Goal: Task Accomplishment & Management: Use online tool/utility

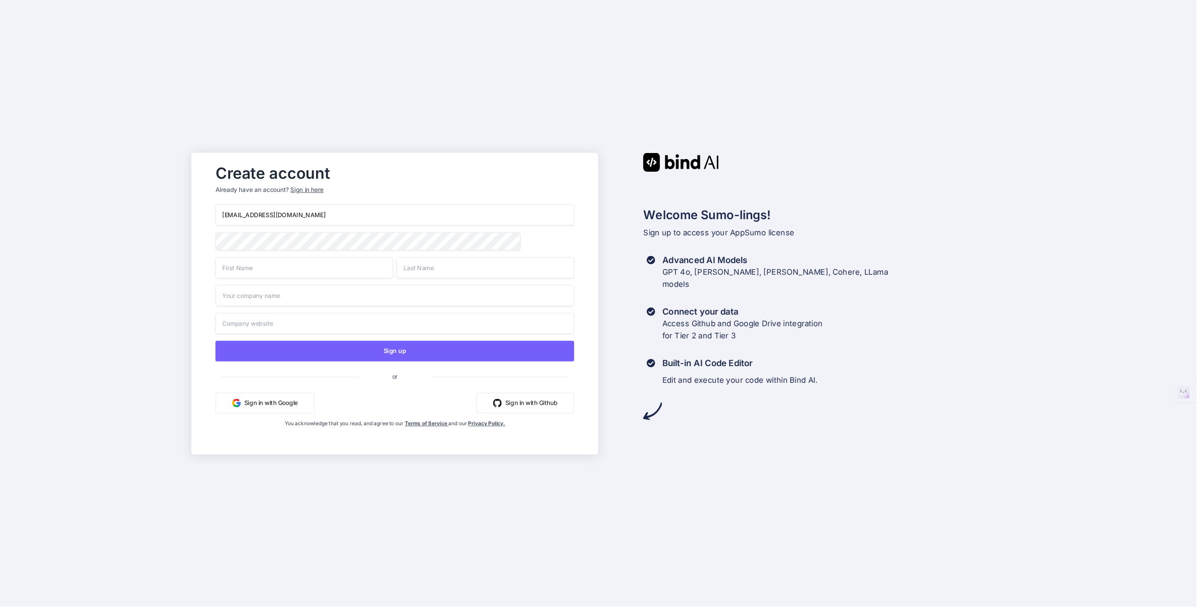
click at [269, 270] on input "text" at bounding box center [305, 267] width 178 height 21
click at [269, 405] on button "Sign in with Google" at bounding box center [265, 402] width 99 height 21
click at [257, 400] on button "Sign in with Google" at bounding box center [265, 402] width 99 height 21
click at [274, 427] on div "Jamar815@gmail.com J Sign up or Sign in with Google Sign in with Github You ack…" at bounding box center [395, 325] width 359 height 243
click at [282, 272] on input "J" at bounding box center [305, 267] width 178 height 21
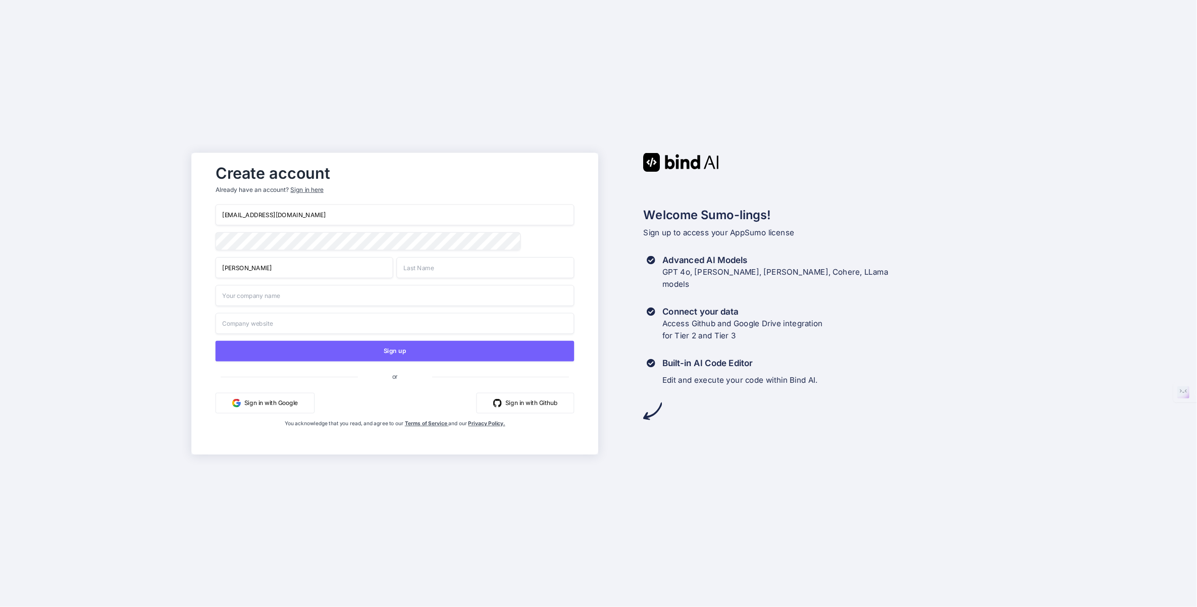
type input "Jamar"
type input "Hargrove"
type input "NEEDGFX"
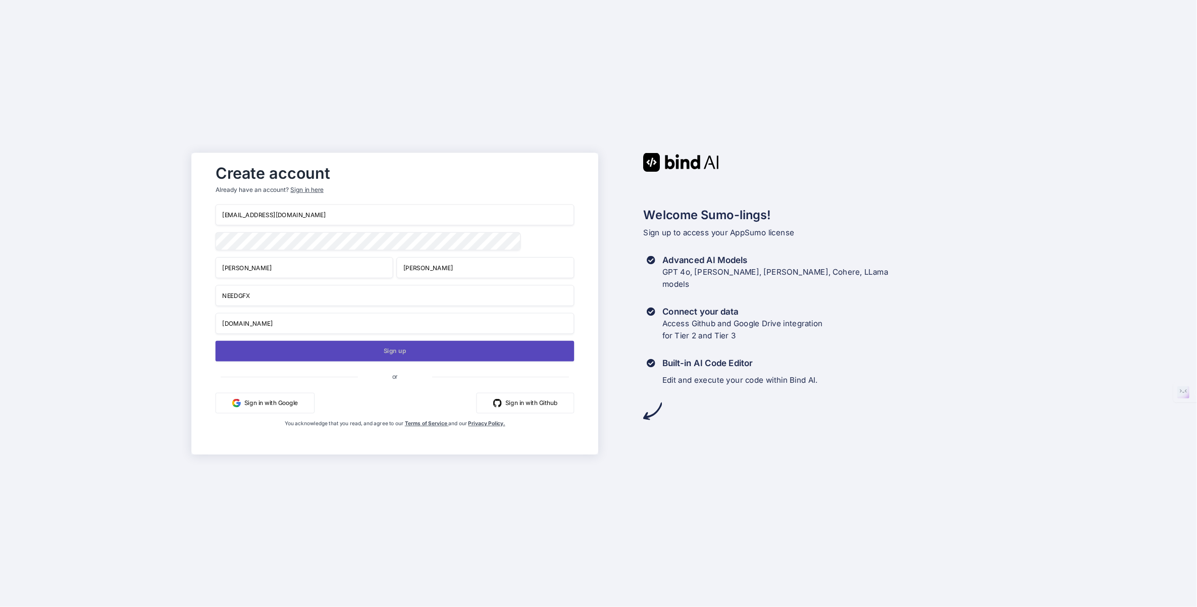
type input "www.NEEDGFX.com"
click at [397, 350] on button "Sign up" at bounding box center [395, 350] width 359 height 21
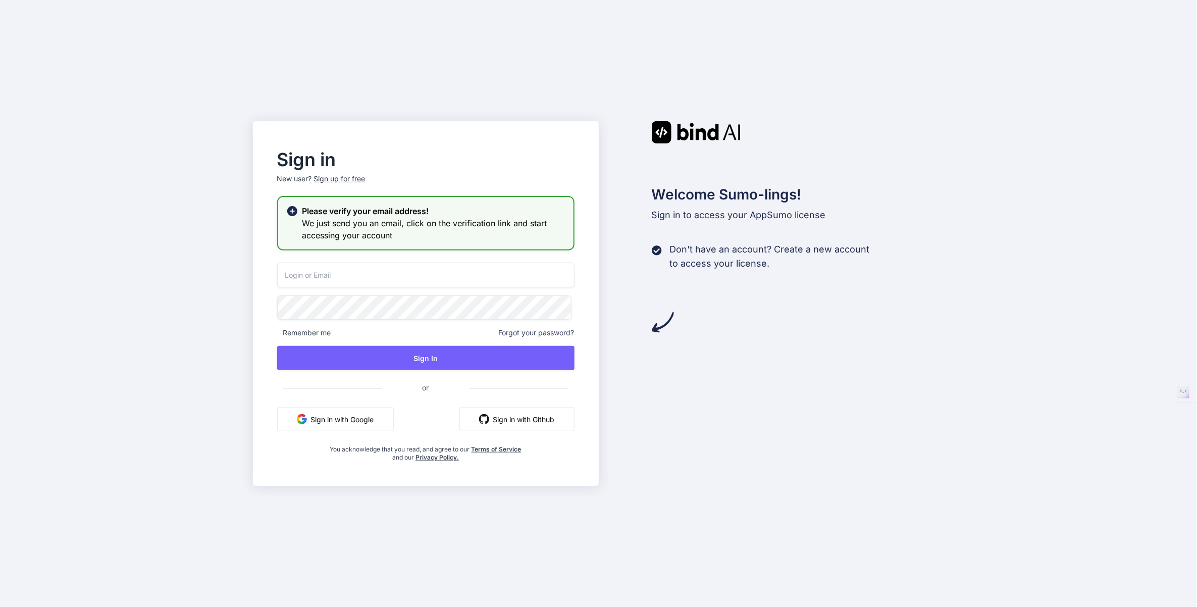
click at [335, 279] on input "email" at bounding box center [425, 274] width 297 height 25
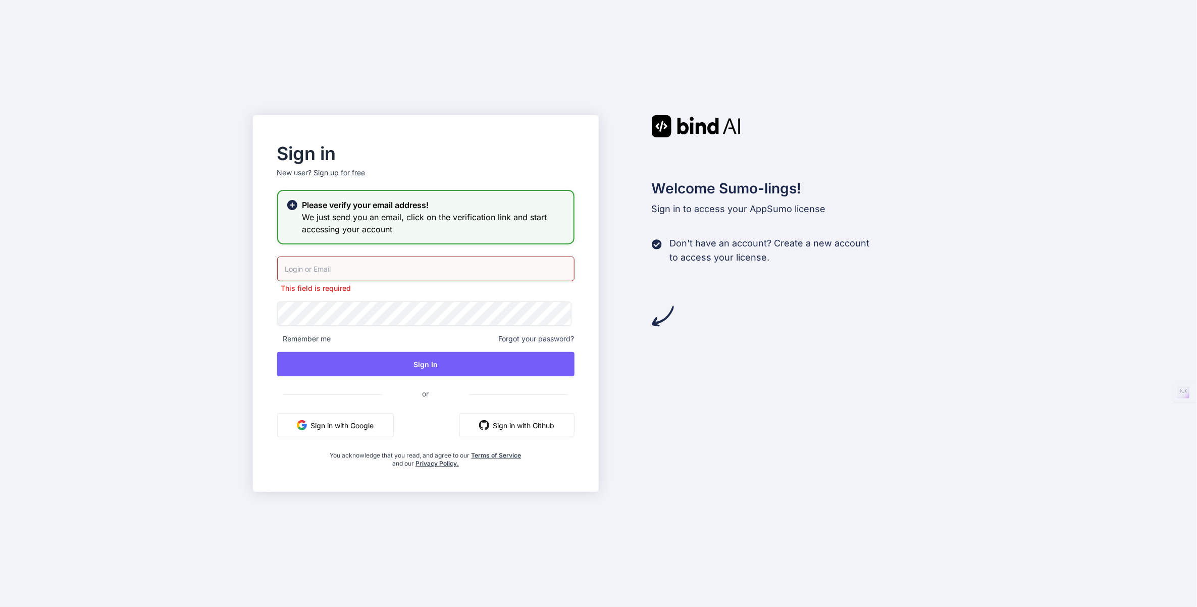
type input "Jamar815@gmail.com"
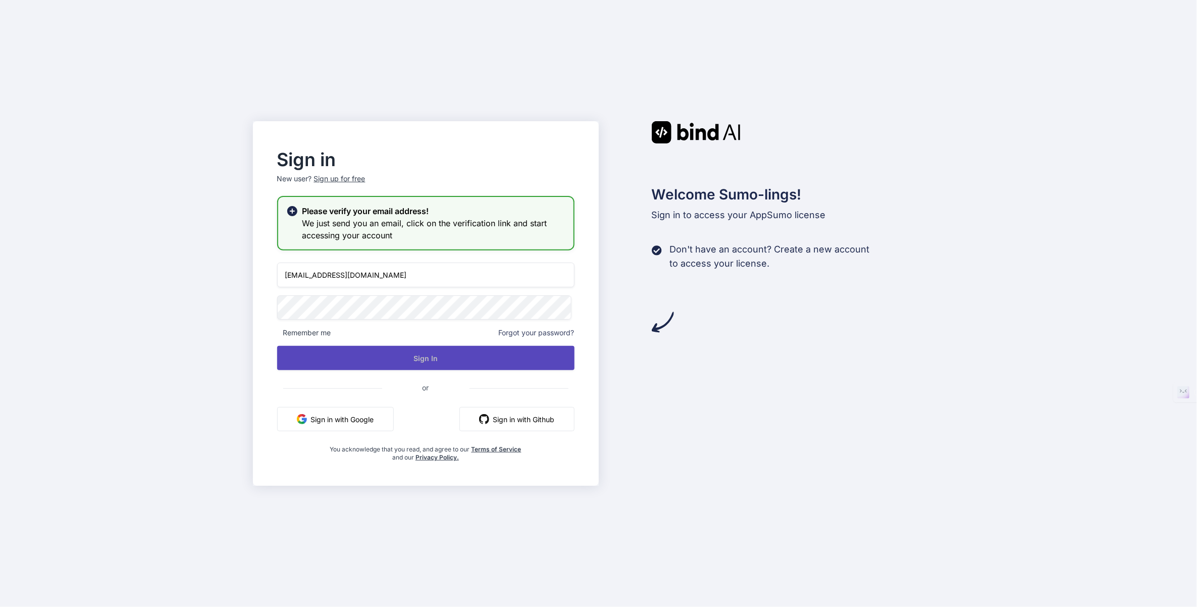
click at [438, 360] on button "Sign In" at bounding box center [425, 358] width 297 height 24
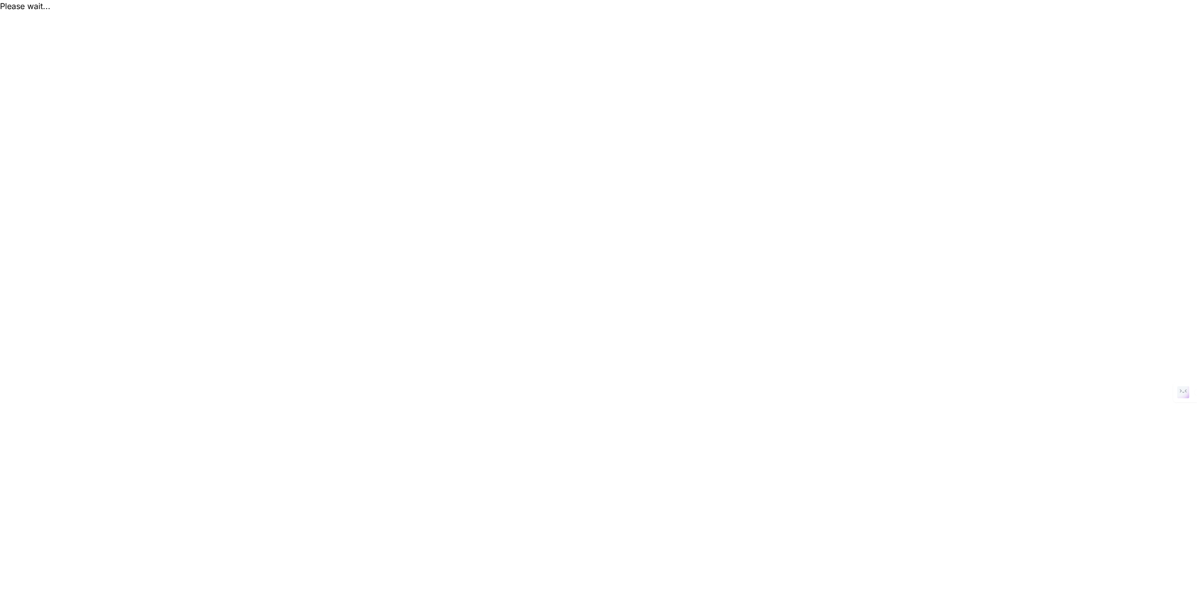
click at [609, 12] on html "Please wait... bckkboajpcaejmbajljhebicnflhdajc" at bounding box center [598, 6] width 1197 height 12
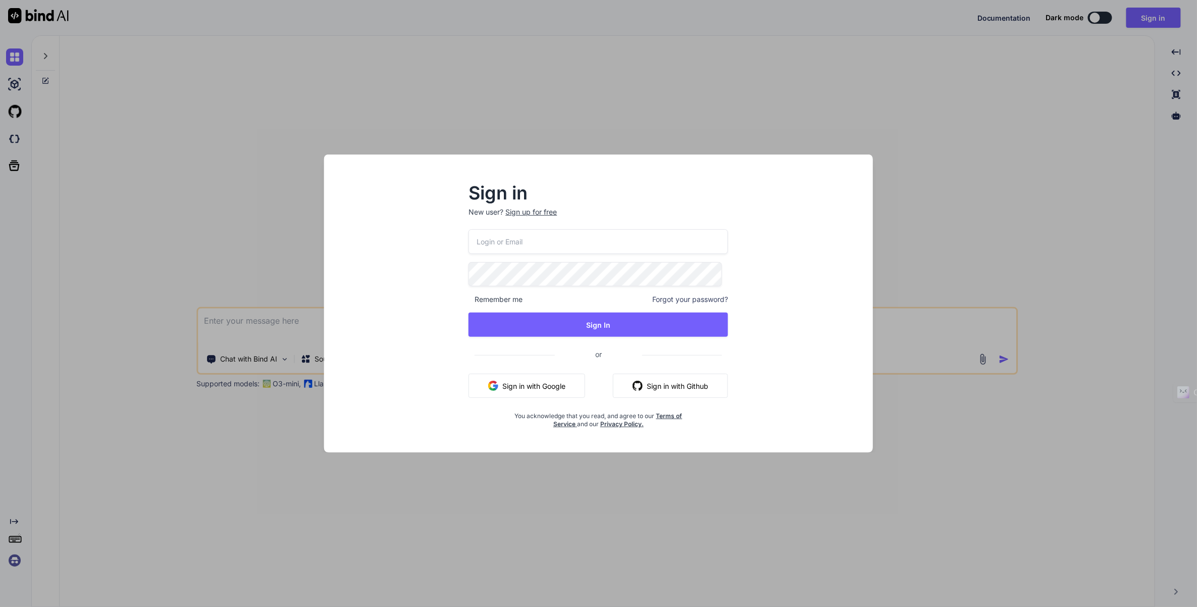
click at [510, 220] on p "New user? Sign up for free" at bounding box center [597, 218] width 259 height 22
click at [513, 241] on input "email" at bounding box center [597, 241] width 259 height 25
type input "Jamar815@gmail.com"
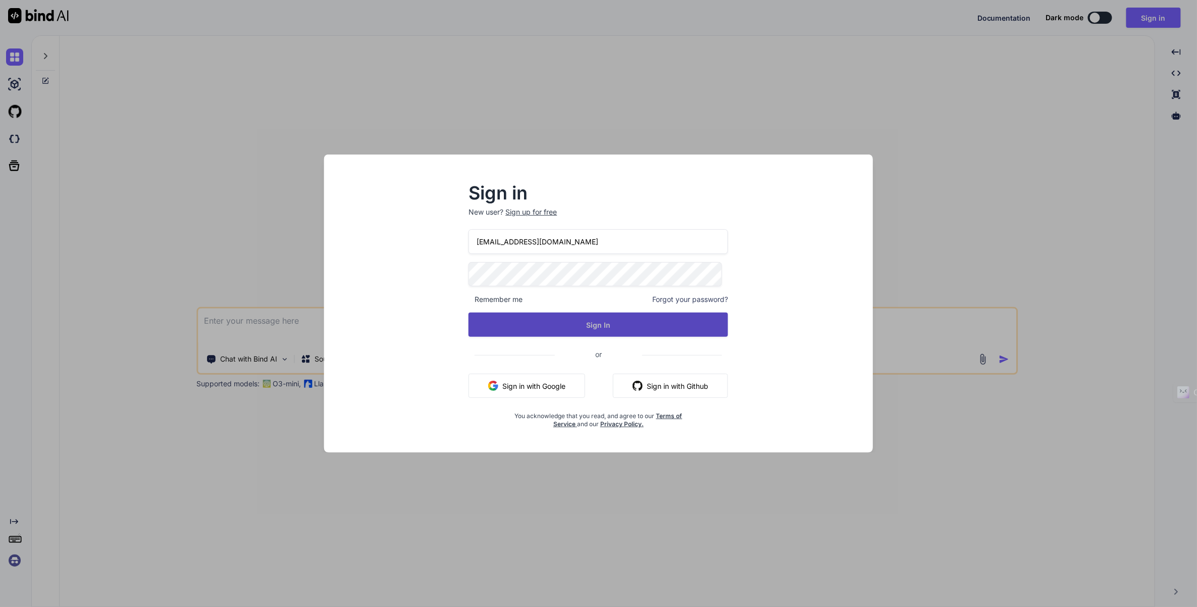
click at [589, 319] on button "Sign In" at bounding box center [597, 324] width 259 height 24
click at [598, 326] on button "Sign In" at bounding box center [597, 324] width 259 height 24
click at [784, 427] on div "Sign in New user? Sign up for free Jamar815@gmail.com Remember me Forgot your p…" at bounding box center [598, 313] width 533 height 280
click at [530, 88] on div "Sign in New user? Sign up for free Jamar815@gmail.com Remember me Forgot your p…" at bounding box center [598, 303] width 1197 height 607
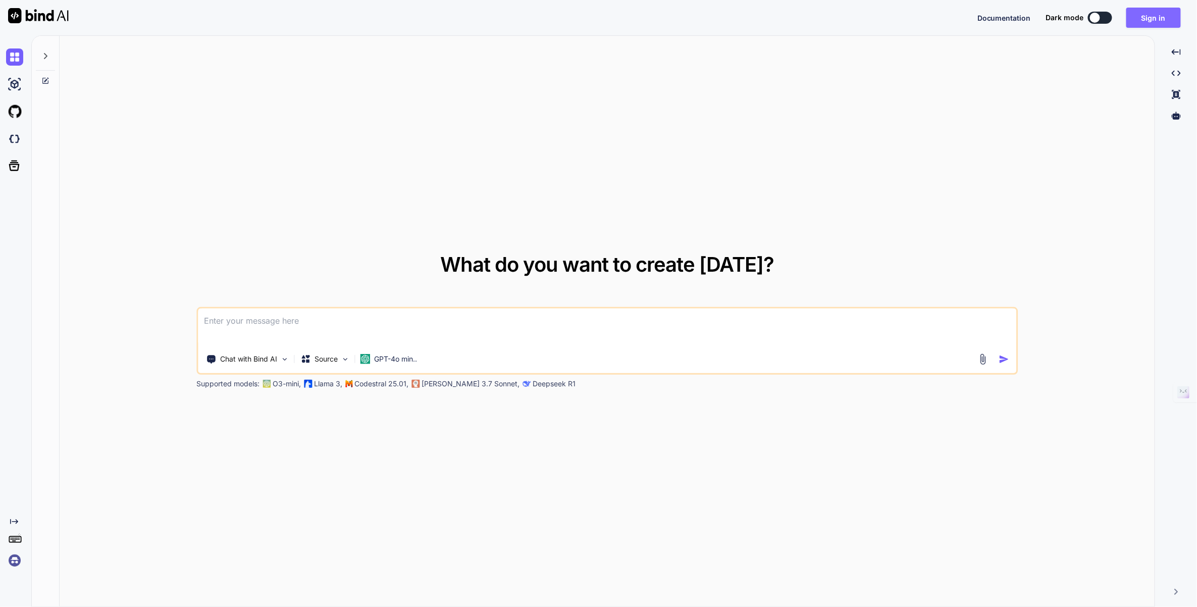
click at [1143, 19] on button "Sign in" at bounding box center [1153, 18] width 55 height 20
drag, startPoint x: 805, startPoint y: 154, endPoint x: 768, endPoint y: 160, distance: 37.3
click at [804, 154] on div "What do you want to create today? Chat with Bind AI Source GPT-4o min.. Support…" at bounding box center [607, 321] width 1095 height 571
click at [1139, 20] on button "Sign in" at bounding box center [1153, 18] width 55 height 20
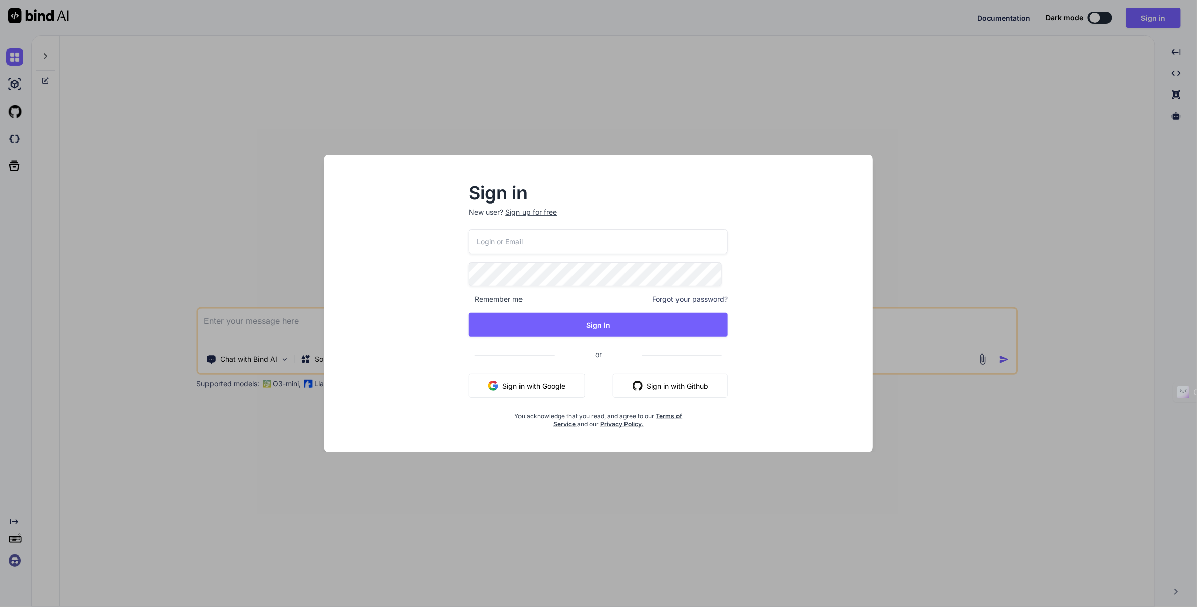
click at [523, 251] on input "email" at bounding box center [597, 241] width 259 height 25
type textarea "x"
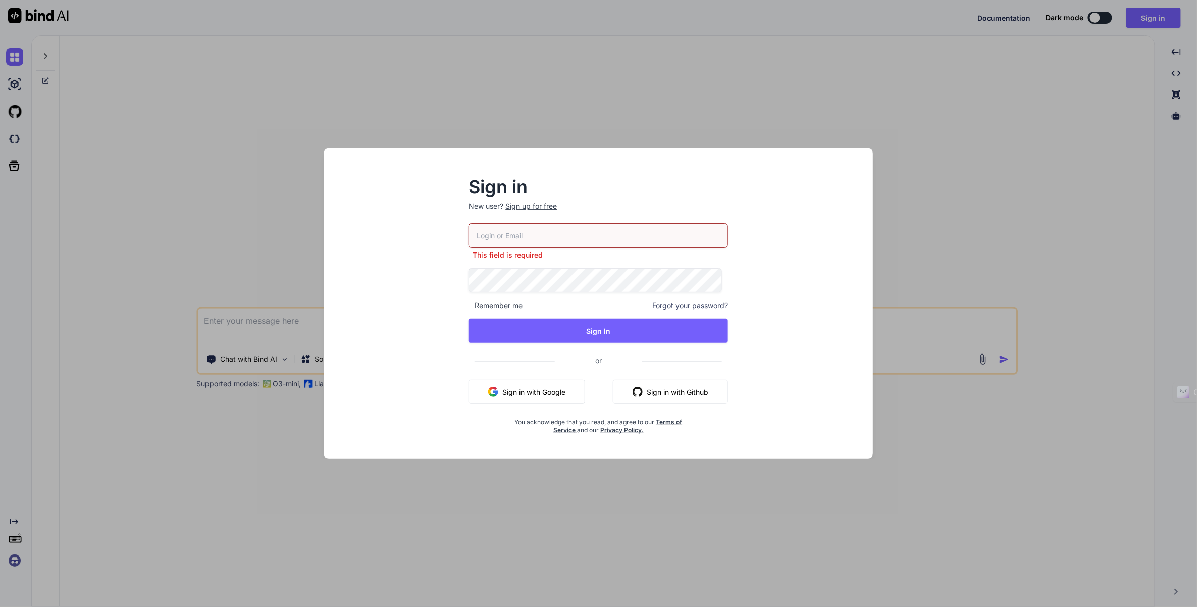
click at [588, 232] on input "email" at bounding box center [597, 235] width 259 height 25
type input "/em"
paste input "Jamar815@gmail.com"
type input "Jamar815@gmail.com"
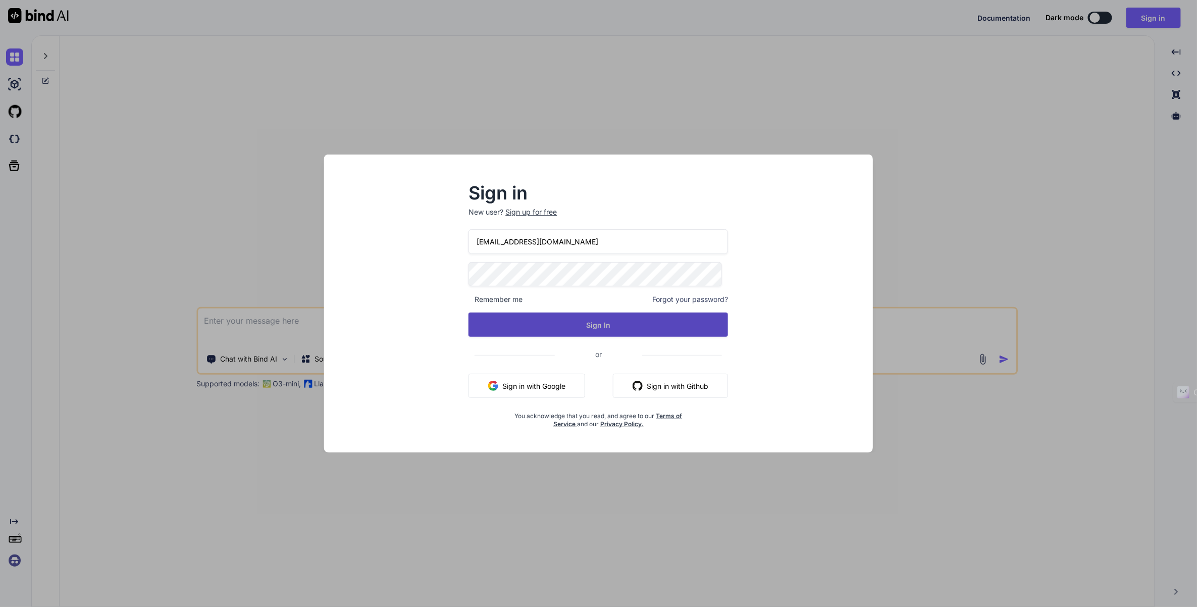
click at [479, 334] on button "Sign In" at bounding box center [597, 324] width 259 height 24
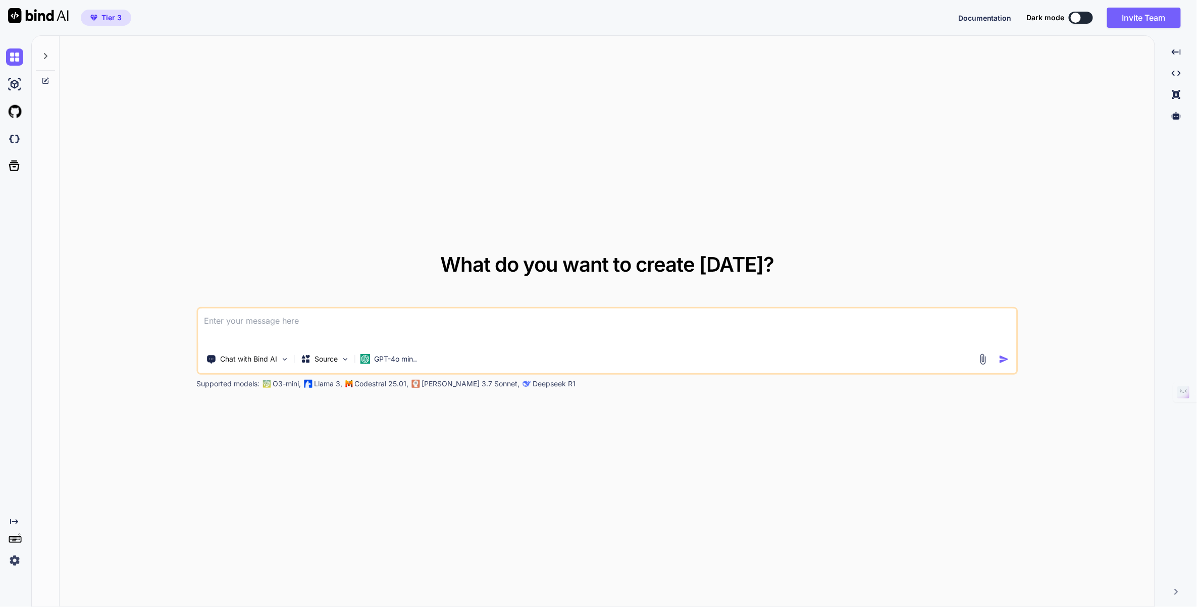
click at [99, 23] on button "Tier 3" at bounding box center [106, 18] width 50 height 16
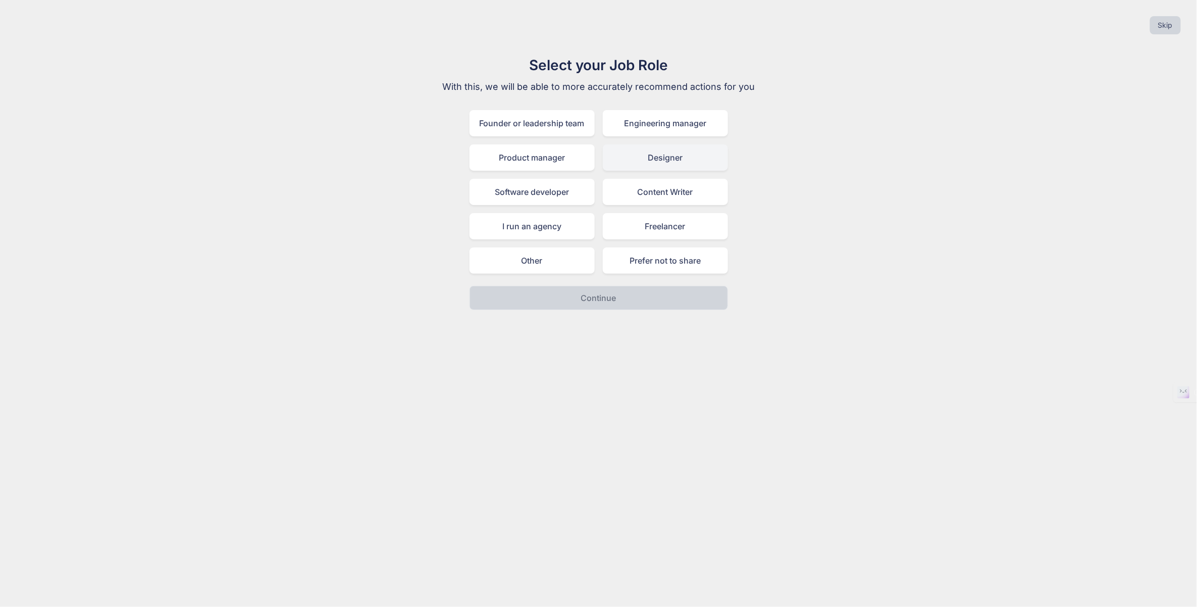
click at [659, 153] on div "Designer" at bounding box center [665, 157] width 125 height 26
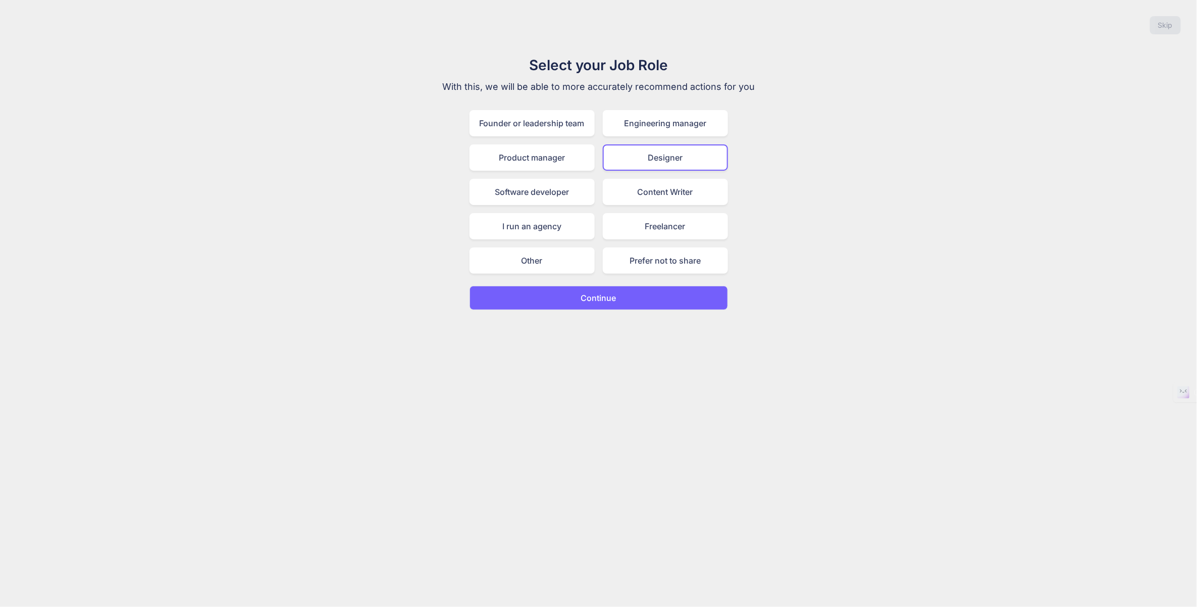
click at [571, 212] on div "Founder or leadership team Engineering manager Product manager Designer Softwar…" at bounding box center [598, 192] width 258 height 164
click at [598, 296] on p "Continue" at bounding box center [598, 298] width 35 height 12
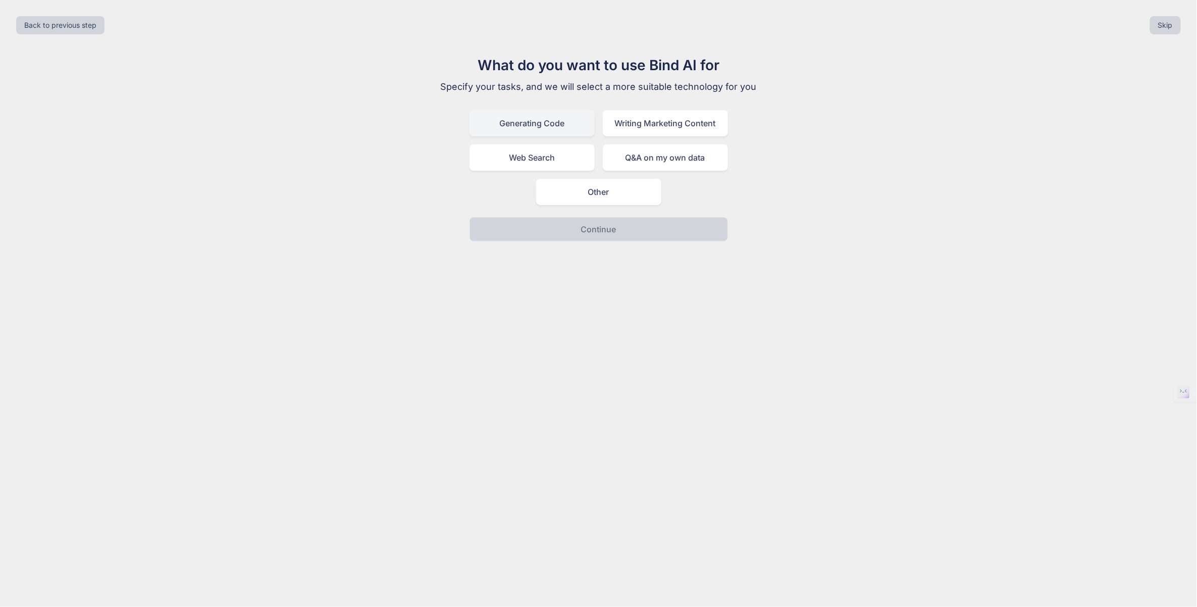
click at [558, 135] on div "Generating Code" at bounding box center [531, 123] width 125 height 26
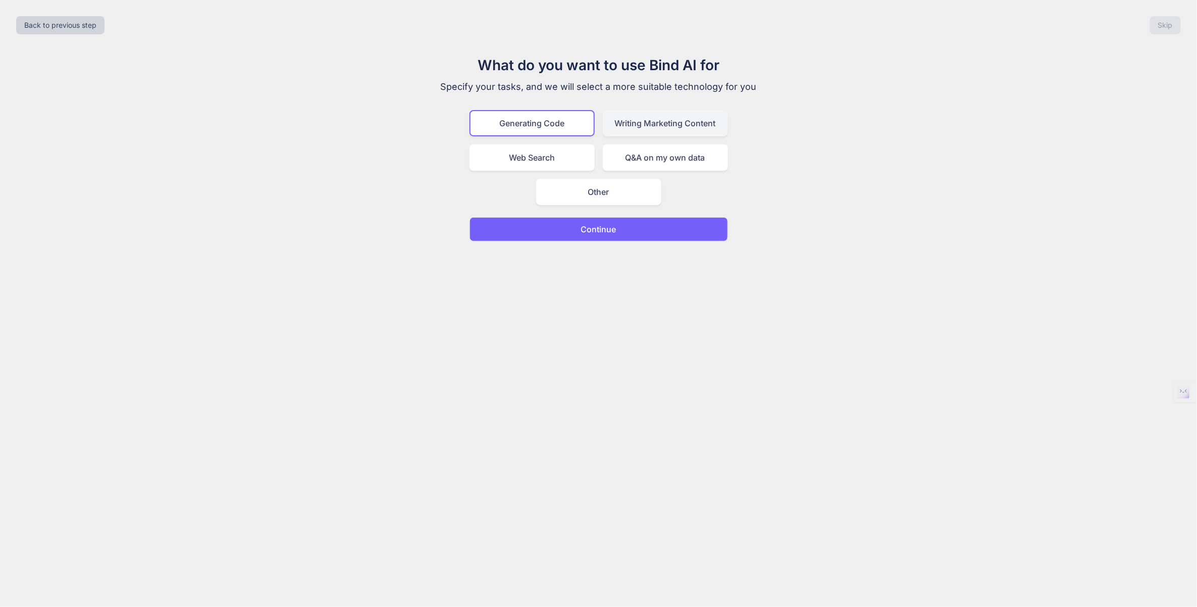
click at [645, 123] on div "Writing Marketing Content" at bounding box center [665, 123] width 125 height 26
click at [534, 132] on div "Generating Code" at bounding box center [531, 123] width 125 height 26
click at [603, 220] on button "Continue" at bounding box center [598, 229] width 258 height 24
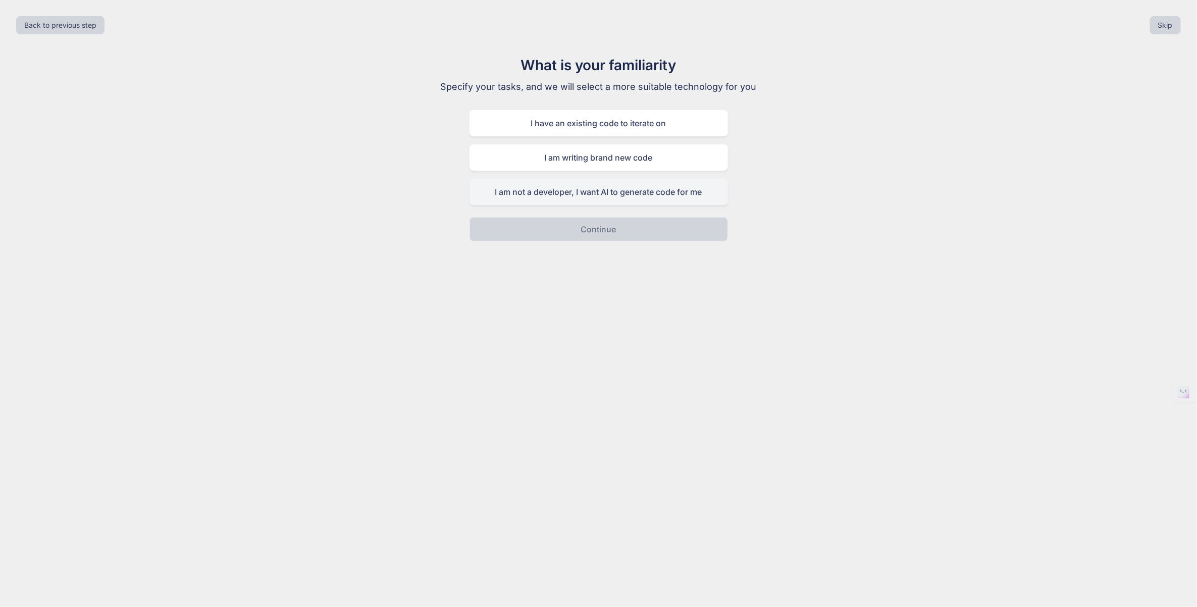
click at [564, 191] on div "I am not a developer, I want AI to generate code for me" at bounding box center [598, 192] width 258 height 26
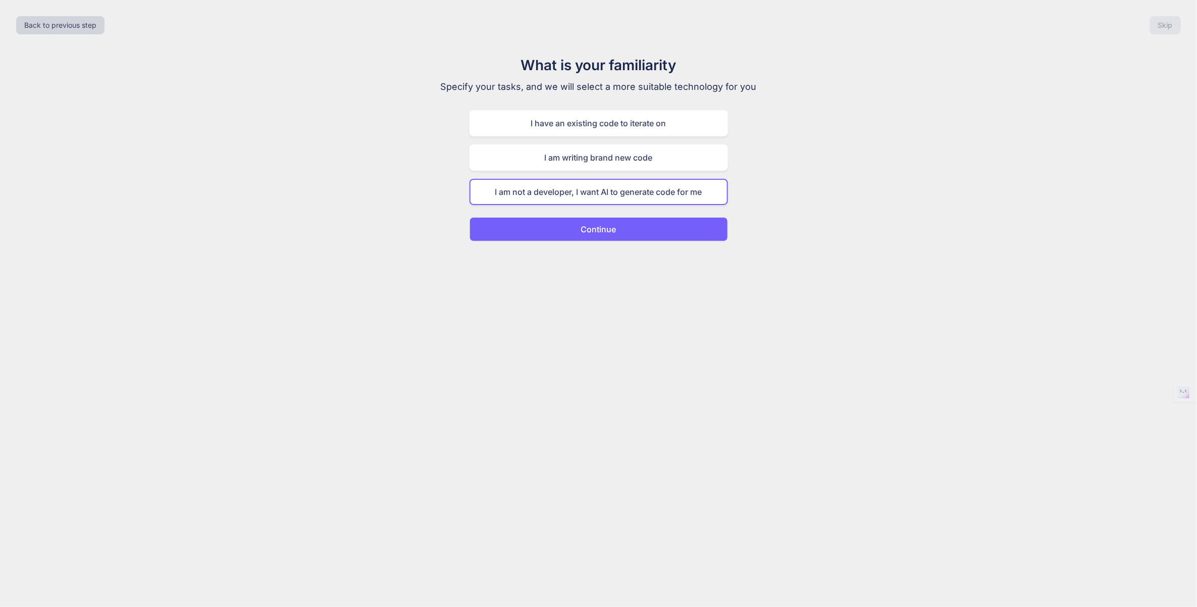
click at [625, 225] on button "Continue" at bounding box center [598, 229] width 258 height 24
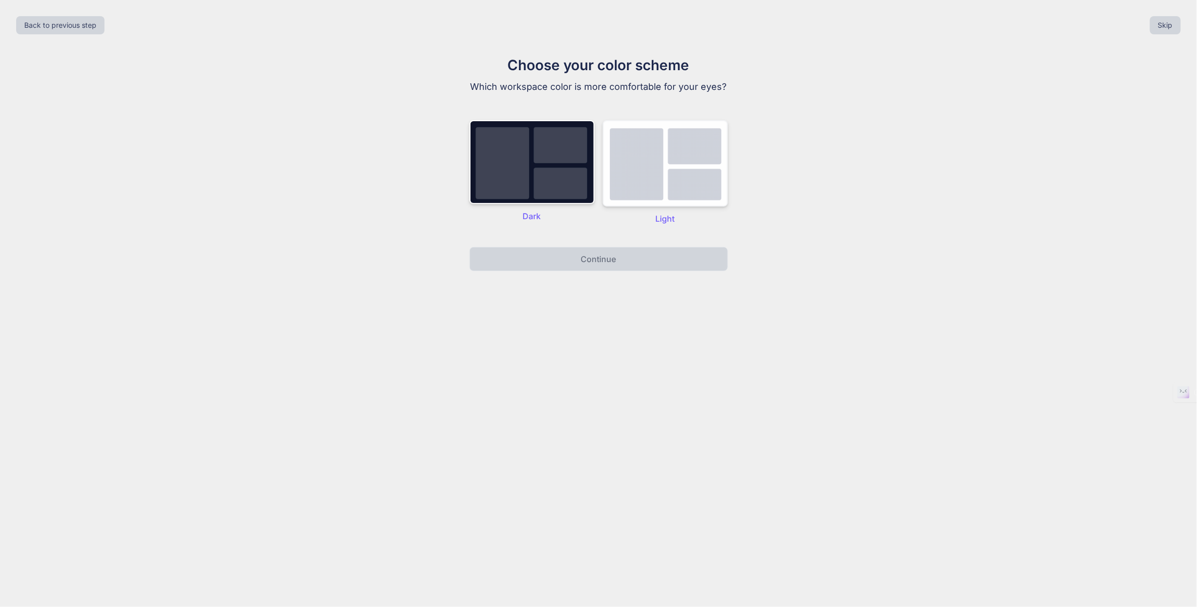
click at [652, 172] on img at bounding box center [665, 163] width 125 height 86
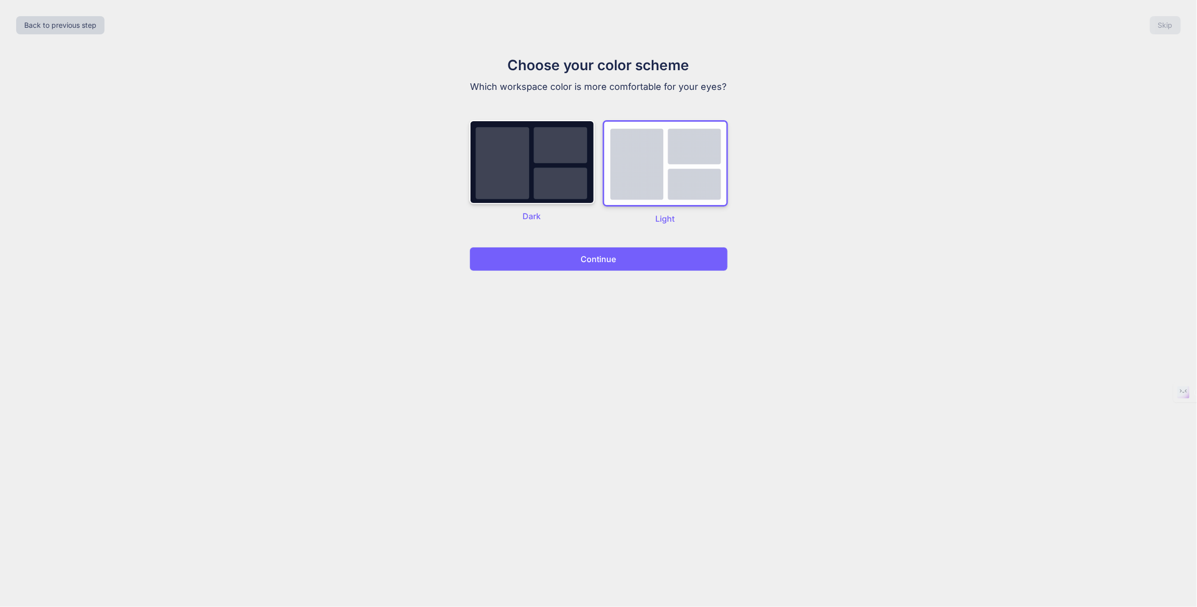
click at [643, 258] on button "Continue" at bounding box center [598, 259] width 258 height 24
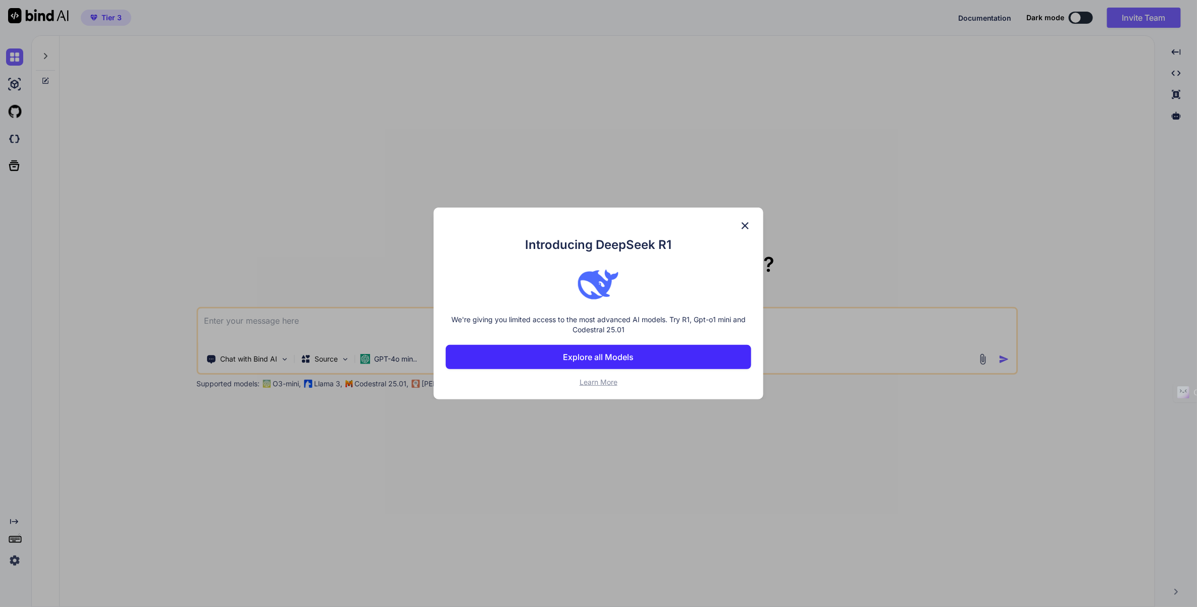
click at [747, 225] on img at bounding box center [745, 226] width 12 height 12
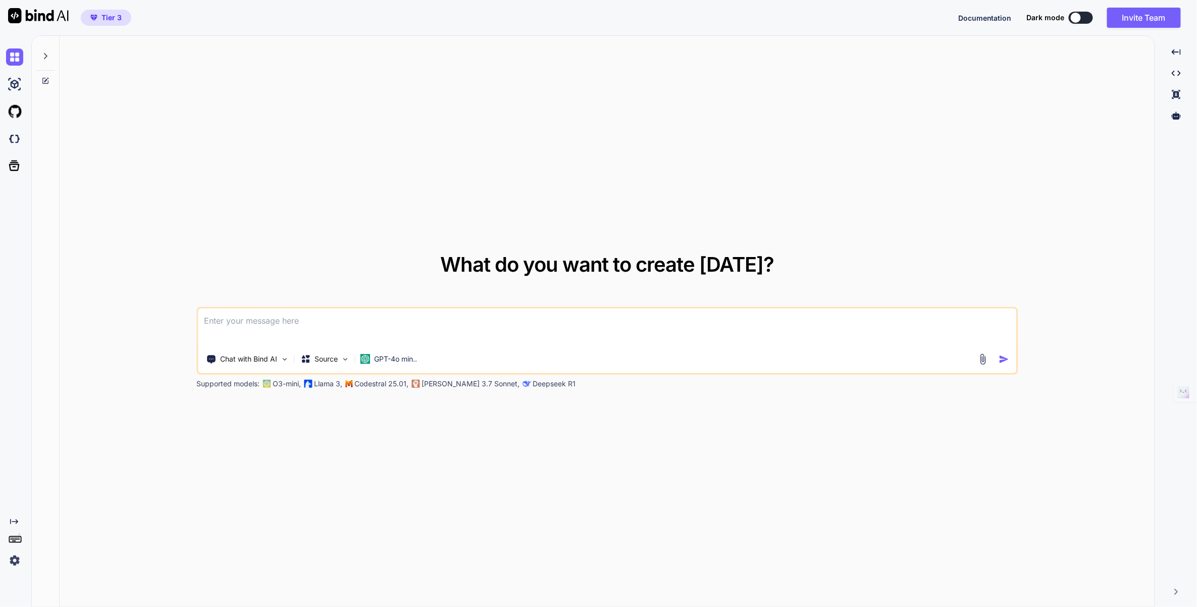
click at [14, 557] on img at bounding box center [14, 560] width 17 height 17
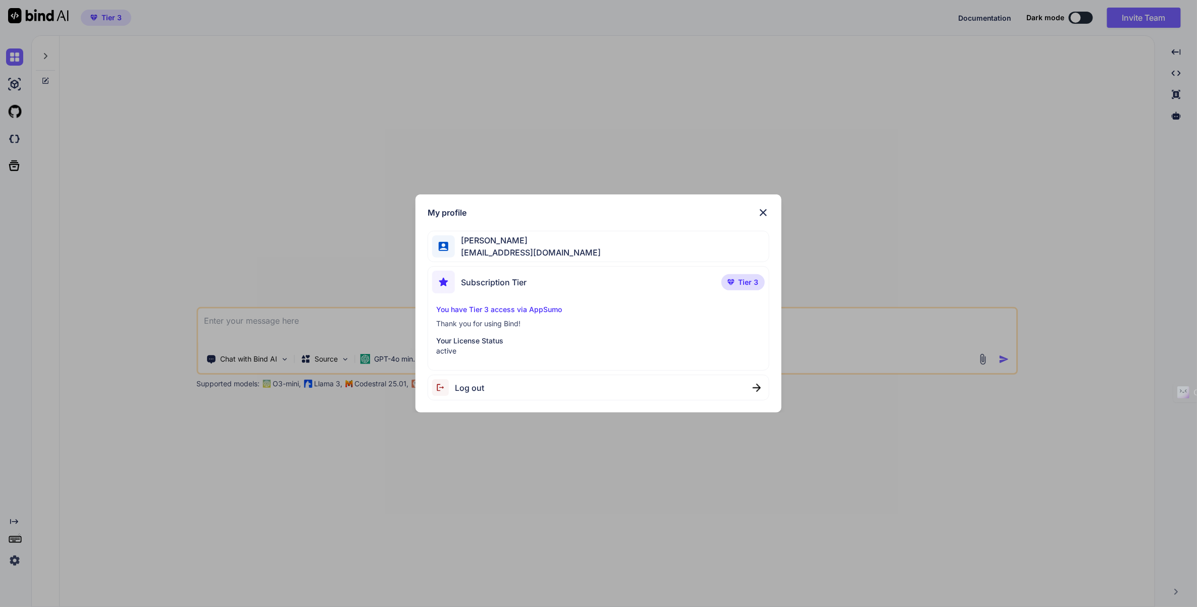
click at [768, 213] on img at bounding box center [763, 212] width 12 height 12
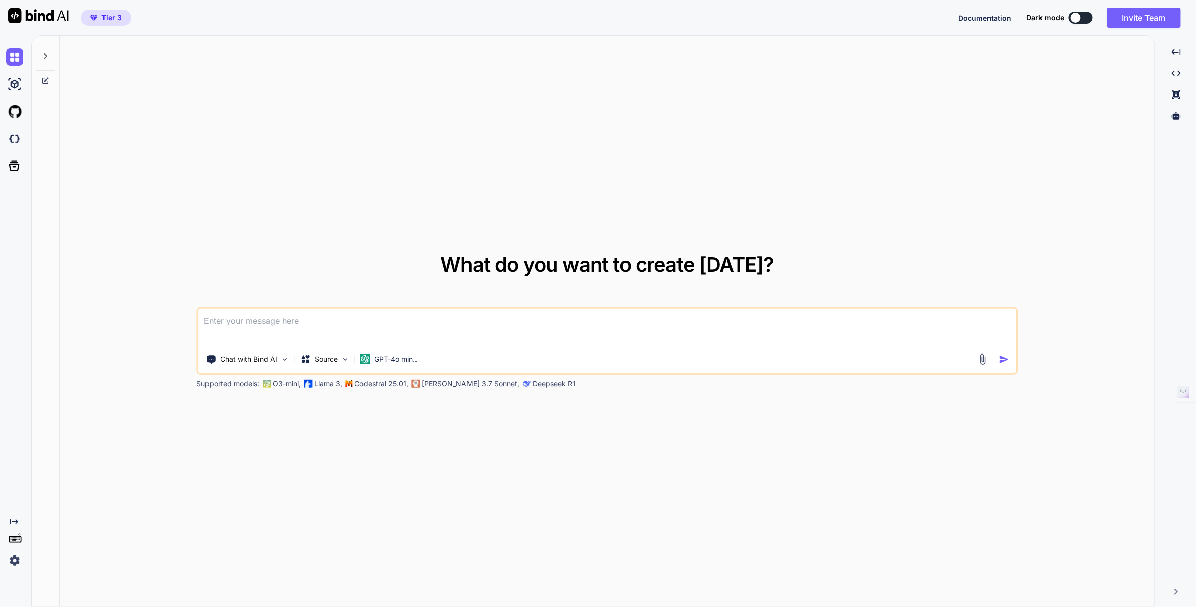
click at [47, 54] on icon at bounding box center [45, 56] width 8 height 8
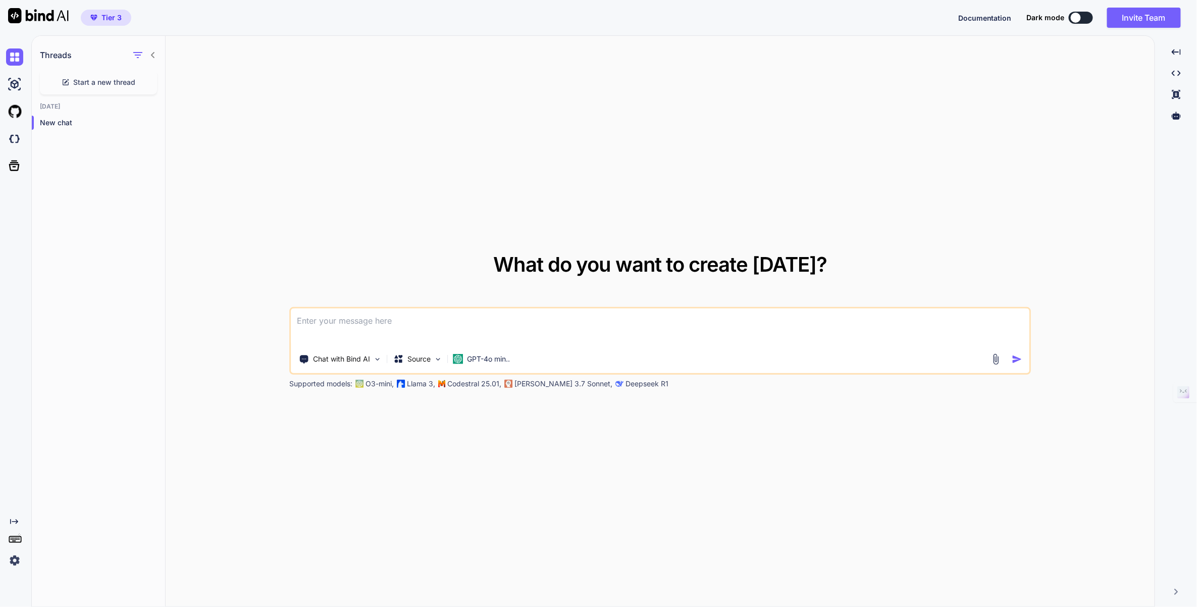
click at [153, 52] on icon at bounding box center [153, 55] width 4 height 6
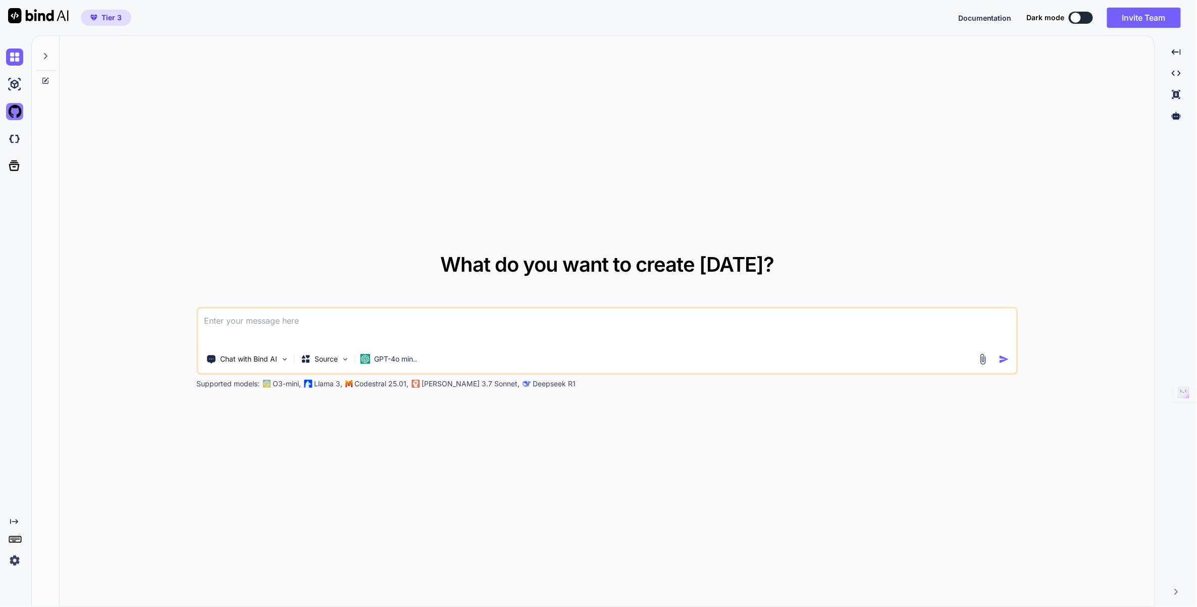
click at [11, 120] on img at bounding box center [14, 111] width 17 height 17
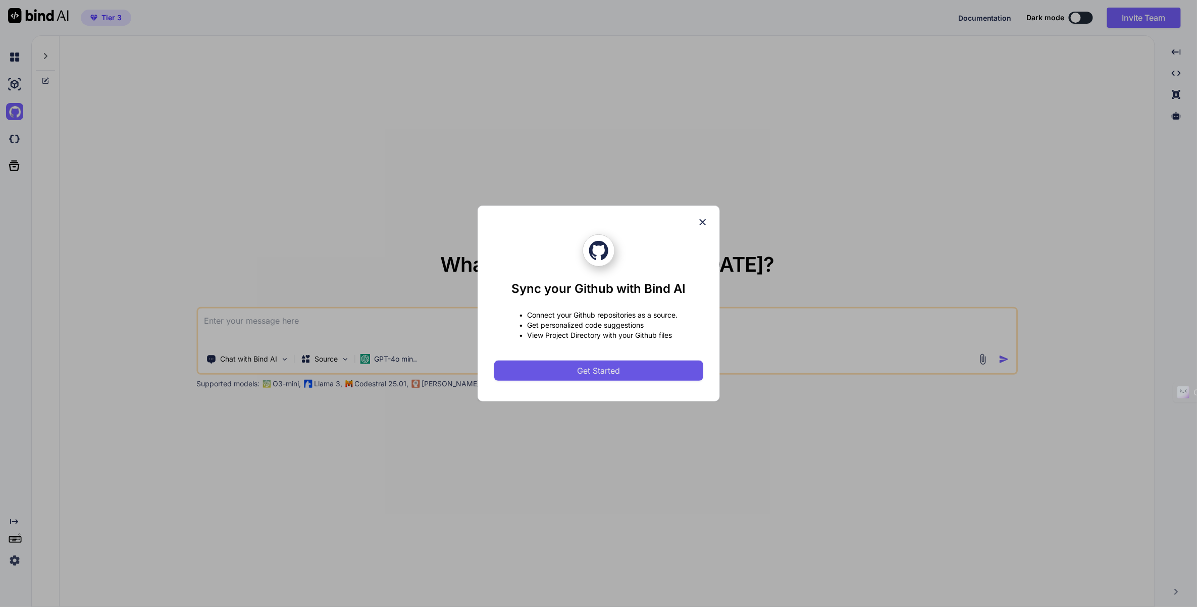
click at [592, 363] on button "Get Started" at bounding box center [598, 370] width 209 height 20
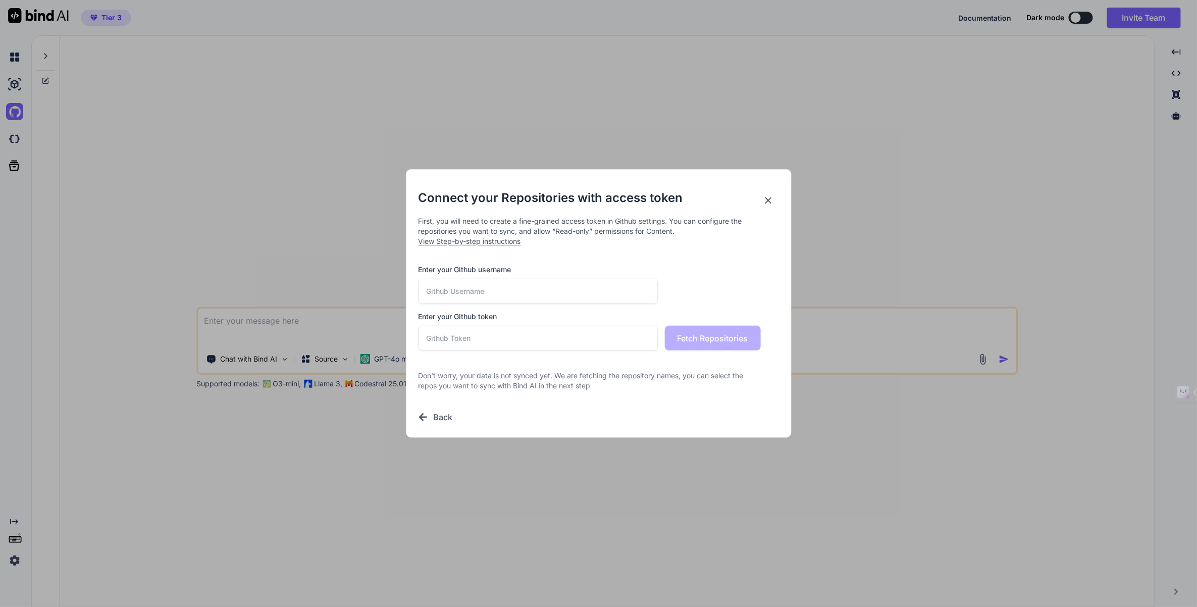
click at [586, 295] on input "text" at bounding box center [538, 291] width 240 height 25
click at [577, 294] on input "text" at bounding box center [538, 291] width 240 height 25
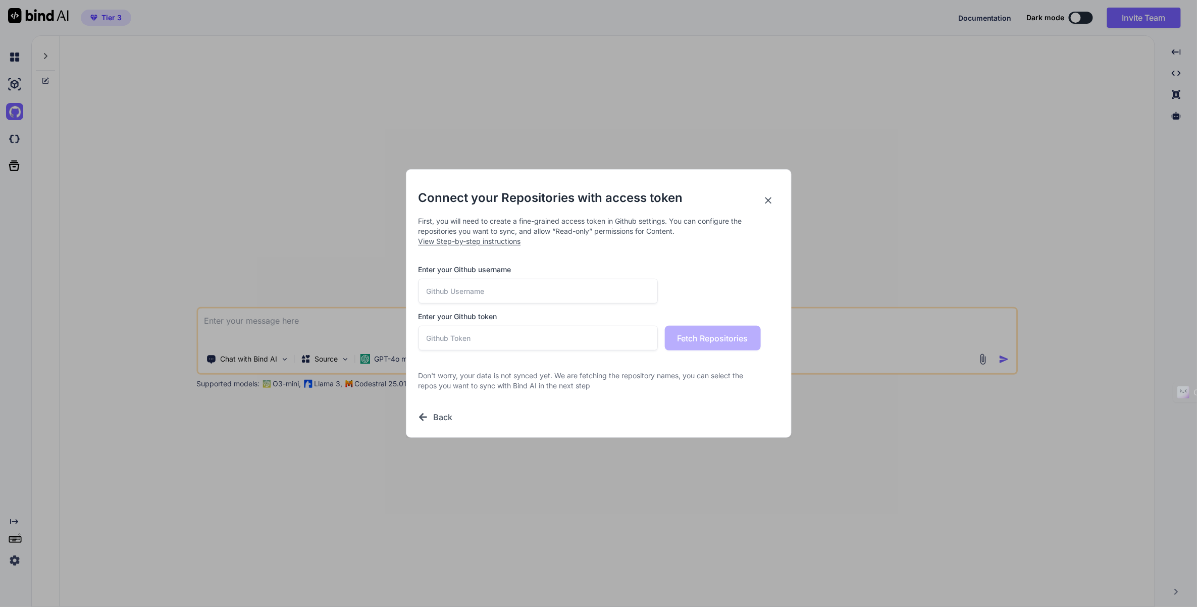
click at [577, 294] on input "text" at bounding box center [538, 291] width 240 height 25
click at [528, 258] on div "Connect your Repositories with access token First, you will need to create a fi…" at bounding box center [598, 306] width 360 height 233
click at [514, 291] on input "text" at bounding box center [538, 291] width 240 height 25
click at [509, 286] on input "text" at bounding box center [538, 291] width 240 height 25
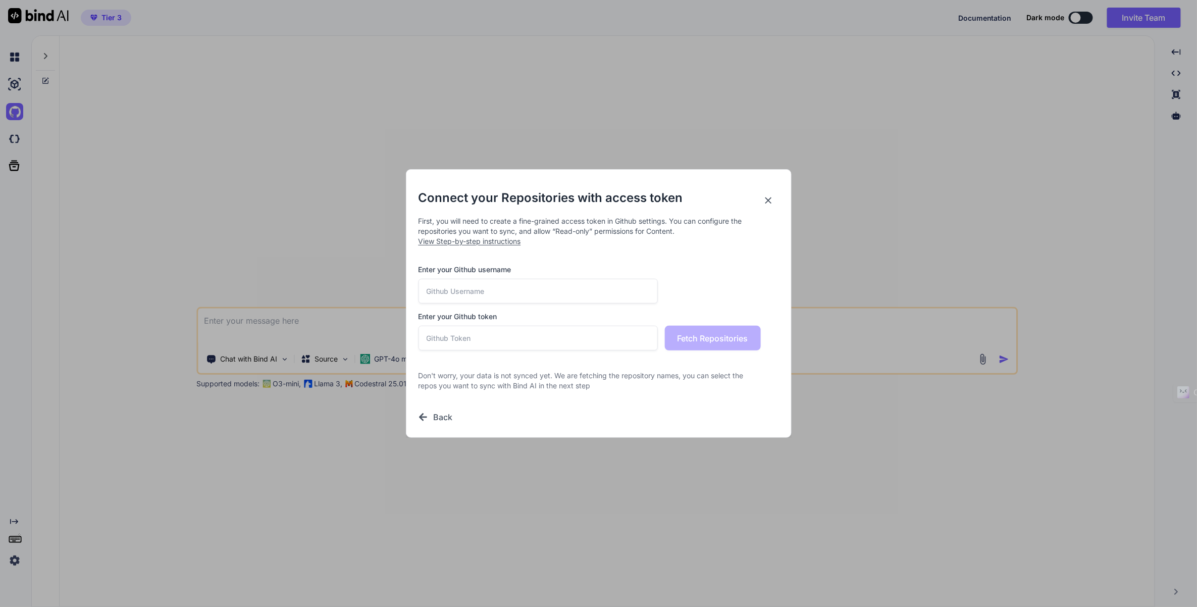
click at [509, 286] on input "text" at bounding box center [538, 291] width 240 height 25
click at [768, 199] on icon at bounding box center [768, 200] width 11 height 11
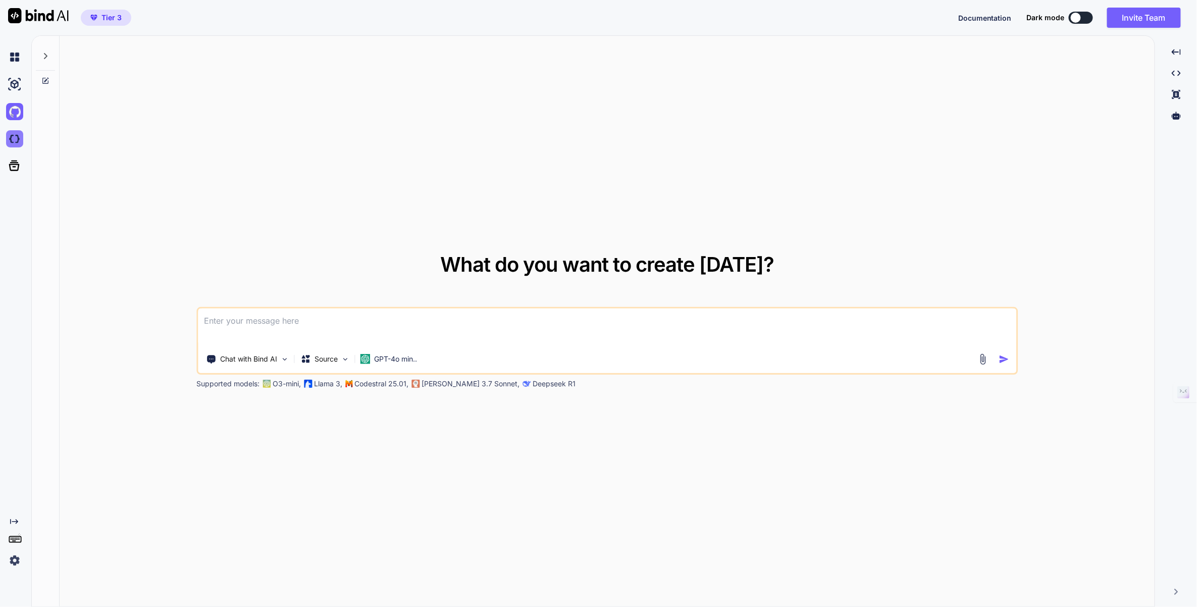
click at [15, 137] on img at bounding box center [14, 138] width 17 height 17
click at [40, 59] on div at bounding box center [45, 53] width 19 height 35
type textarea "x"
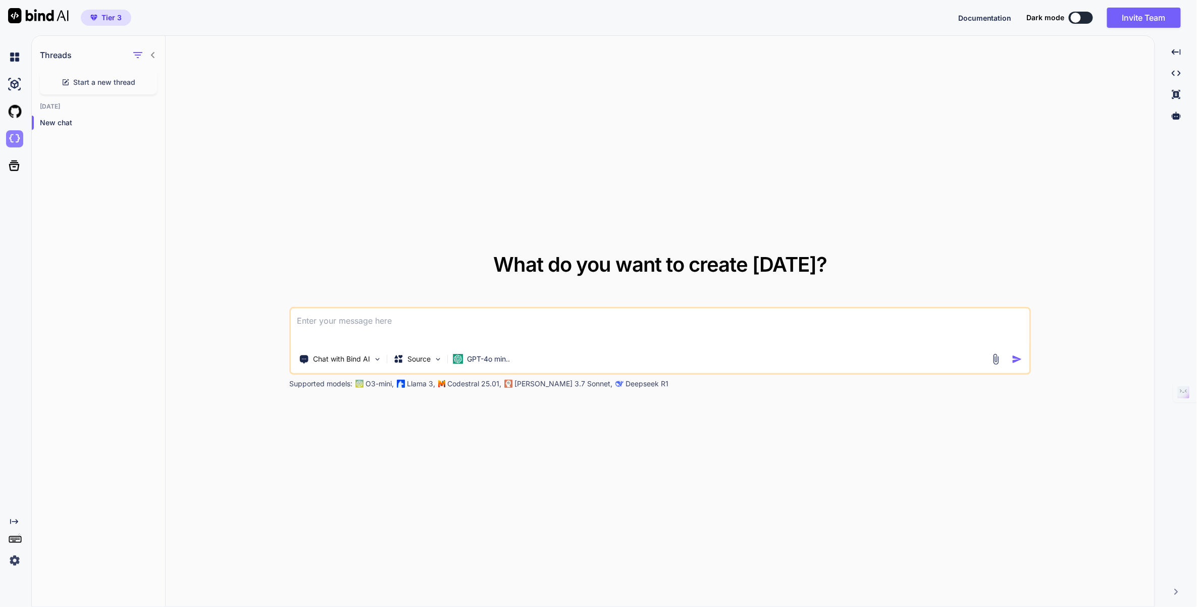
click at [10, 141] on img at bounding box center [14, 138] width 17 height 17
click at [212, 100] on div "What do you want to create [DATE]? Chat with Bind AI Source GPT-4o min.. Suppor…" at bounding box center [660, 321] width 989 height 571
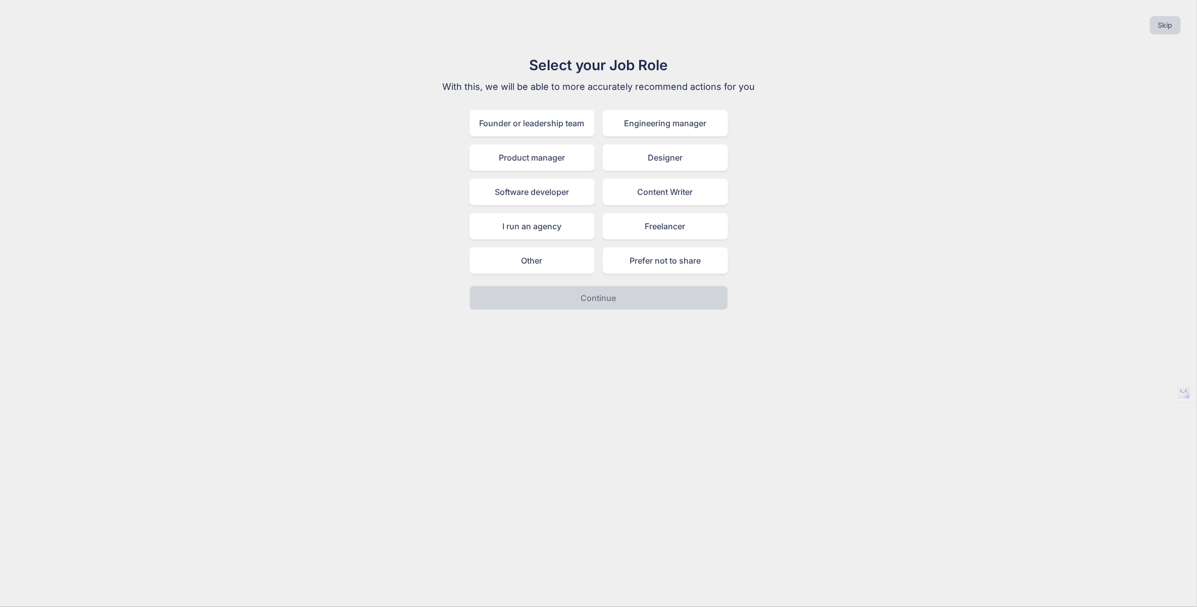
drag, startPoint x: 731, startPoint y: 155, endPoint x: 721, endPoint y: 155, distance: 10.1
click at [728, 155] on div "Select your Job Role With this, we will be able to more accurately recommend ac…" at bounding box center [598, 182] width 339 height 255
click at [710, 152] on div "Designer" at bounding box center [665, 157] width 125 height 26
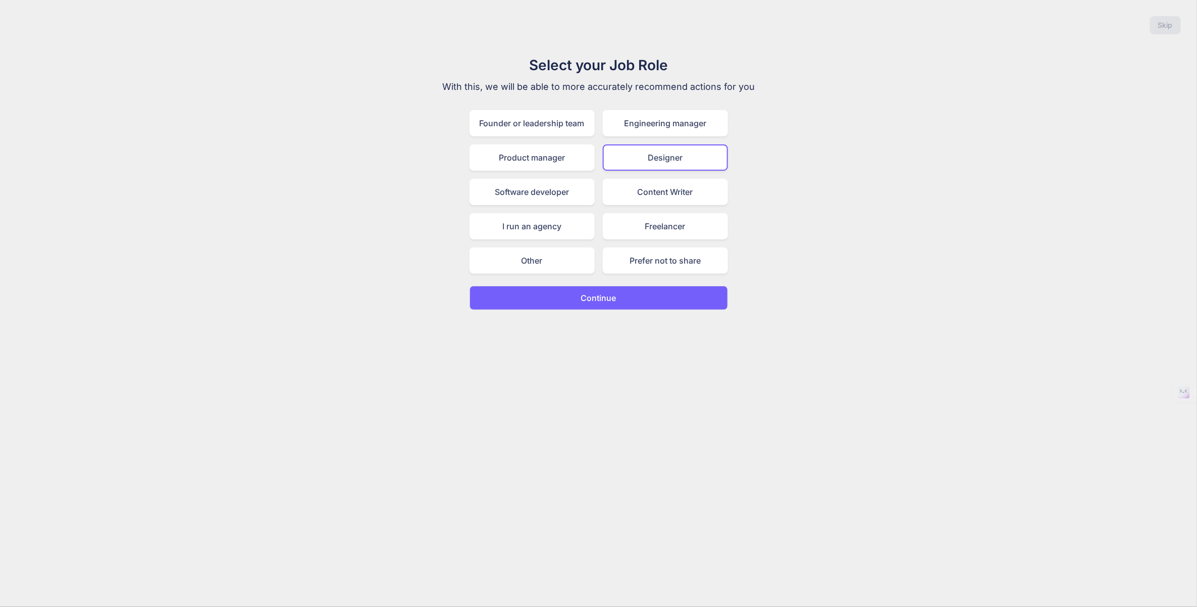
click at [624, 303] on button "Continue" at bounding box center [598, 298] width 258 height 24
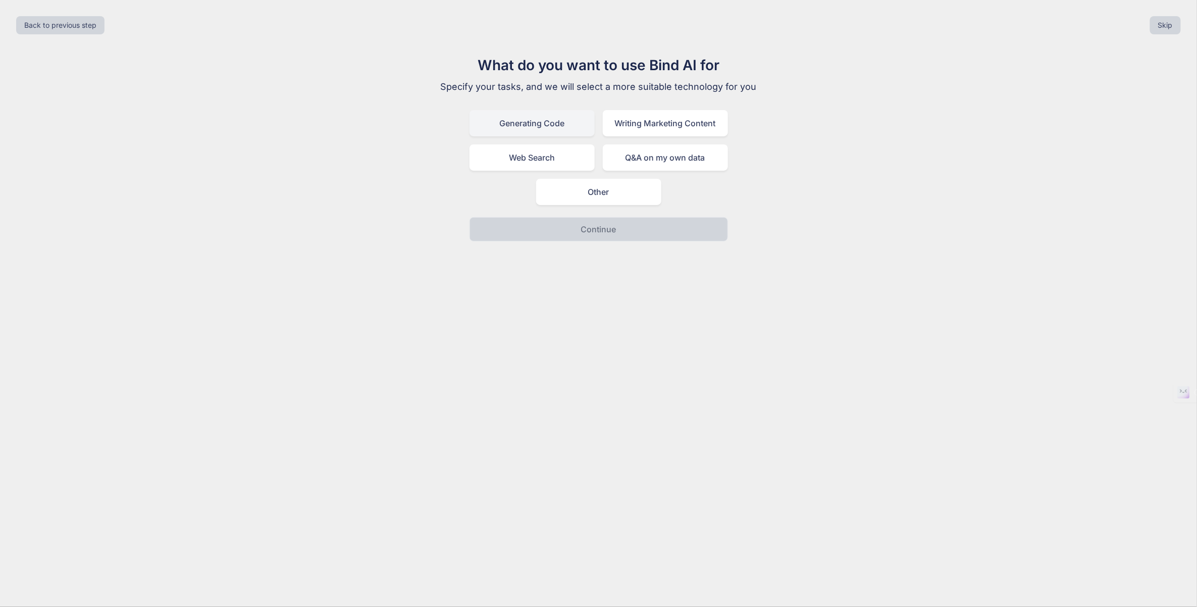
click at [535, 132] on div "Generating Code" at bounding box center [531, 123] width 125 height 26
click at [553, 229] on button "Continue" at bounding box center [598, 229] width 258 height 24
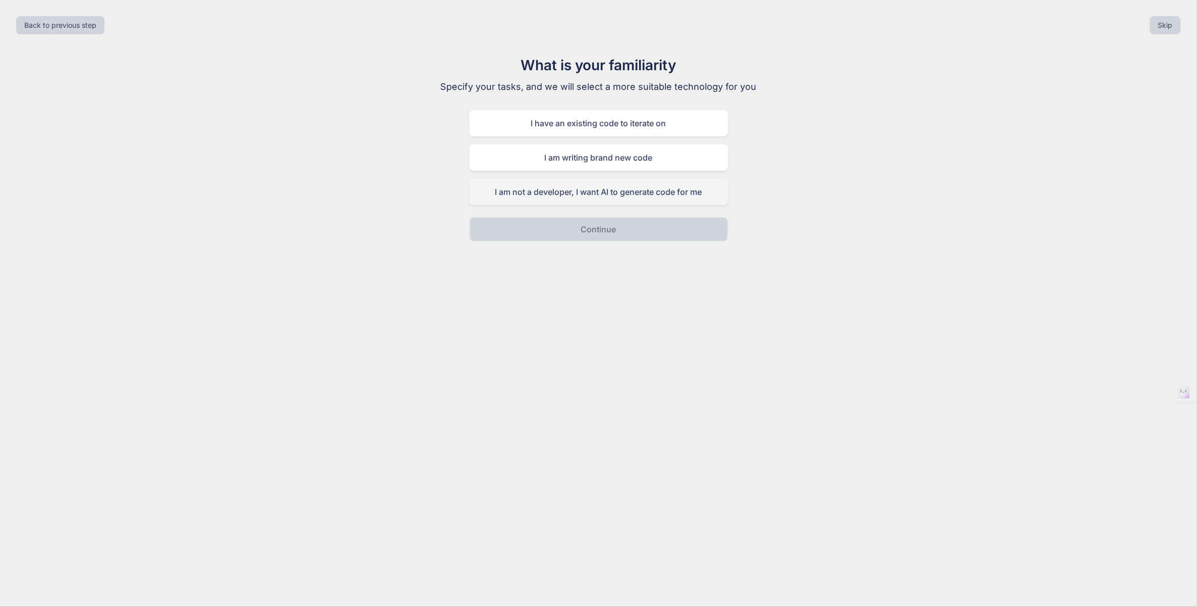
click at [602, 187] on div "I am not a developer, I want AI to generate code for me" at bounding box center [598, 192] width 258 height 26
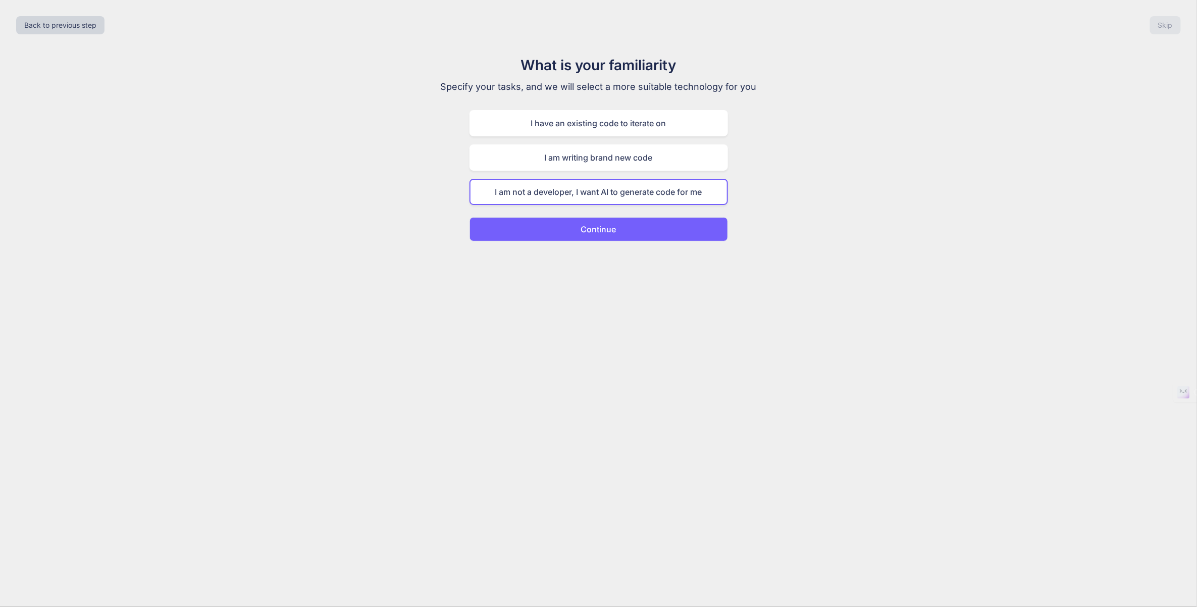
click at [593, 237] on button "Continue" at bounding box center [598, 229] width 258 height 24
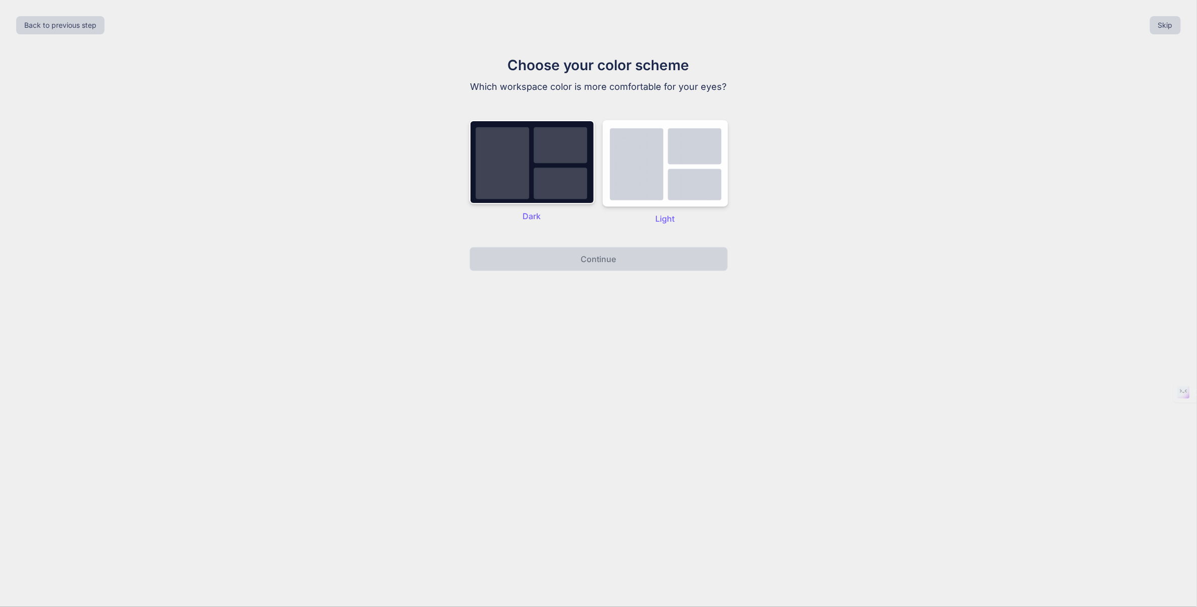
click at [646, 212] on div "Light" at bounding box center [665, 172] width 125 height 104
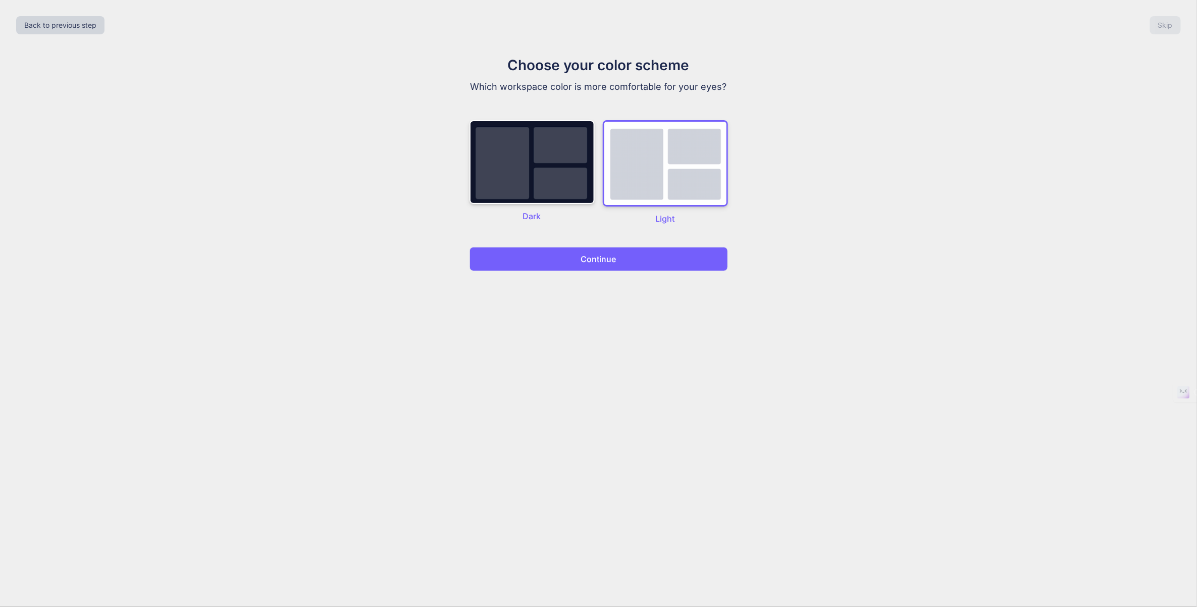
click at [607, 260] on p "Continue" at bounding box center [598, 259] width 35 height 12
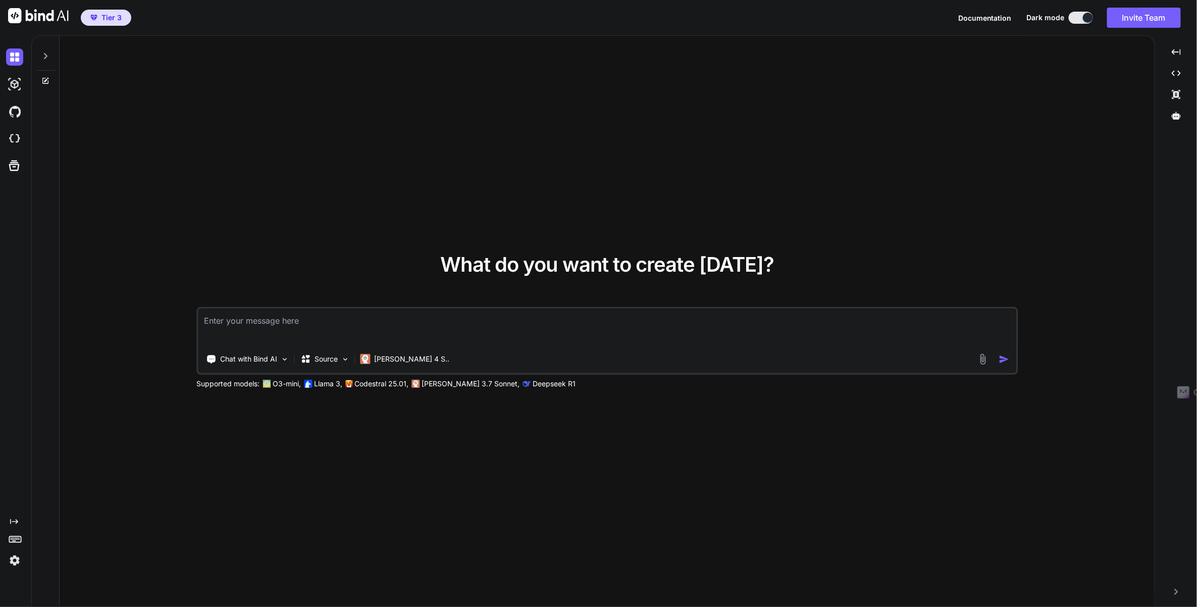
type textarea "x"
click at [804, 160] on div "What do you want to create [DATE]? Chat with Bind AI Source [PERSON_NAME] 4 S..…" at bounding box center [607, 321] width 1095 height 571
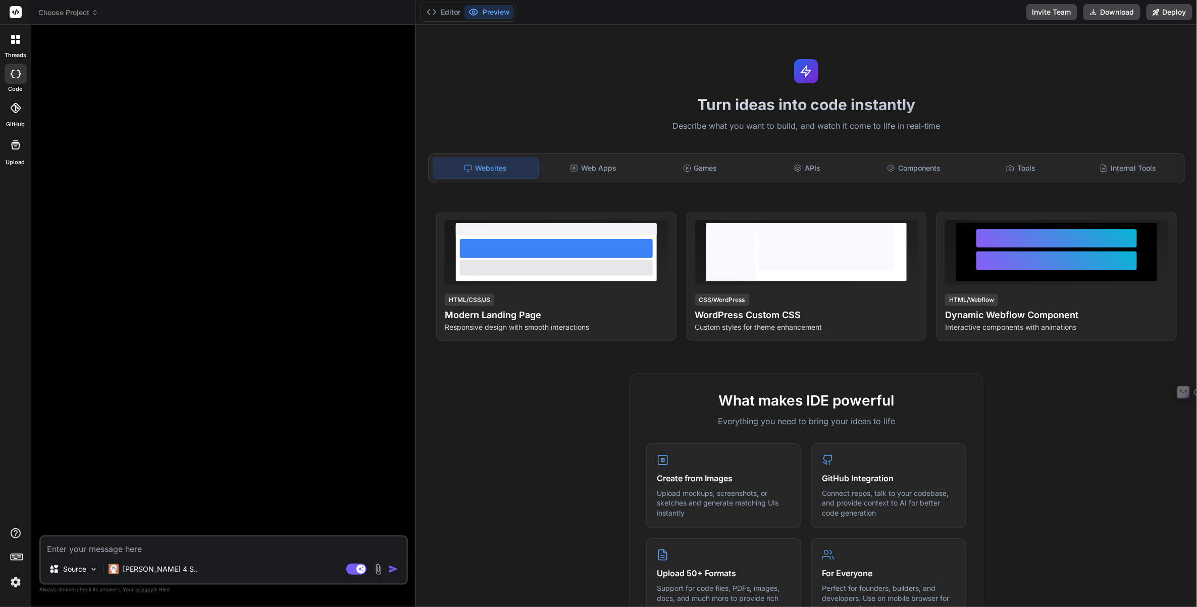
click at [209, 88] on div at bounding box center [224, 284] width 366 height 502
click at [129, 555] on textarea at bounding box center [223, 546] width 365 height 18
click at [1013, 170] on div "Tools" at bounding box center [1020, 167] width 105 height 21
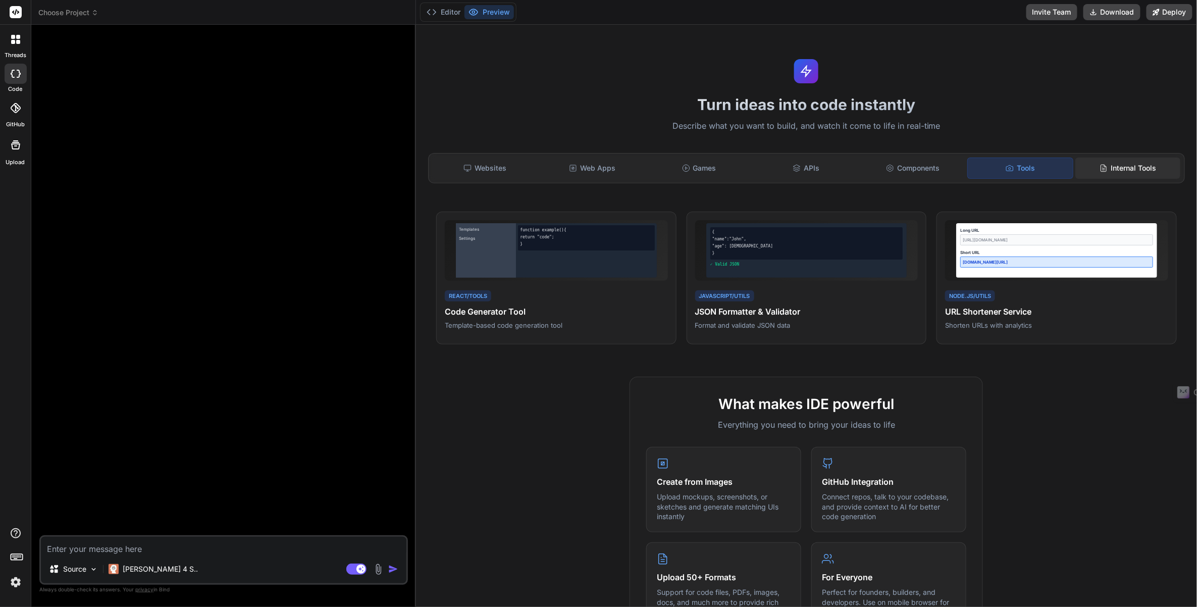
click at [1139, 160] on div "Internal Tools" at bounding box center [1127, 167] width 105 height 21
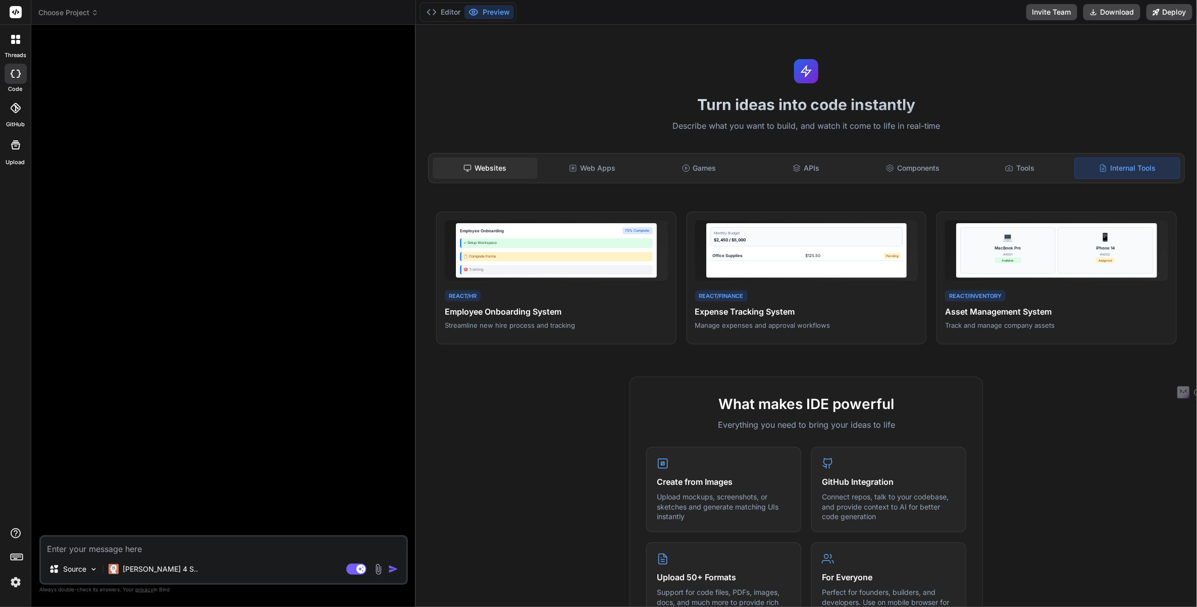
click at [475, 177] on div "Websites" at bounding box center [485, 167] width 105 height 21
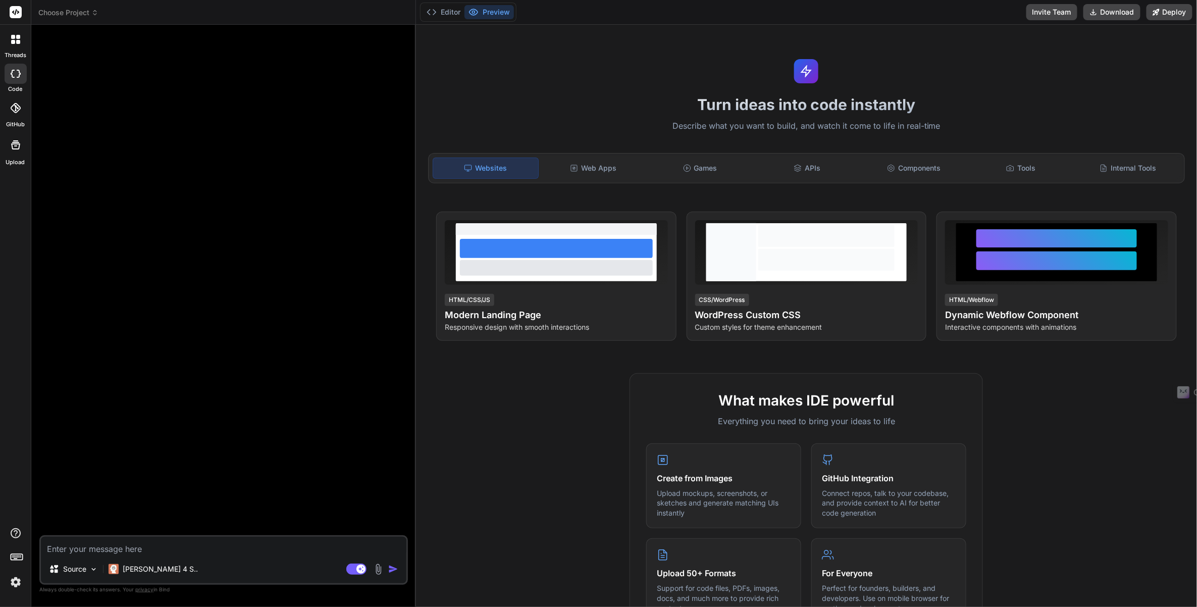
click at [484, 169] on div "Websites" at bounding box center [486, 167] width 106 height 21
click at [578, 177] on div "Web Apps" at bounding box center [593, 167] width 105 height 21
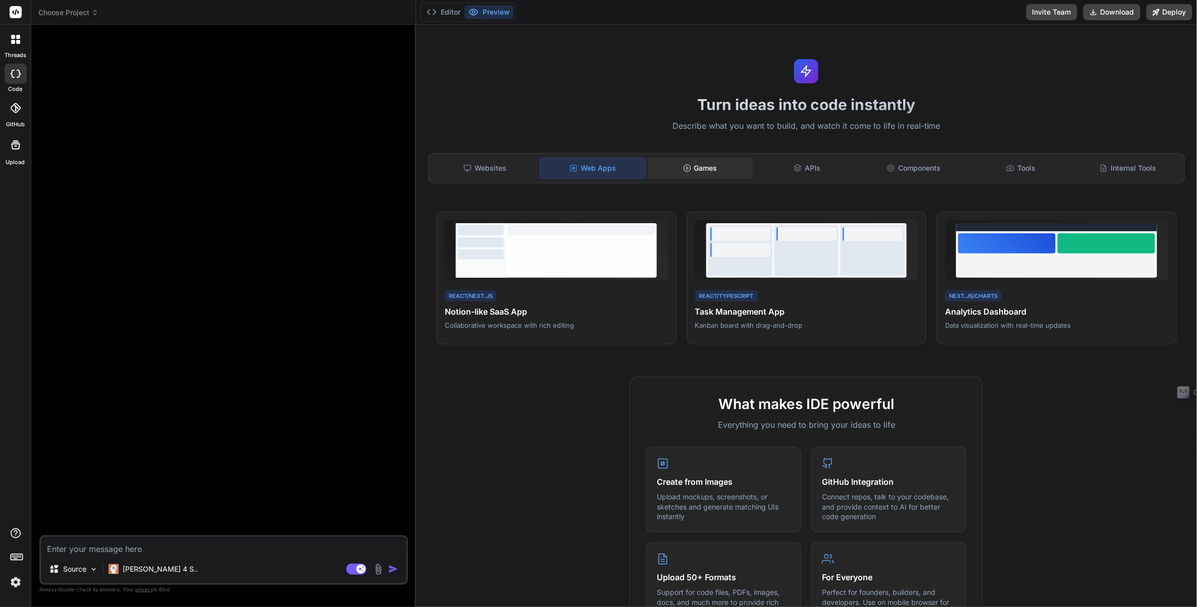
click at [688, 170] on div "Games" at bounding box center [700, 167] width 105 height 21
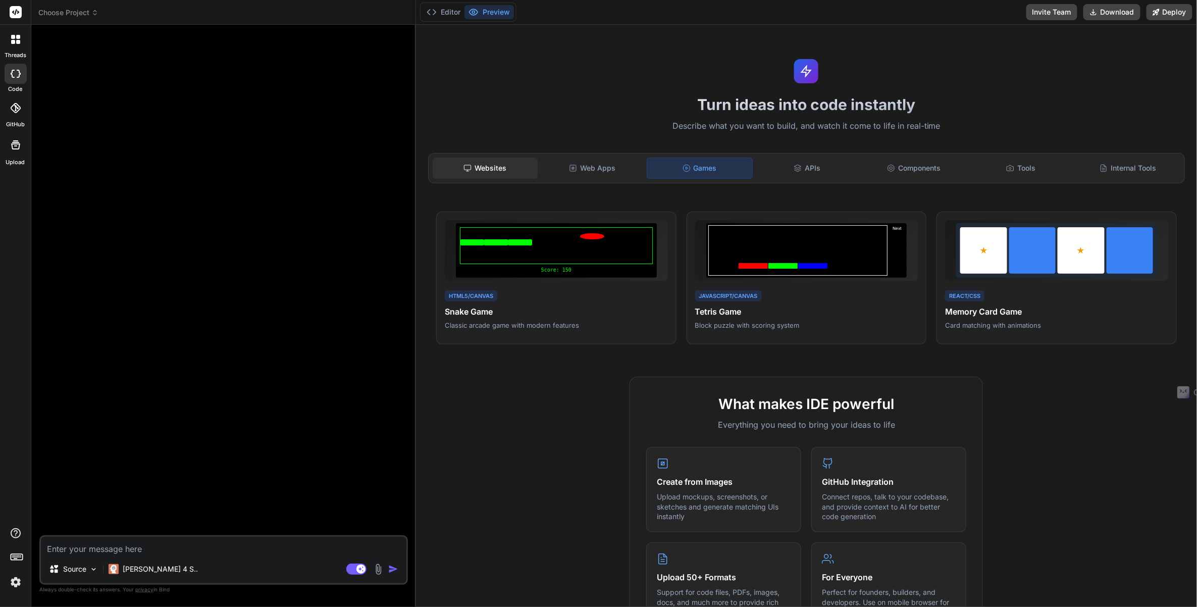
click at [485, 170] on div "Websites" at bounding box center [485, 167] width 105 height 21
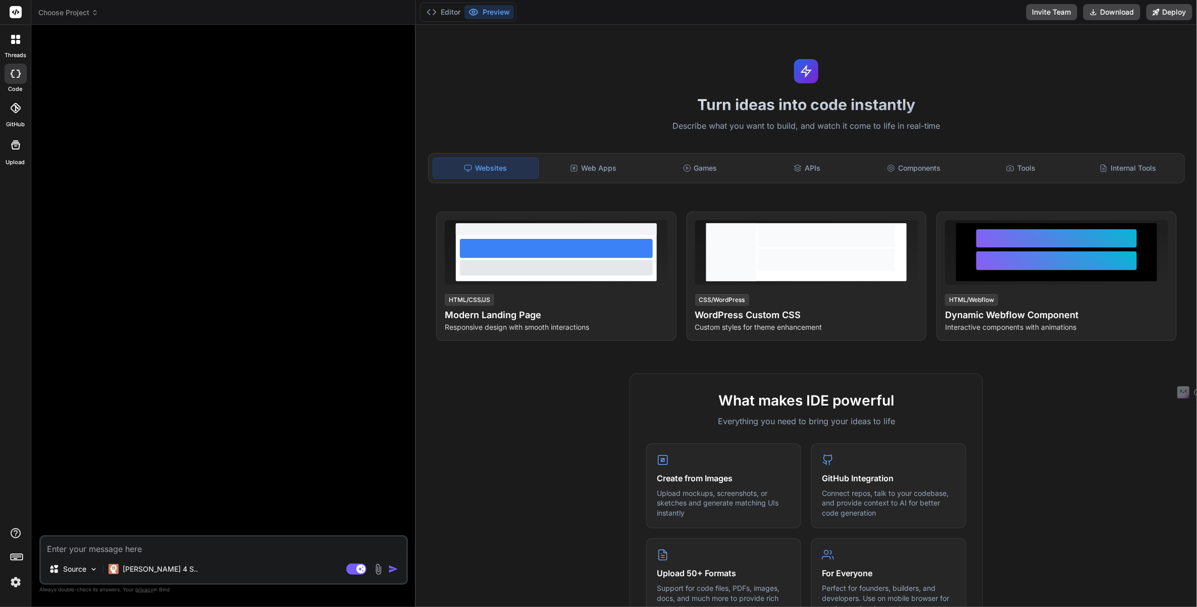
click at [485, 170] on div "Websites" at bounding box center [486, 167] width 106 height 21
click at [21, 38] on div at bounding box center [15, 39] width 21 height 21
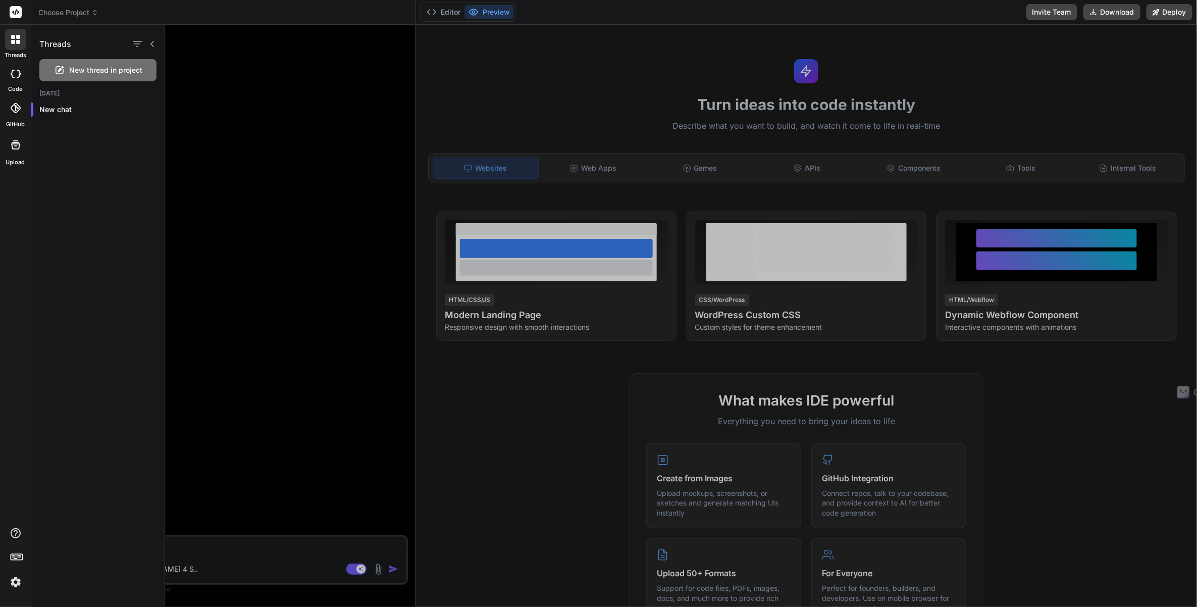
click at [15, 18] on rect at bounding box center [16, 12] width 12 height 12
click at [12, 12] on icon at bounding box center [16, 12] width 8 height 6
click at [13, 15] on rect at bounding box center [16, 12] width 12 height 12
click at [218, 86] on div at bounding box center [681, 316] width 1032 height 582
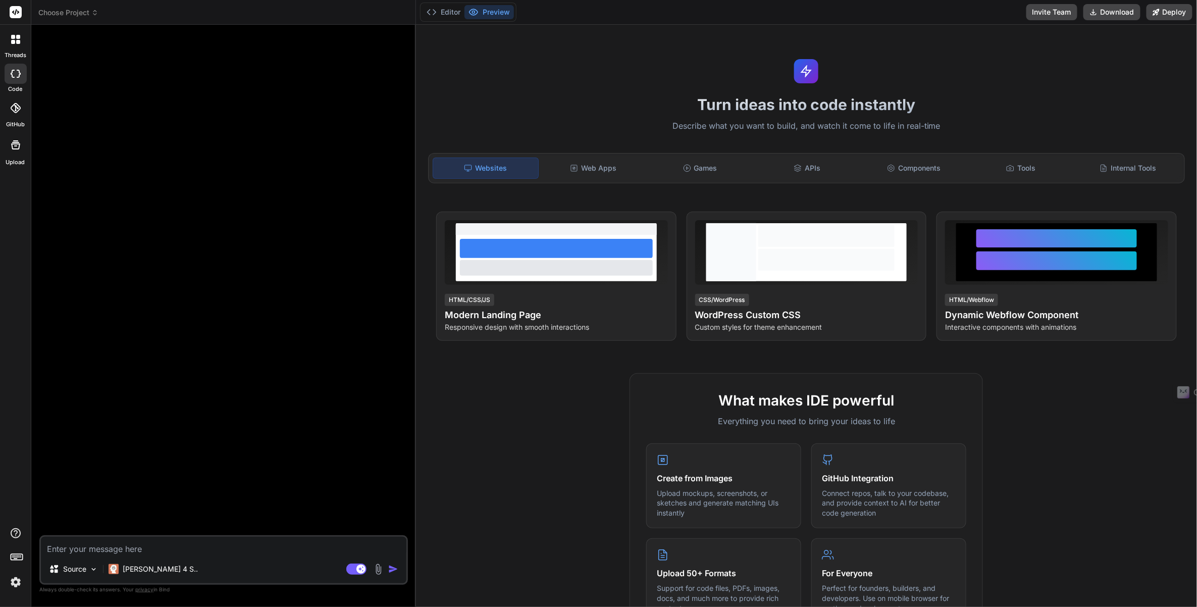
click at [21, 577] on img at bounding box center [15, 581] width 17 height 17
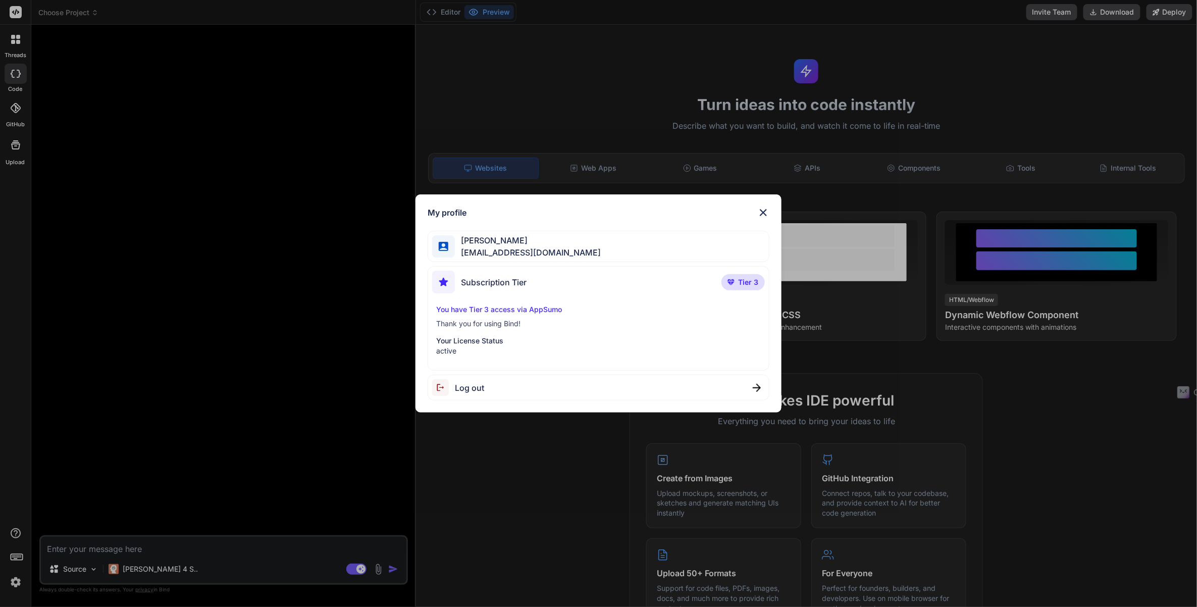
click at [17, 577] on div "My profile [PERSON_NAME] [EMAIL_ADDRESS][DOMAIN_NAME] Subscription Tier Tier 3 …" at bounding box center [598, 303] width 1197 height 607
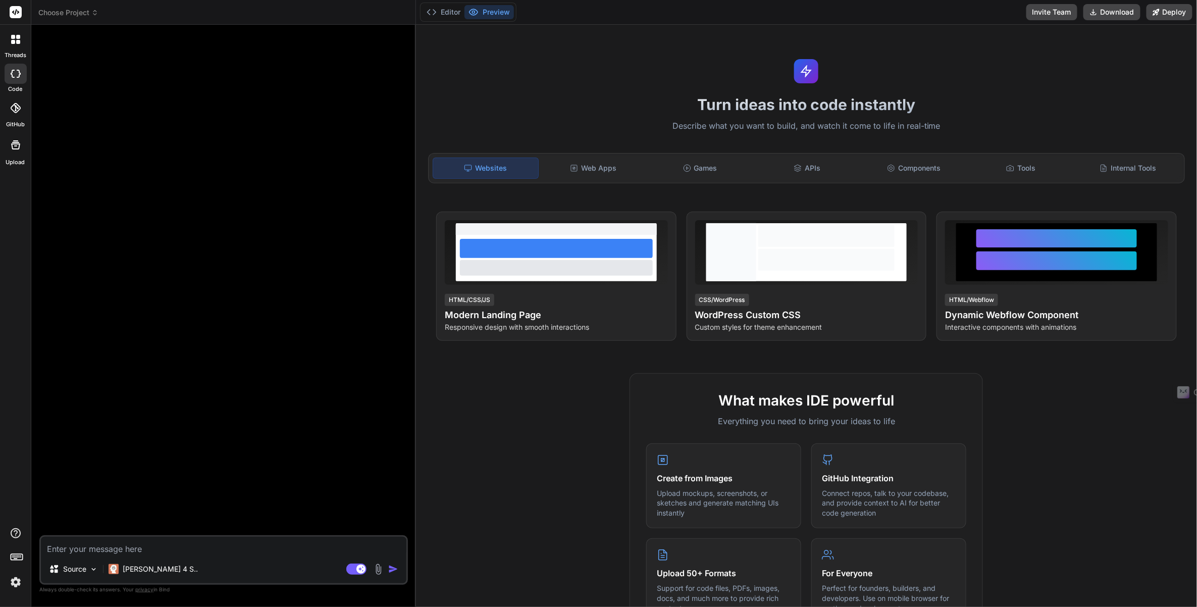
click at [9, 48] on div at bounding box center [15, 39] width 21 height 21
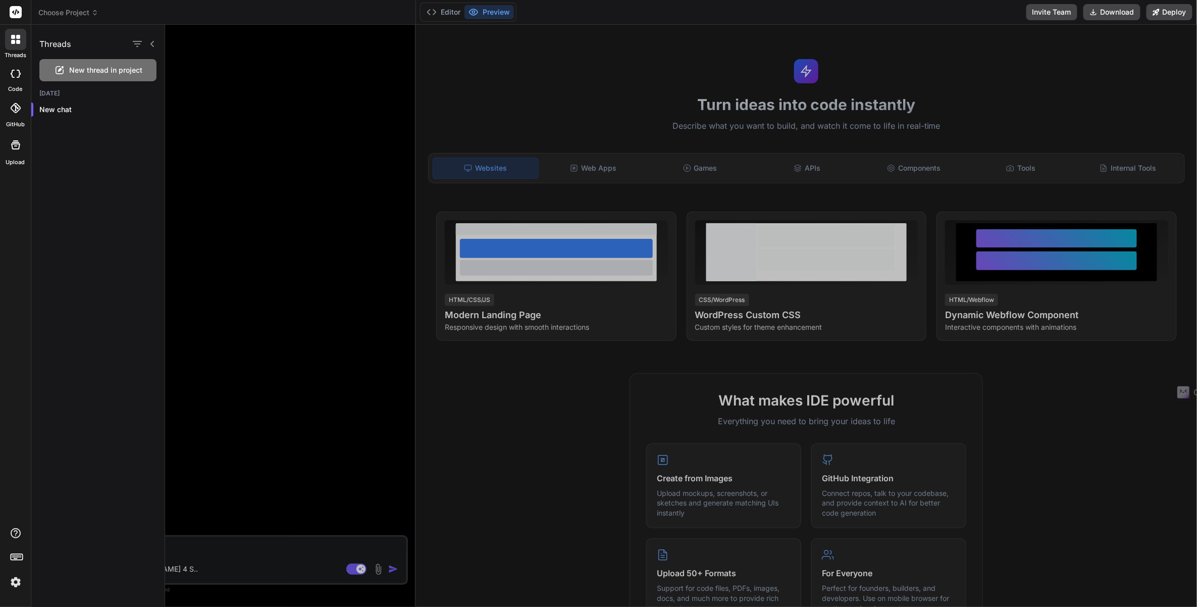
click at [12, 70] on icon at bounding box center [16, 74] width 10 height 8
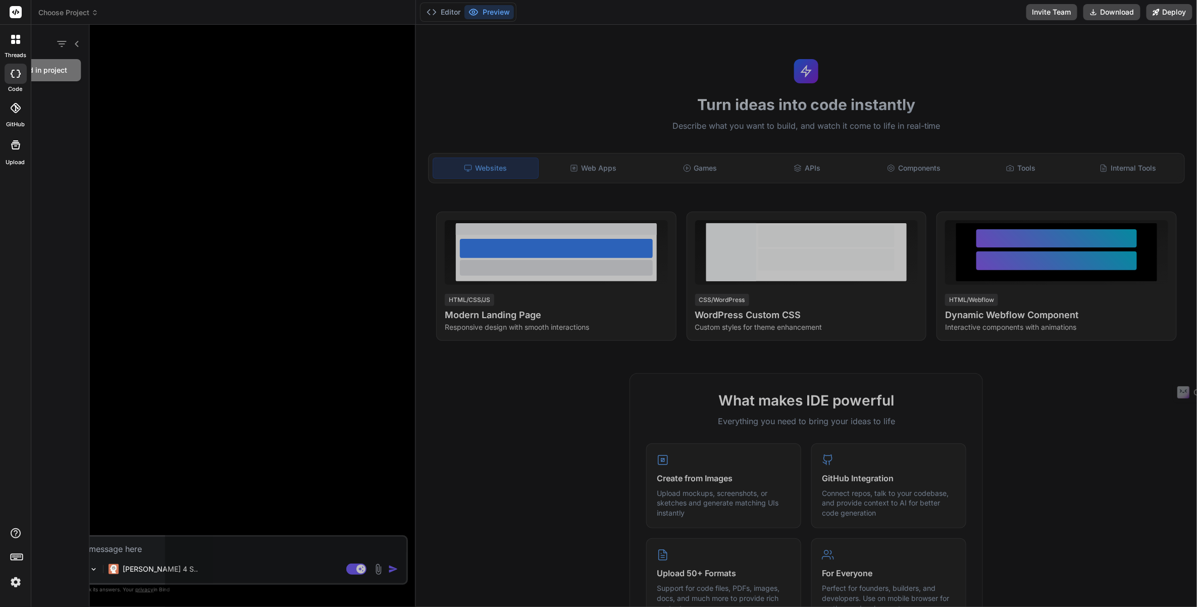
type textarea "x"
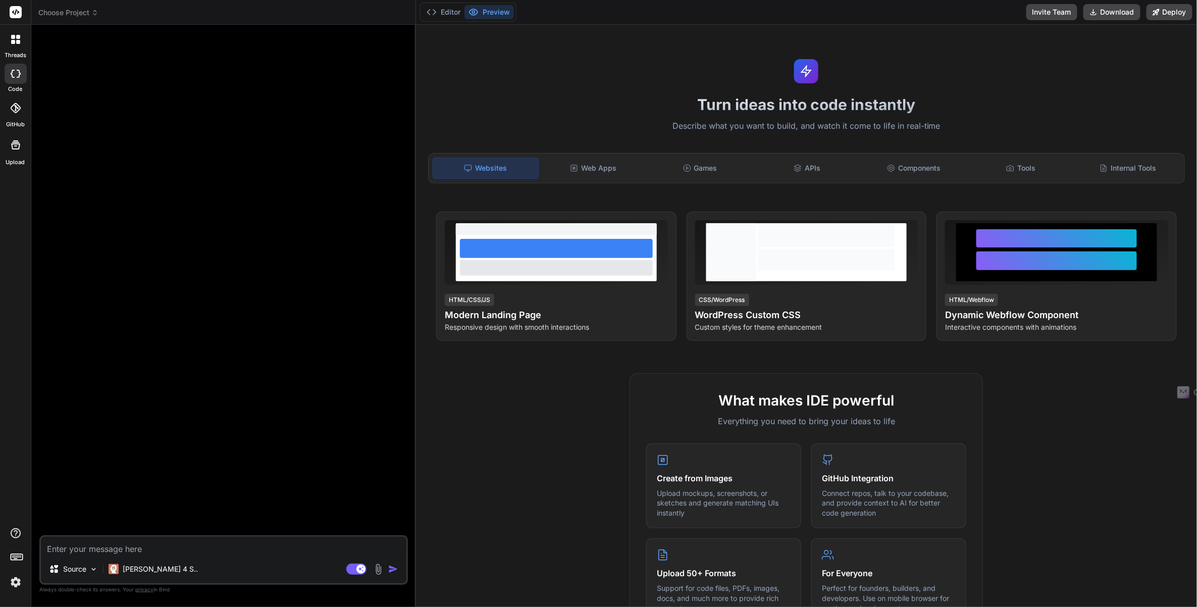
click at [16, 112] on icon at bounding box center [15, 108] width 10 height 10
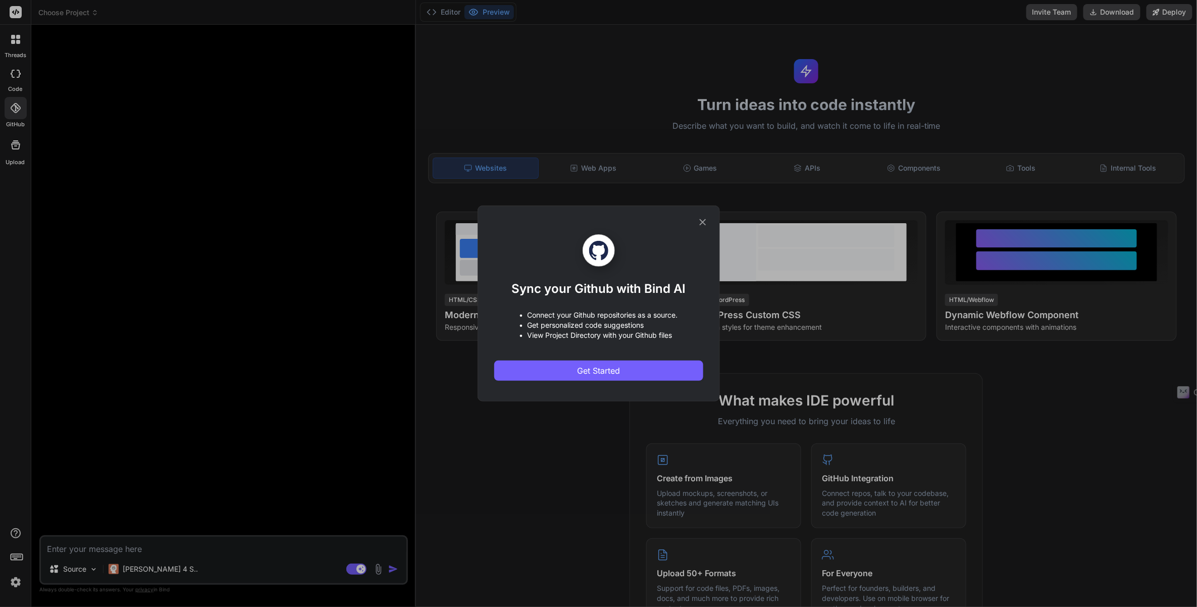
click at [15, 147] on div "Sync your Github with Bind AI • Connect your Github repositories as a source. •…" at bounding box center [598, 303] width 1197 height 607
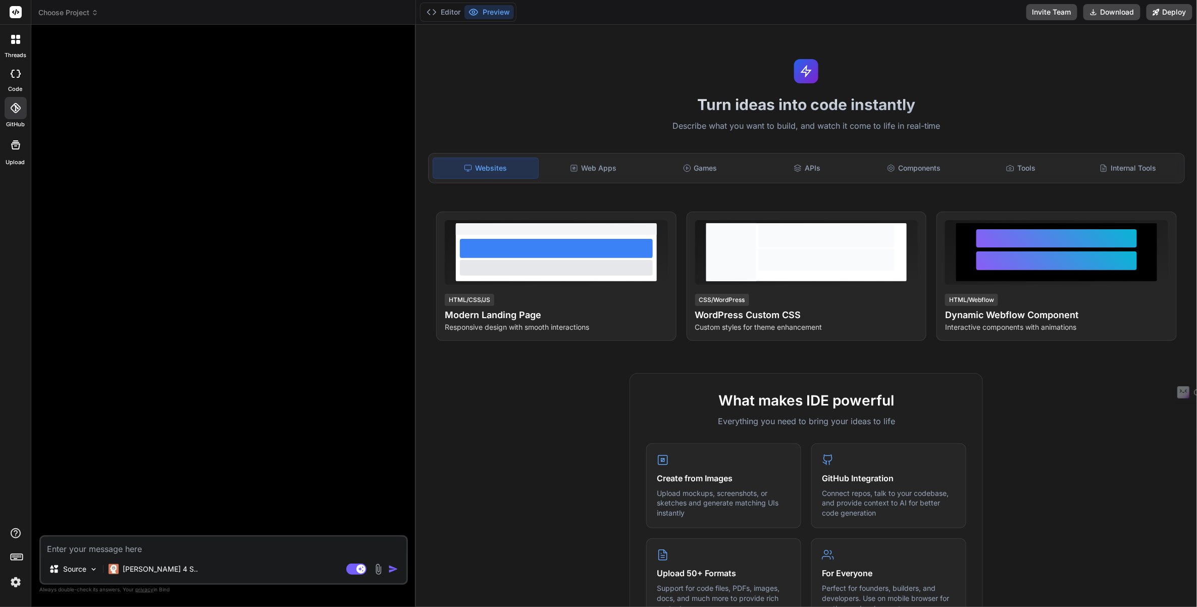
click at [49, 14] on span "Choose Project" at bounding box center [68, 13] width 60 height 10
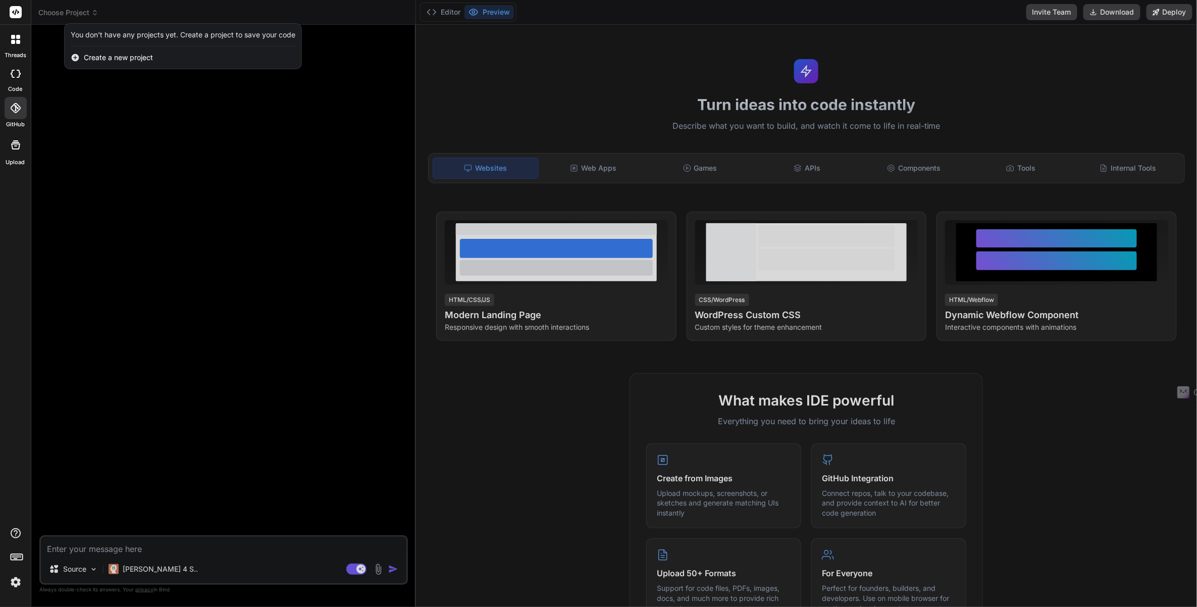
click at [52, 16] on div at bounding box center [598, 303] width 1197 height 607
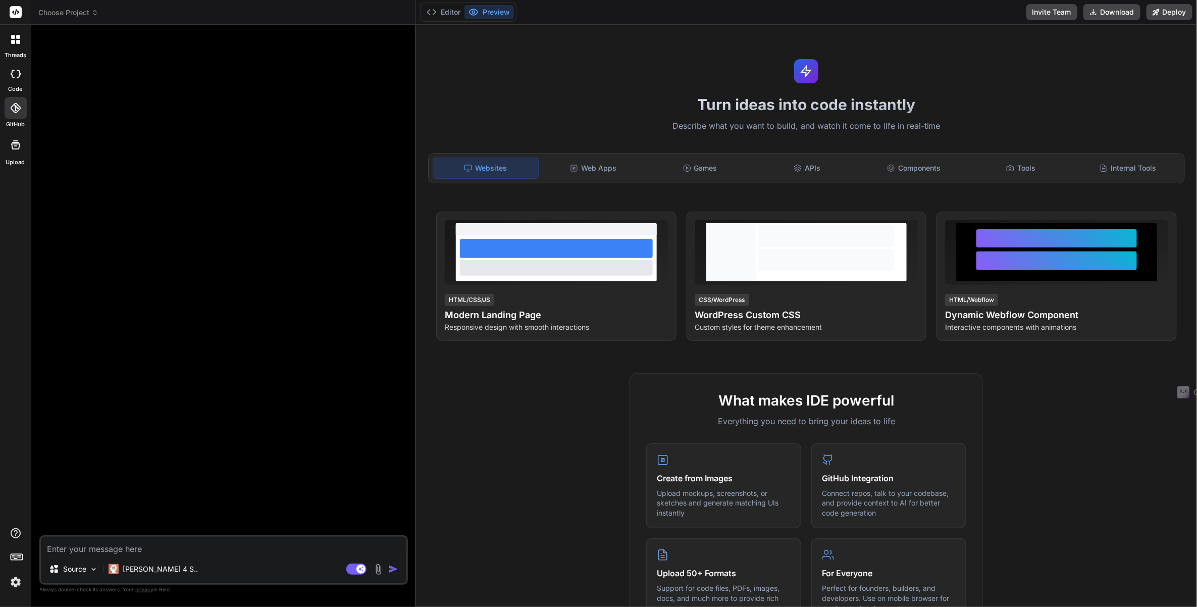
click at [14, 40] on icon at bounding box center [13, 42] width 4 height 4
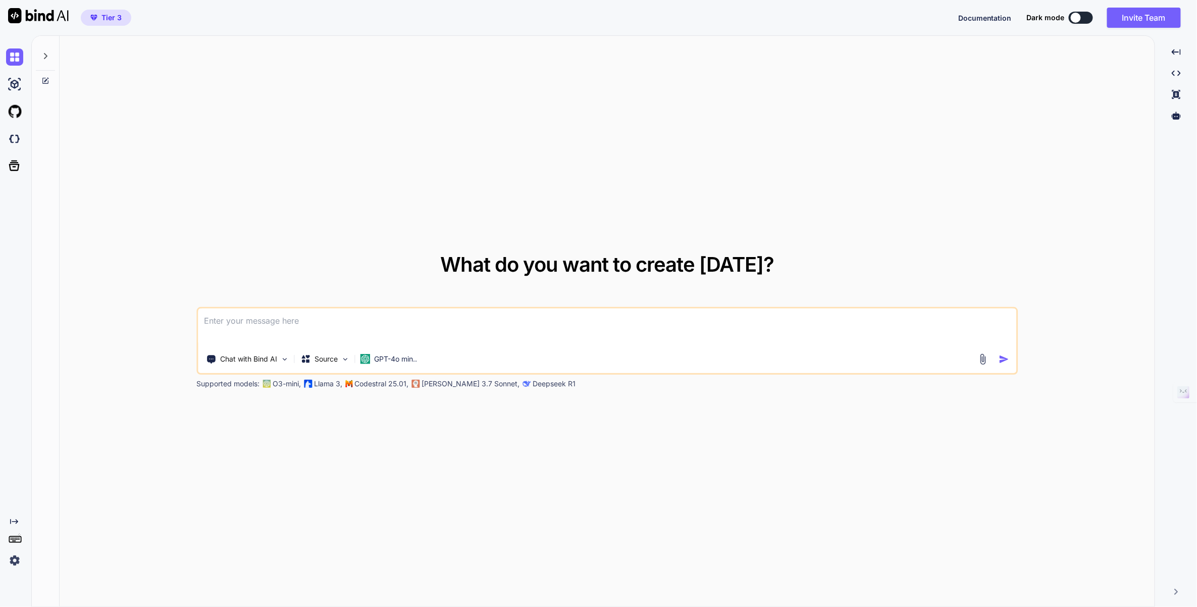
type textarea "x"
click at [277, 331] on textarea at bounding box center [607, 326] width 818 height 37
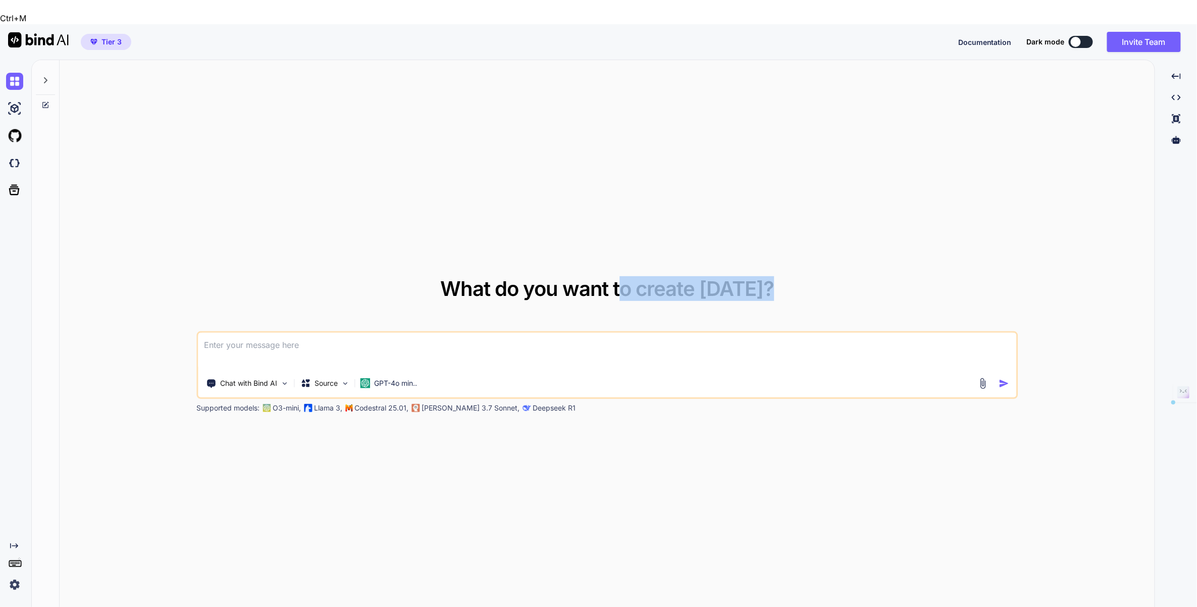
drag, startPoint x: 626, startPoint y: 269, endPoint x: 649, endPoint y: 301, distance: 38.8
click at [649, 301] on div "What do you want to create [DATE]? Chat with Bind AI Source GPT-4o min.. Suppor…" at bounding box center [606, 346] width 821 height 134
click at [610, 333] on textarea at bounding box center [607, 351] width 818 height 37
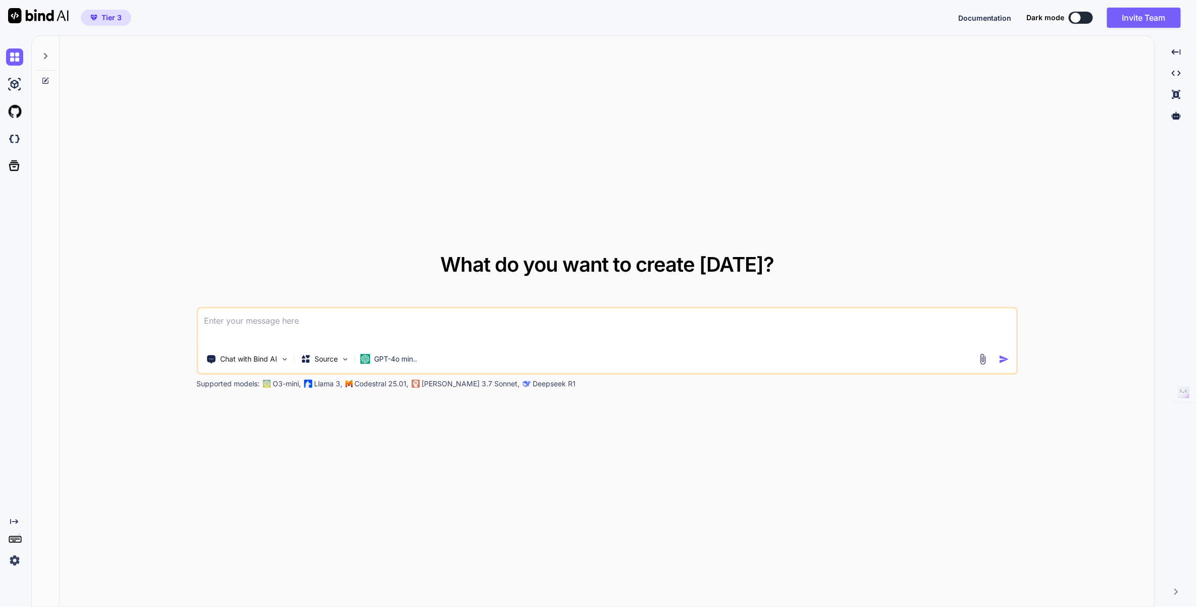
type textarea "how"
type textarea "x"
type textarea "how do"
type textarea "x"
type textarea "how do we"
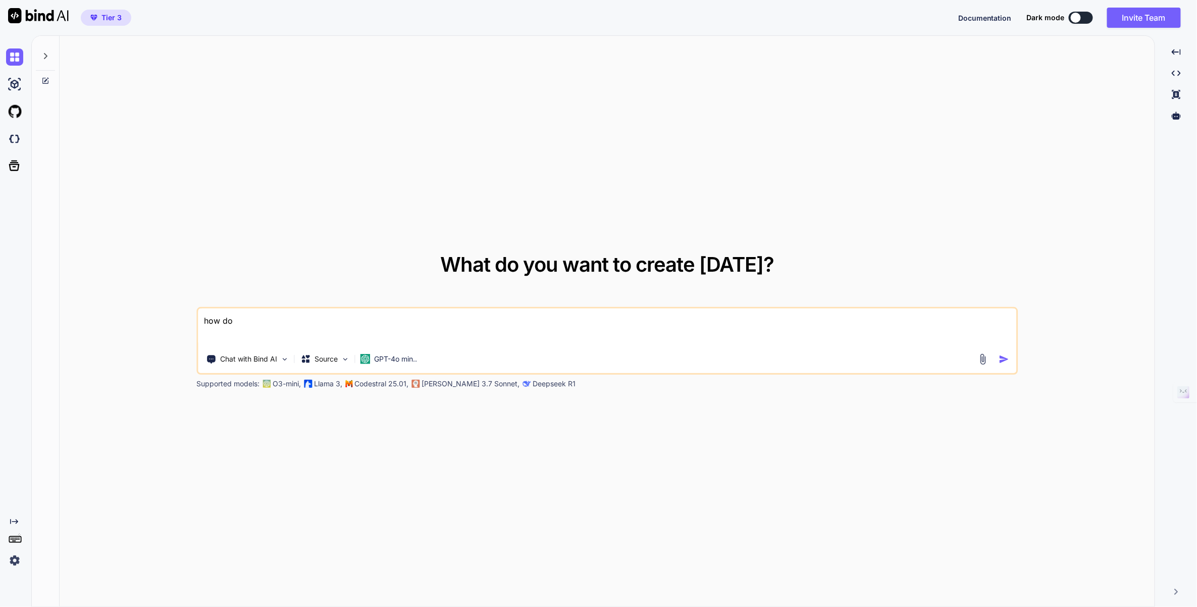
type textarea "x"
type textarea "How do we get"
type textarea "x"
type textarea "I"
type textarea "x"
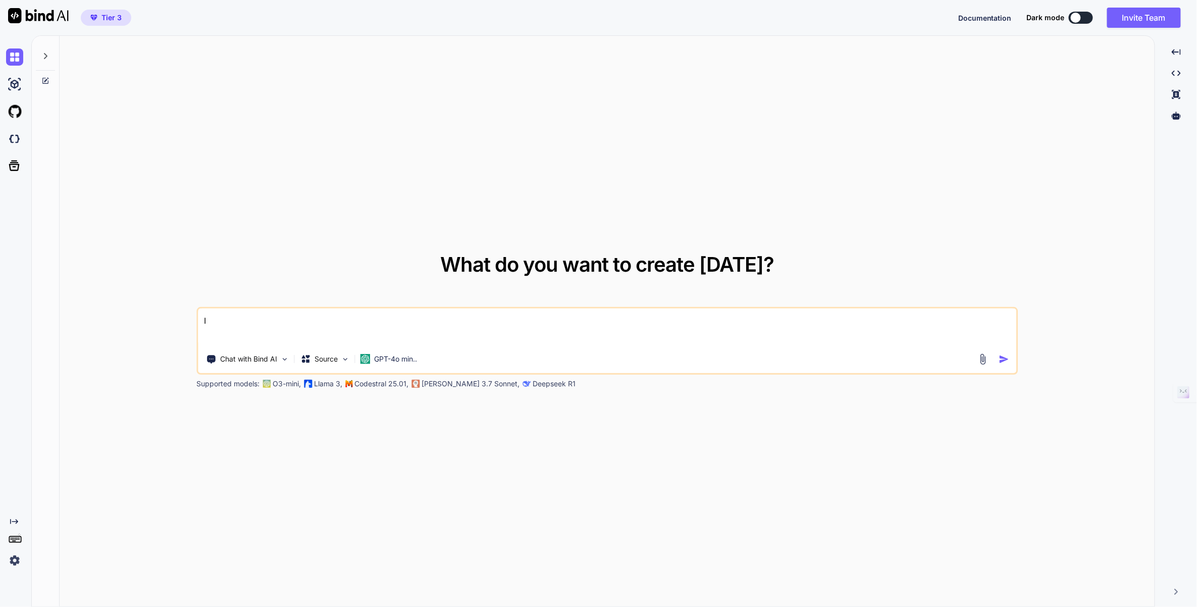
type textarea "i'm"
type textarea "x"
type textarea "i'm trying"
type textarea "x"
type textarea "i'm trying to"
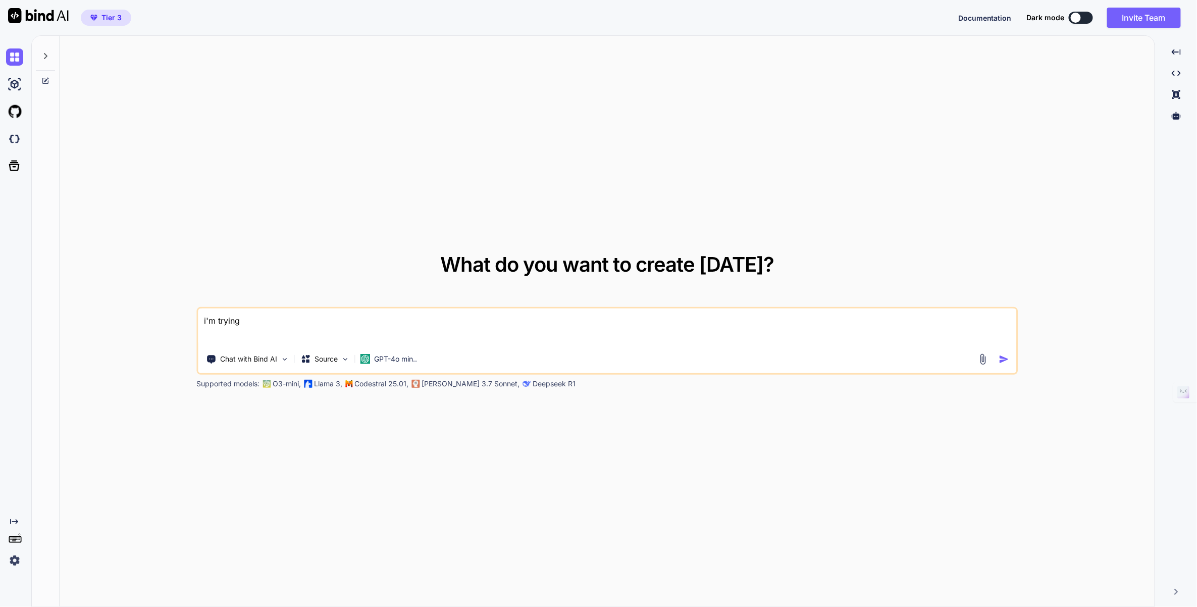
type textarea "x"
type textarea "I'm trying to create"
type textarea "x"
type textarea "i'm trying to create a"
type textarea "x"
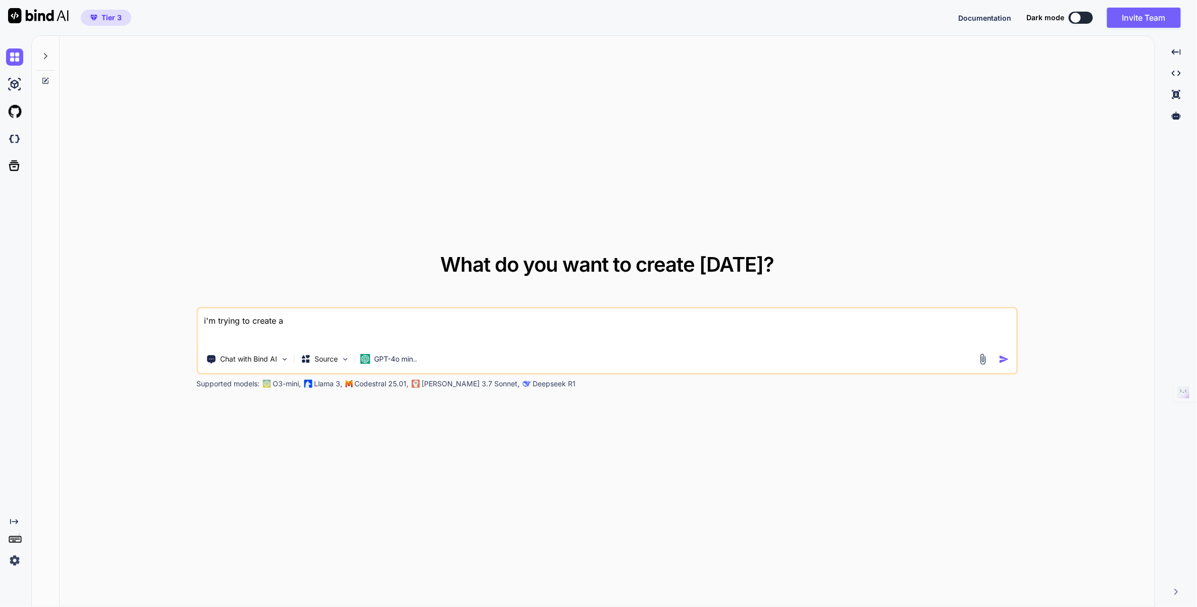
type textarea "i'm trying to create a"
type textarea "x"
type textarea "i'm trying to create a"
type textarea "x"
type textarea "i'm trying to create a"
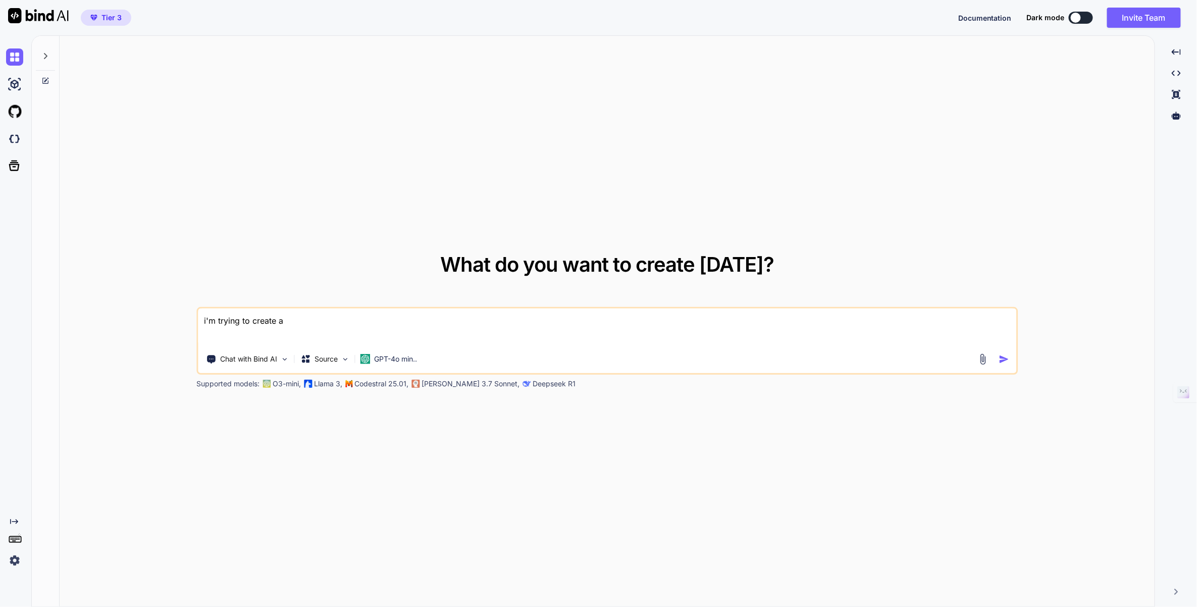
type textarea "x"
type textarea "i'm trying to create a t"
type textarea "x"
type textarea "i'm trying to create a te"
type textarea "x"
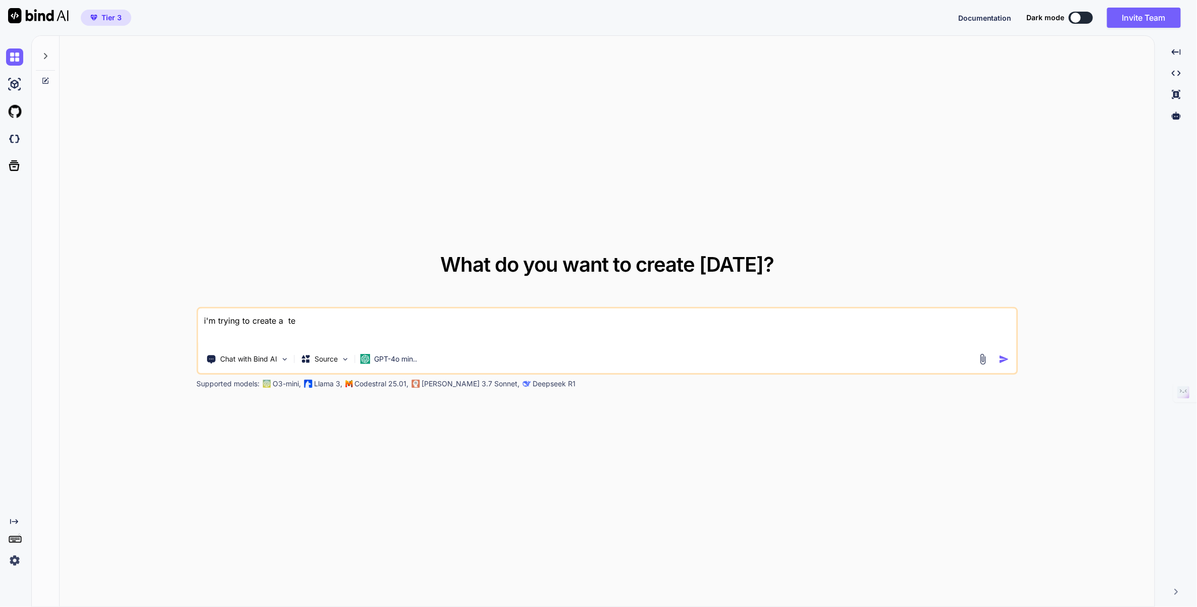
type textarea "i'm trying to create a tem"
type textarea "x"
type textarea "i'm trying to create a temp"
type textarea "x"
type textarea "i'm trying to create a templ"
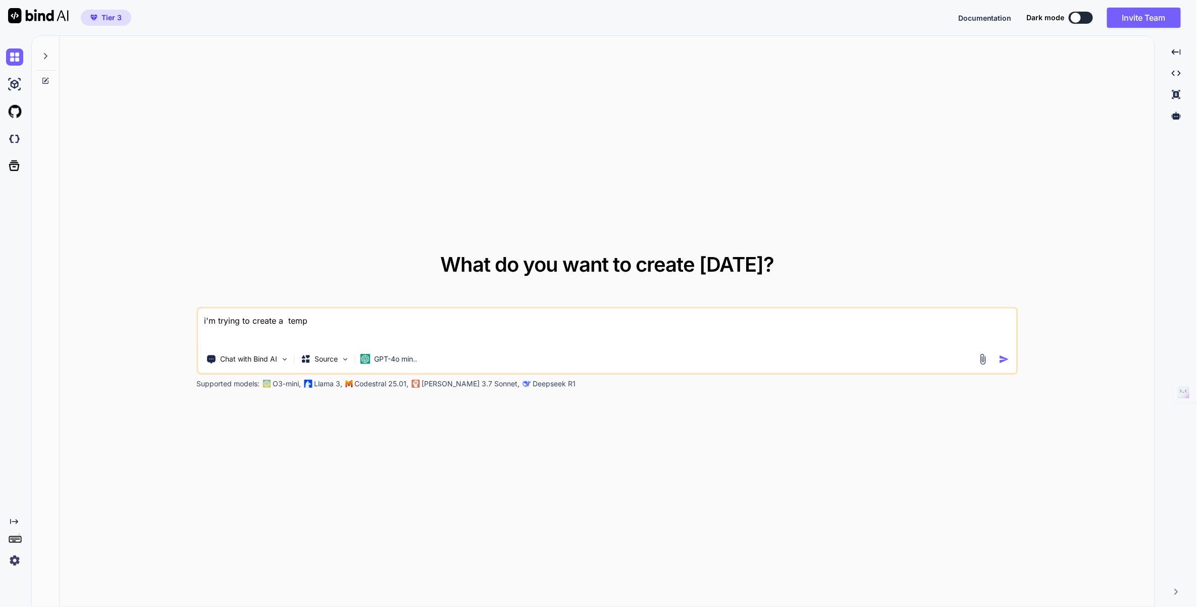
type textarea "x"
type textarea "i'm trying to create a templa"
type textarea "x"
type textarea "i'm trying to create a templat"
type textarea "x"
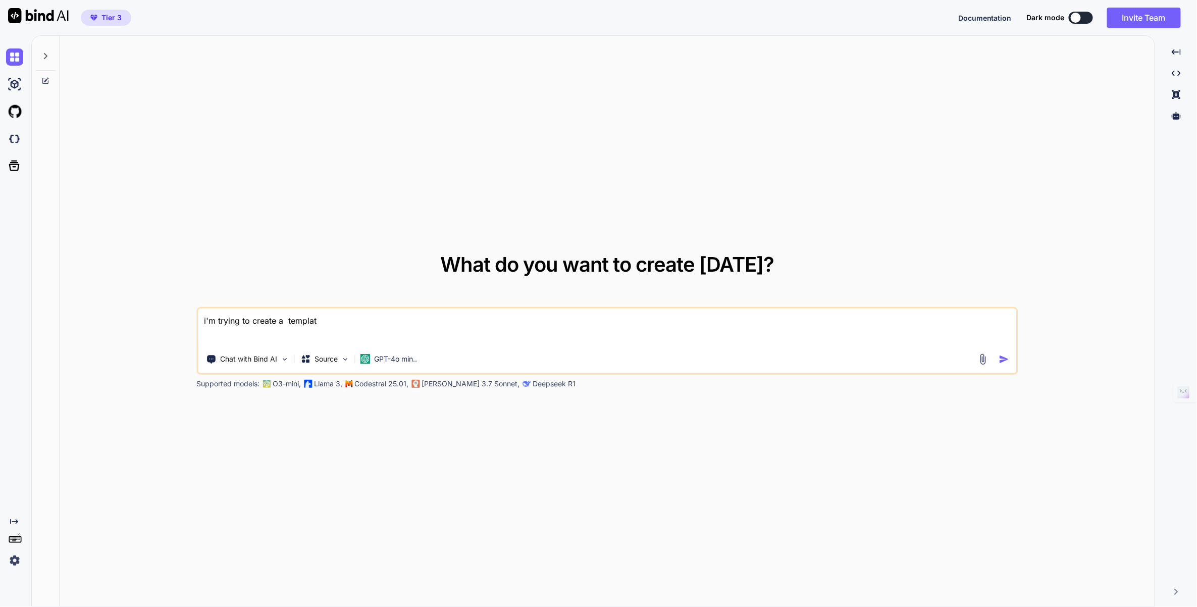
type textarea "i'm trying to create a template"
type textarea "x"
type textarea "i'm trying to create a template"
type textarea "x"
type textarea "i'm trying to create a template s"
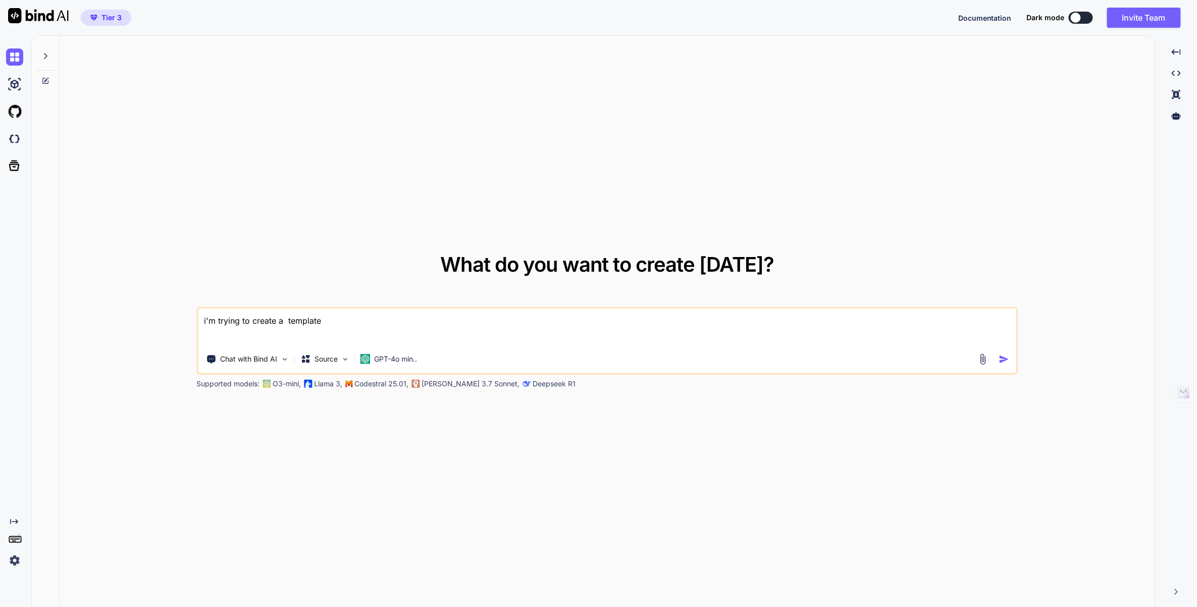
type textarea "x"
type textarea "i'm trying to create a template sy"
type textarea "x"
type textarea "i'm trying to create a template sys"
type textarea "x"
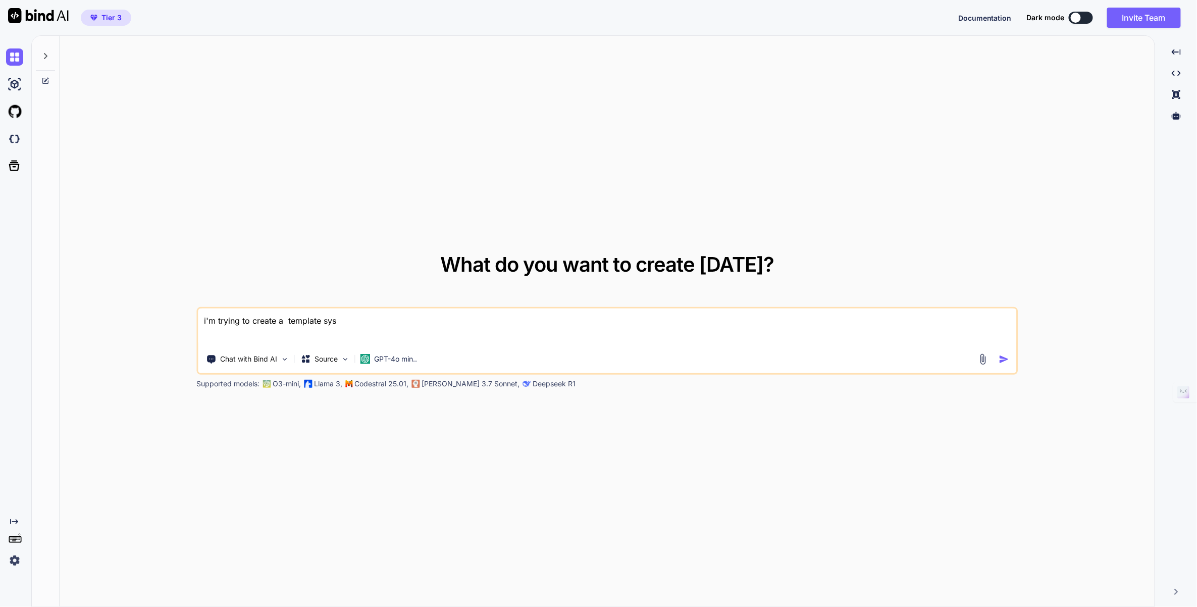
type textarea "i'm trying to create a template syst"
type textarea "x"
type textarea "i'm trying to create a template syste"
type textarea "x"
type textarea "i'm trying to create a template system"
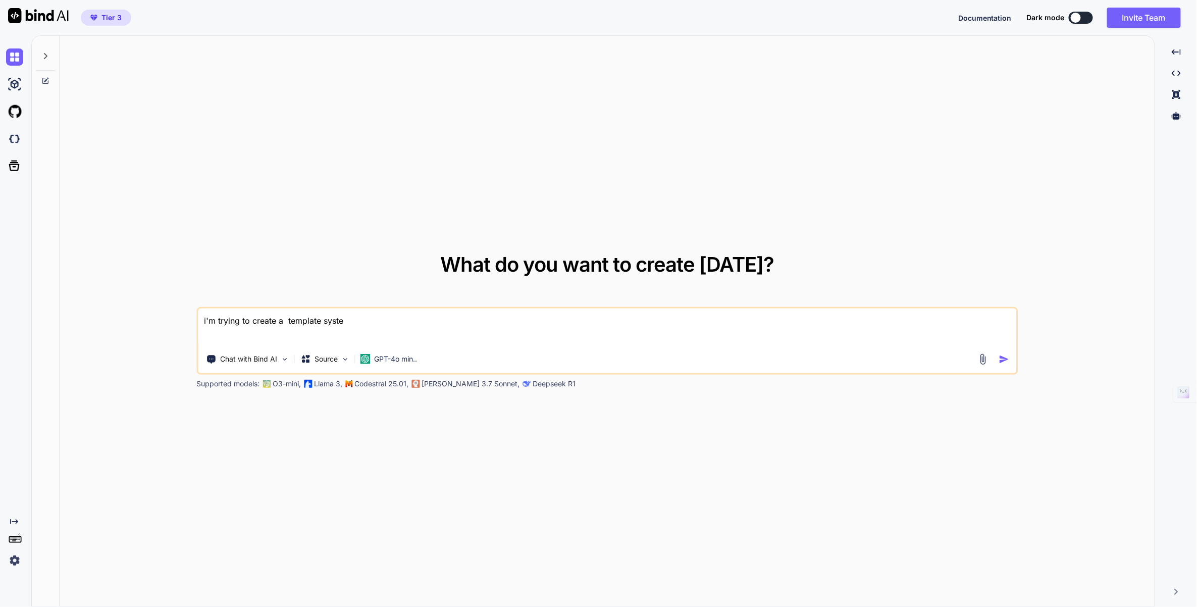
type textarea "x"
type textarea "i'm trying to create a template system"
type textarea "x"
type textarea "i'm trying to create a template system s"
type textarea "x"
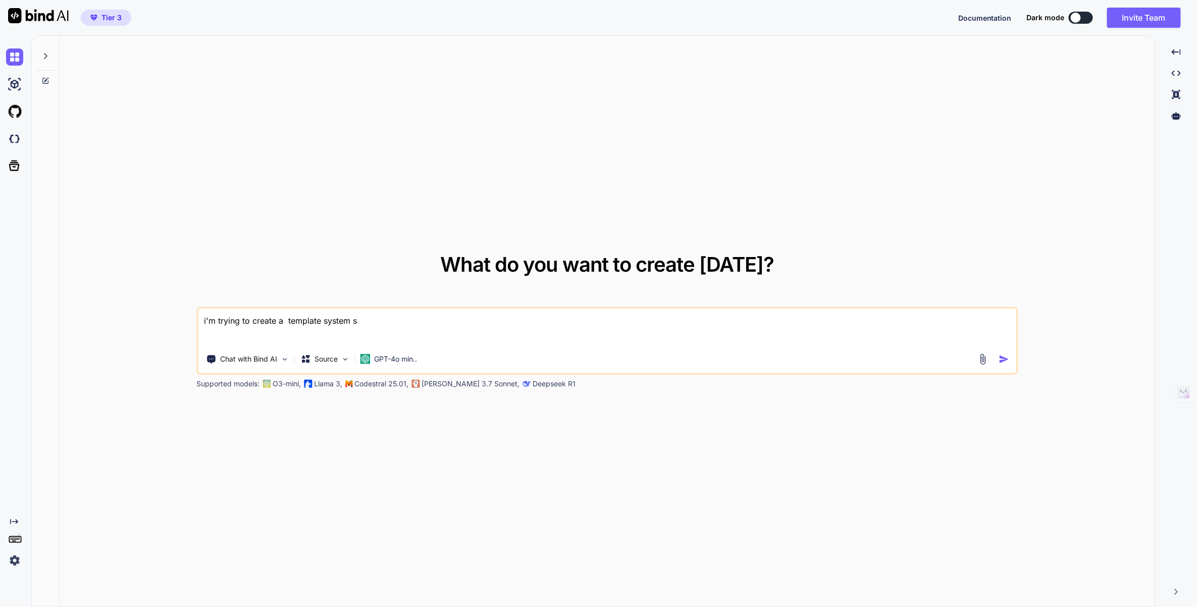
type textarea "i'm trying to create a template system si"
type textarea "x"
type textarea "i'm trying to create a template system sim"
type textarea "x"
type textarea "i'm trying to create a template system simi"
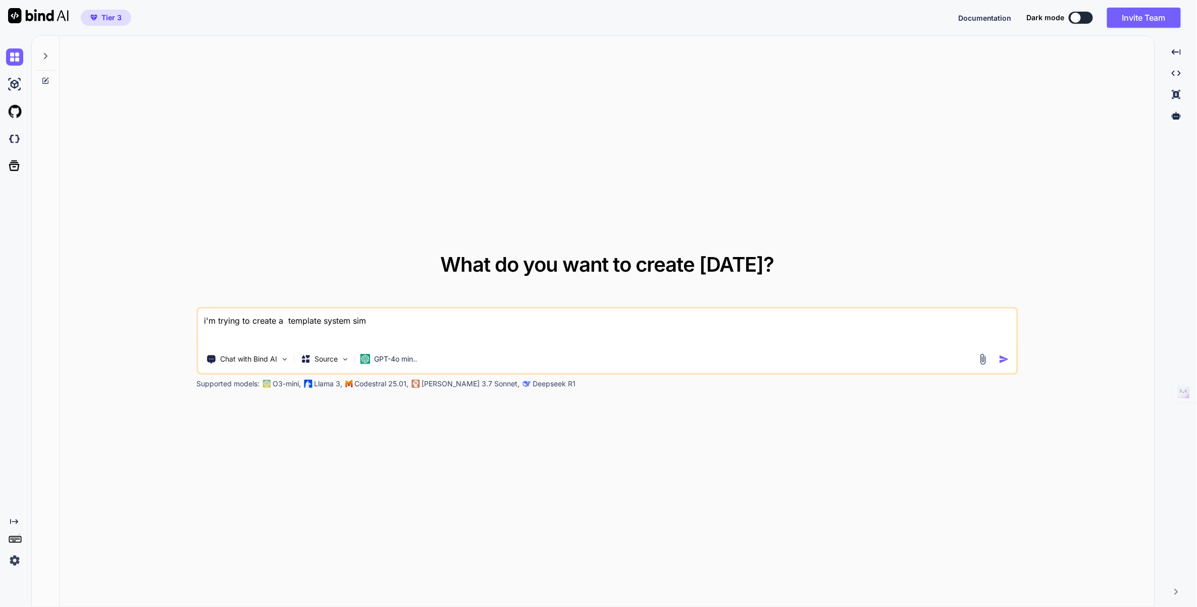
type textarea "x"
type textarea "i'm trying to create a template system simil"
type textarea "x"
type textarea "i'm trying to create a template system [PERSON_NAME]"
type textarea "x"
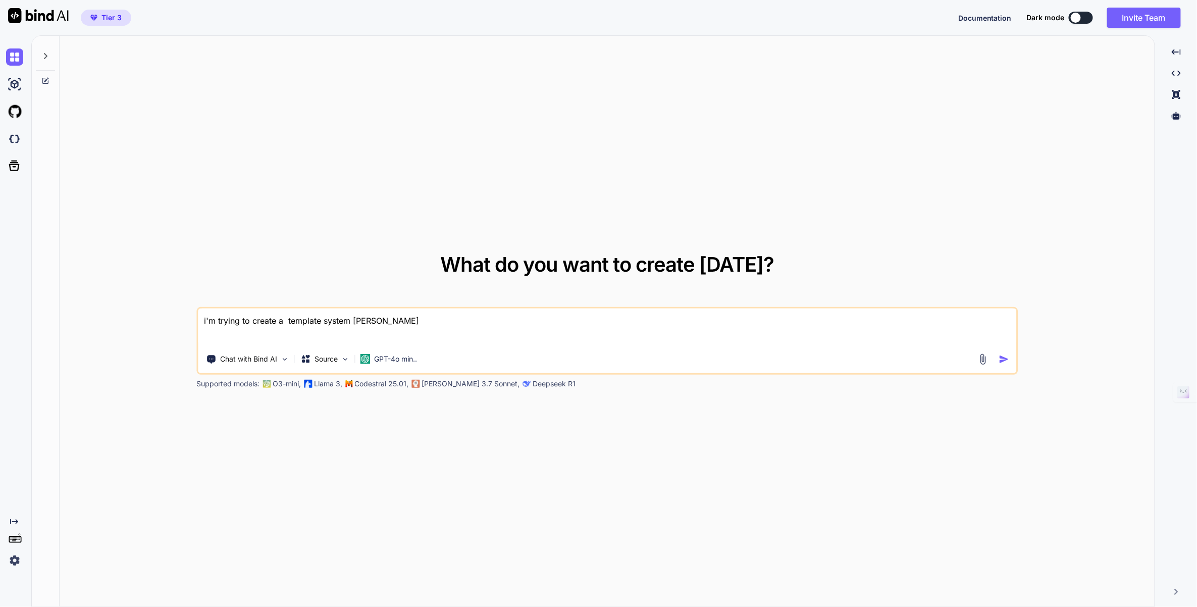
type textarea "i'm trying to create a template system similar"
type textarea "x"
type textarea "i'm trying to create a template system similar"
type textarea "x"
type textarea "i'm trying to create a template system similar t"
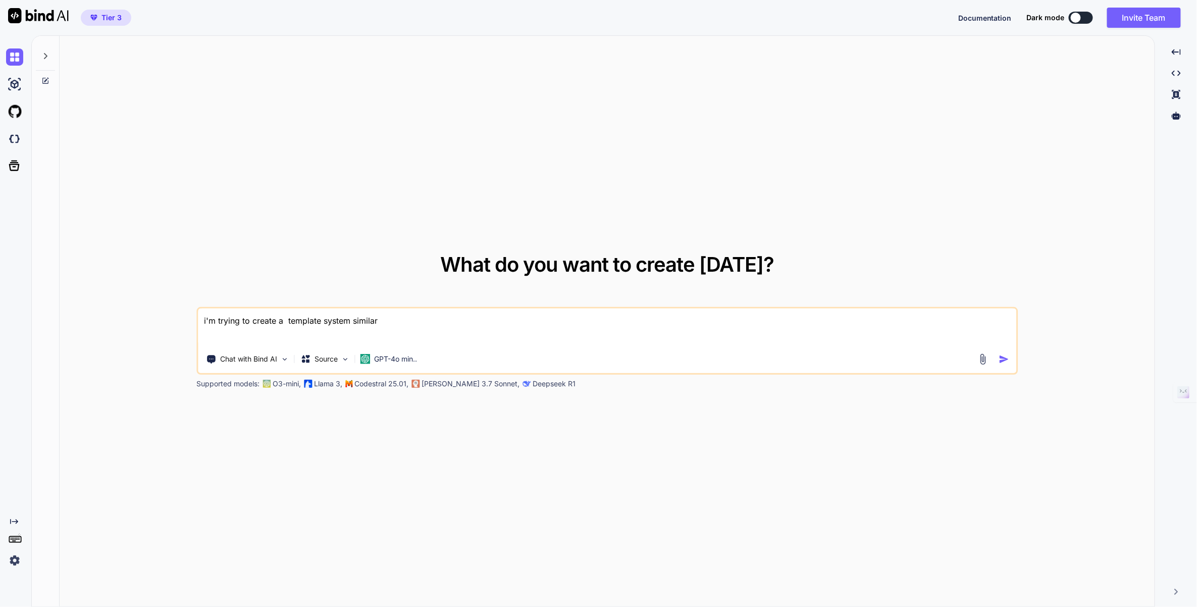
type textarea "x"
type textarea "i'm trying to create a template system similar to"
type textarea "x"
type textarea "i'm trying to create a template system similar to"
type textarea "x"
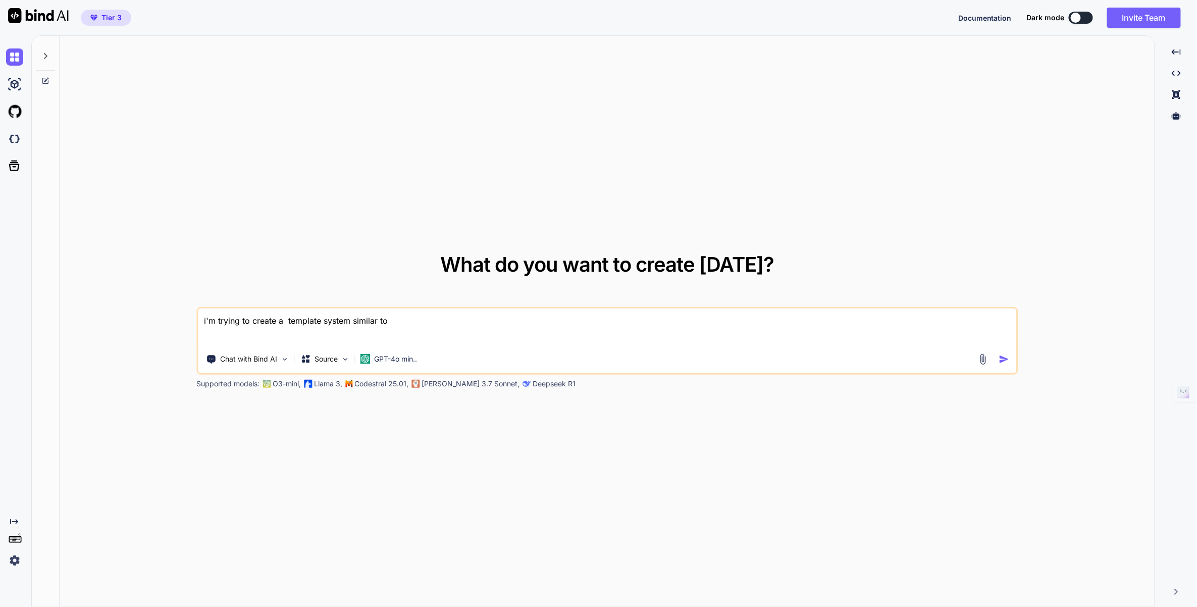
type textarea "i'm trying to create a template system similar to c"
type textarea "x"
type textarea "i'm trying to create a template system similar to ca"
type textarea "x"
type textarea "i'm trying to create a template system similar to can"
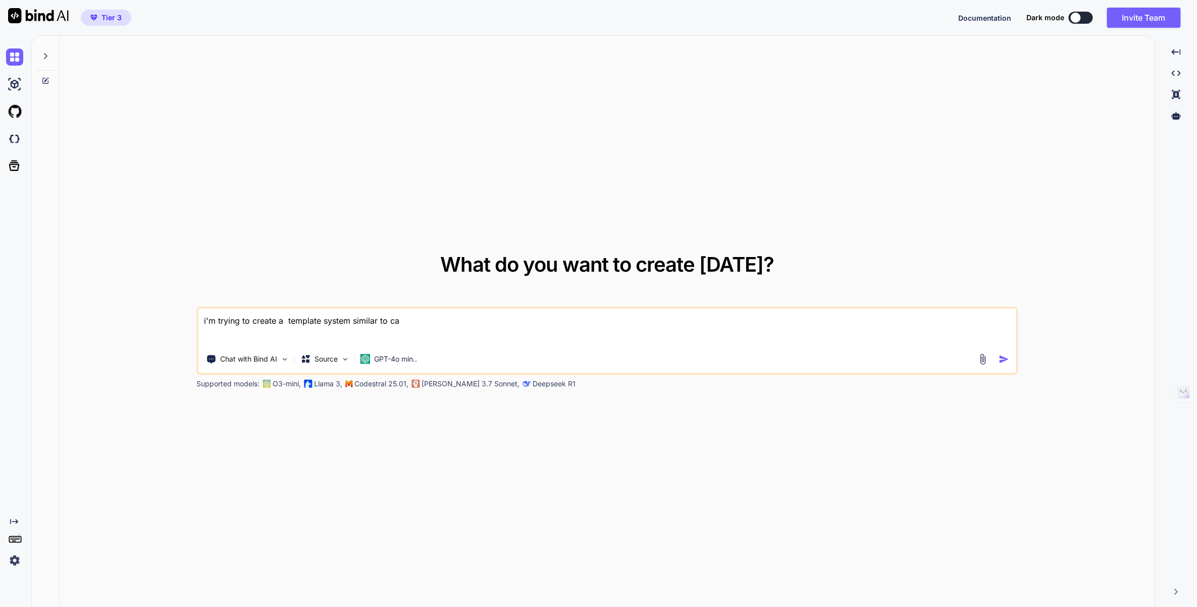
type textarea "x"
type textarea "i'm trying to create a template system similar to canv"
type textarea "x"
type textarea "i'm trying to create a template system similar to canva"
type textarea "x"
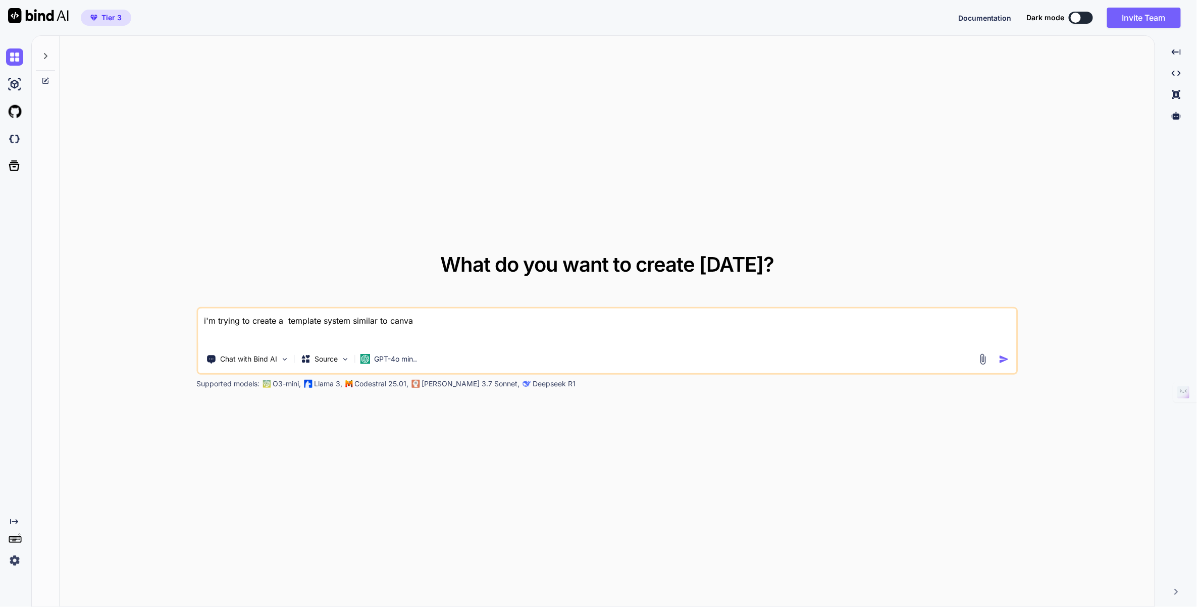
type textarea "i'm trying to create a template system similar to canva"
type textarea "x"
type textarea "i'm trying to create a template system similar to canva w"
type textarea "x"
type textarea "i'm trying to create a template system similar to canva wh"
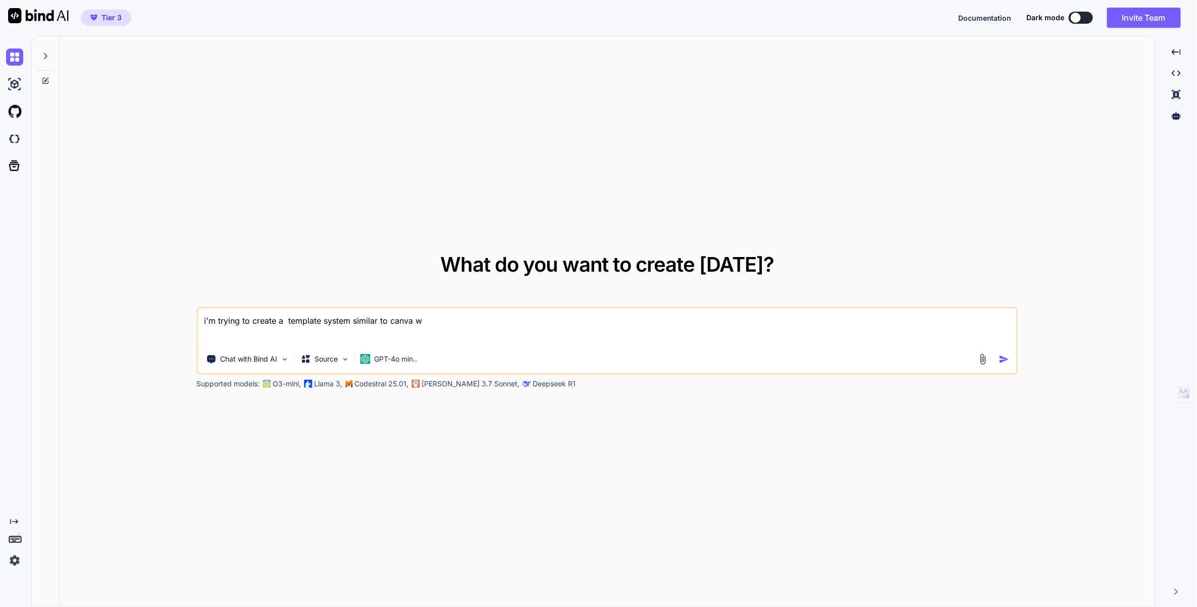
type textarea "x"
type textarea "i'm trying to create a template system similar to canva whe"
type textarea "x"
type textarea "i'm trying to create a template system similar to canva wher"
type textarea "x"
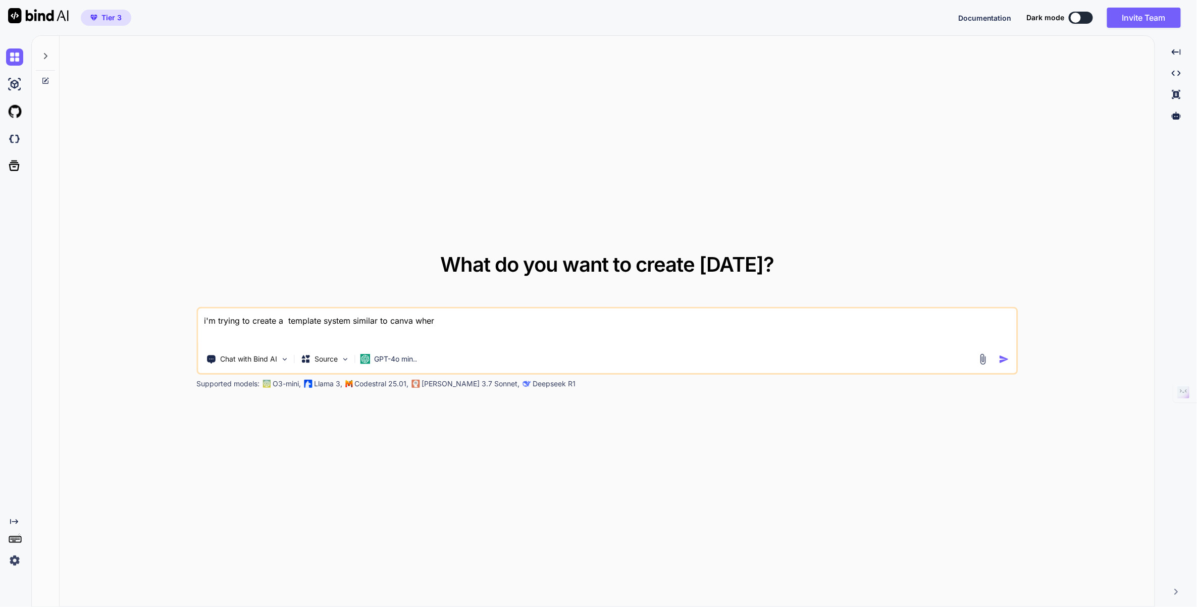
type textarea "i'm trying to create a template system similar to canva where"
type textarea "x"
type textarea "i'm trying to create a template system similar to canva where"
type textarea "x"
type textarea "i'm trying to create a template system similar to canva where i"
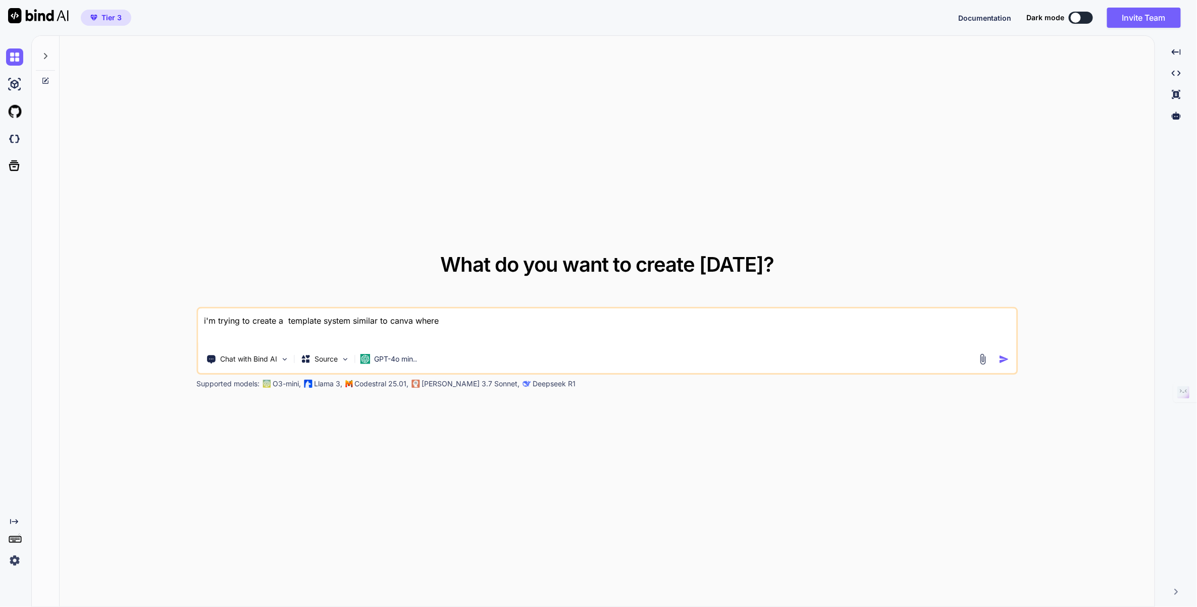
type textarea "x"
type textarea "i'm trying to create a template system similar to canva where i"
type textarea "x"
type textarea "i'm trying to create a template system similar to canva where i c"
type textarea "x"
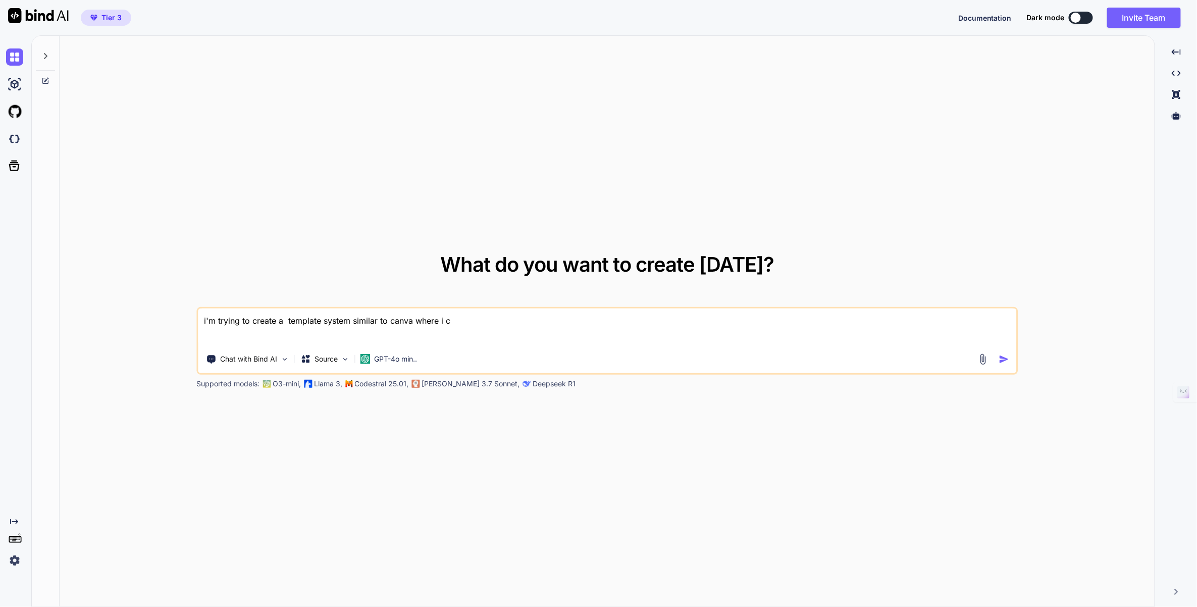
type textarea "i'm trying to create a template system similar to canva where i cr"
type textarea "x"
type textarea "i'm trying to create a template system similar to canva where i cre"
type textarea "x"
type textarea "i'm trying to create a template system similar to canva where i crea"
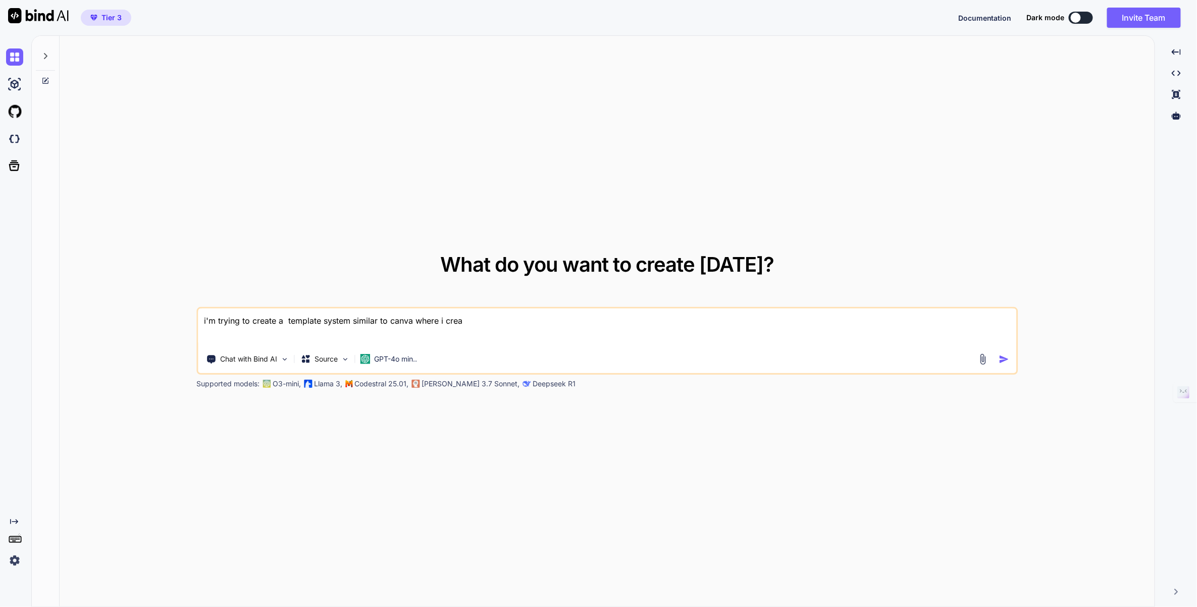
type textarea "x"
type textarea "i'm trying to create a template system similar to canva where i creat"
type textarea "x"
type textarea "i'm trying to create a template system similar to canva where i create"
type textarea "x"
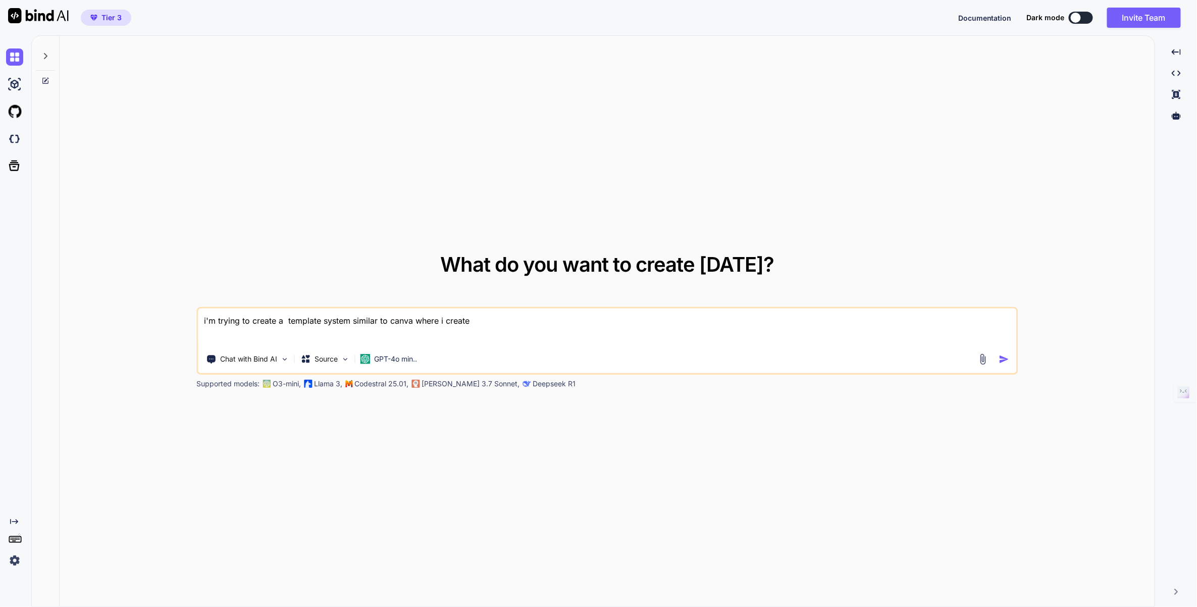
type textarea "i'm trying to create a template system similar to canva where i create"
type textarea "x"
type textarea "i'm trying to create a template system similar to canva where i create t"
type textarea "x"
type textarea "i'm trying to create a template system similar to canva where i create th"
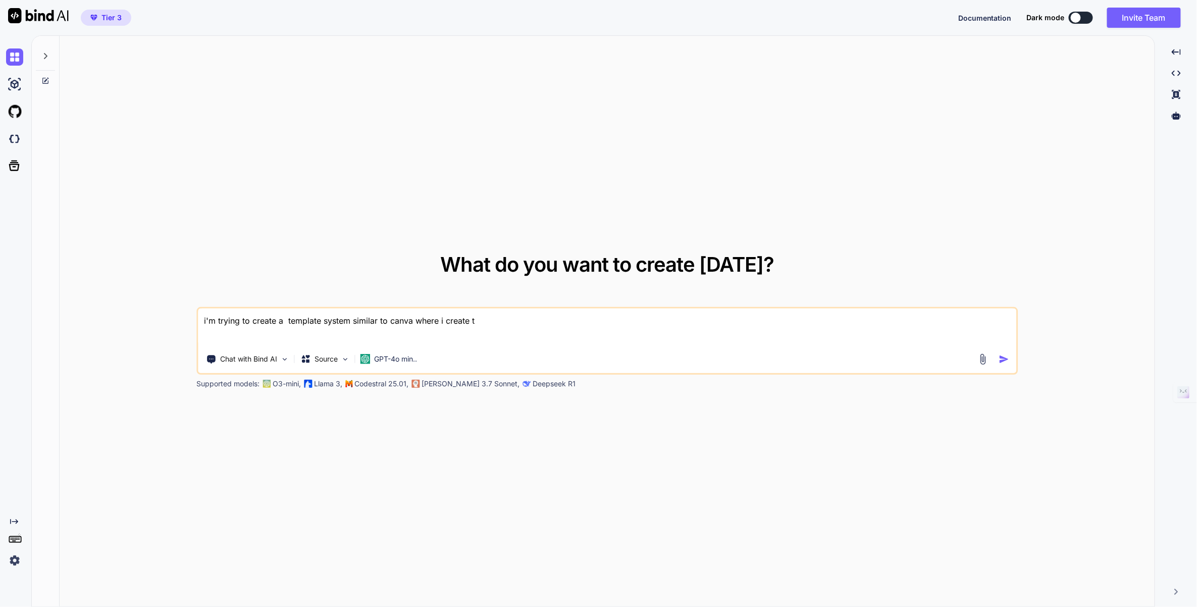
type textarea "x"
type textarea "i'm trying to create a template system similar to canva where i create the"
type textarea "x"
type textarea "i'm trying to create a template system similar to canva where i create the"
type textarea "x"
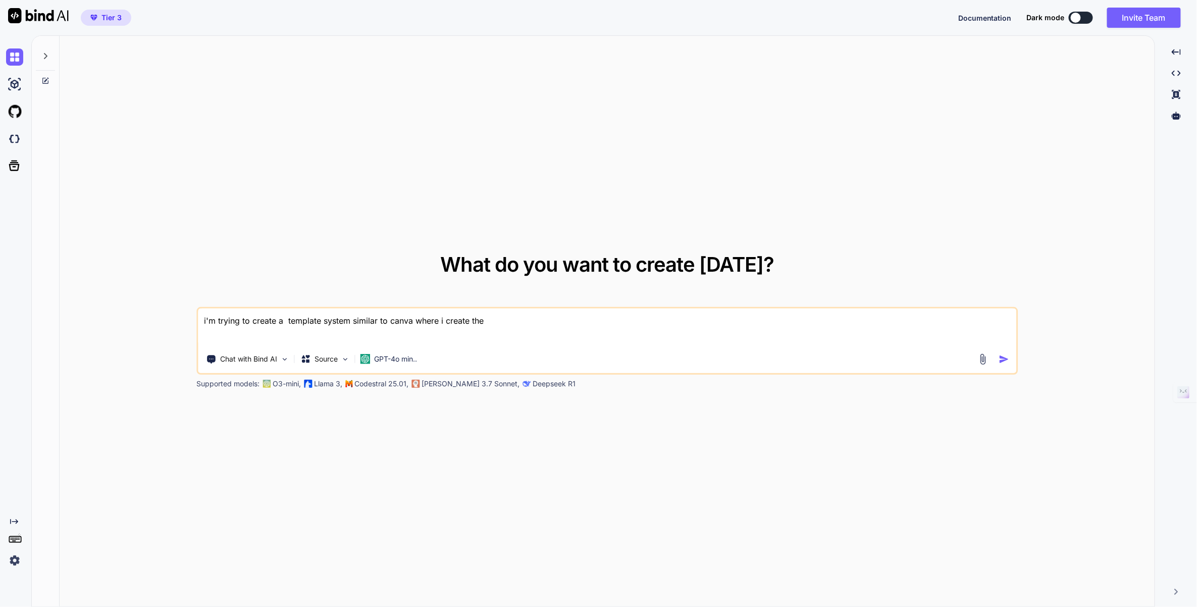
type textarea "i'm trying to create a template system similar to canva where i create the t"
type textarea "x"
type textarea "i'm trying to create a template system similar to canva where i create the te"
type textarea "x"
type textarea "i'm trying to create a template system similar to canva where i create the tem"
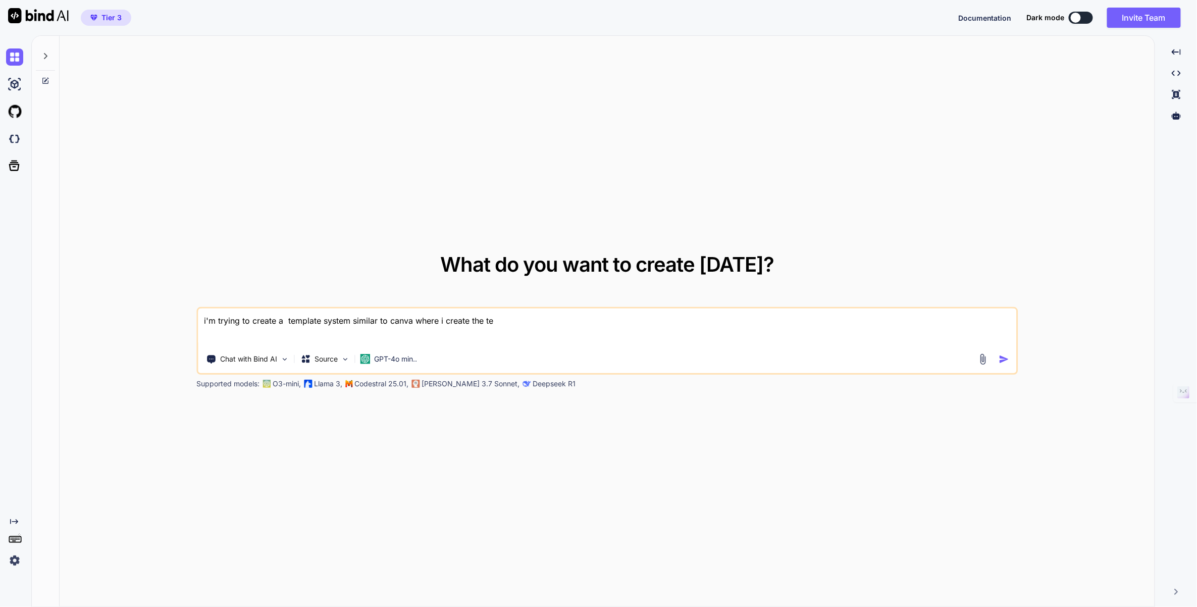
type textarea "x"
type textarea "i'm trying to create a template system similar to canva where i create the temp"
type textarea "x"
type textarea "i'm trying to create a template system similar to canva where i create the templ"
type textarea "x"
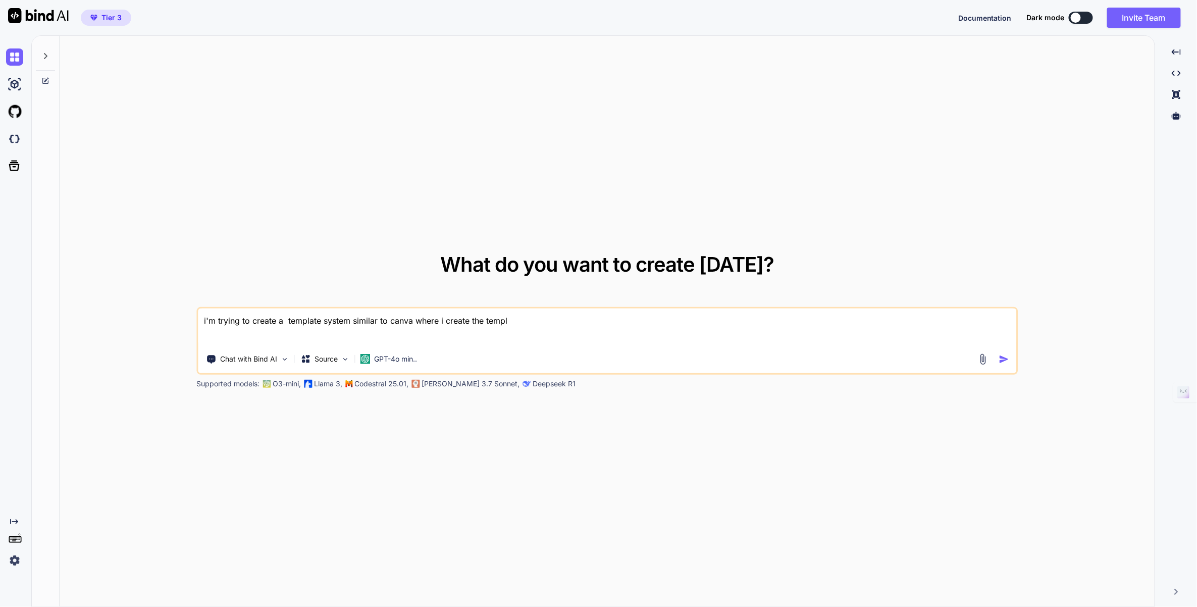
type textarea "i'm trying to create a template system similar to canva where i create the temp…"
type textarea "x"
type textarea "i'm trying to create a template system similar to canva where i create the [DEM…"
type textarea "x"
type textarea "i'm trying to create a template system similar to canva where i create the temp…"
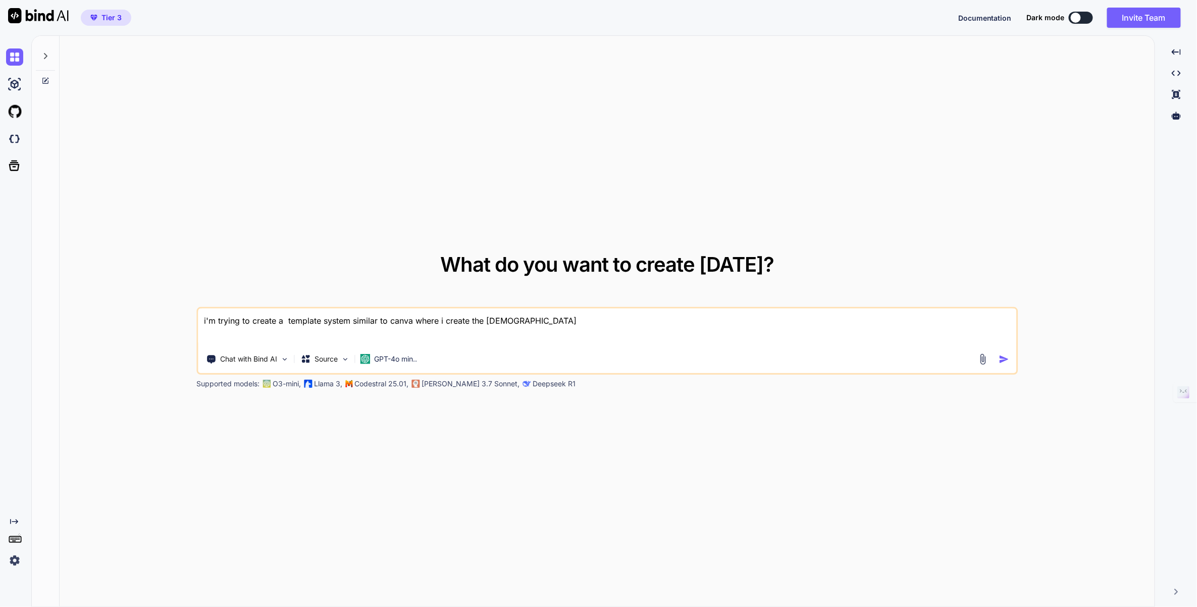
type textarea "x"
type textarea "i'm trying to create a template system similar to canva where i create the temp…"
type textarea "x"
type textarea "i'm trying to create a template system similar to canva where i create the temp…"
type textarea "x"
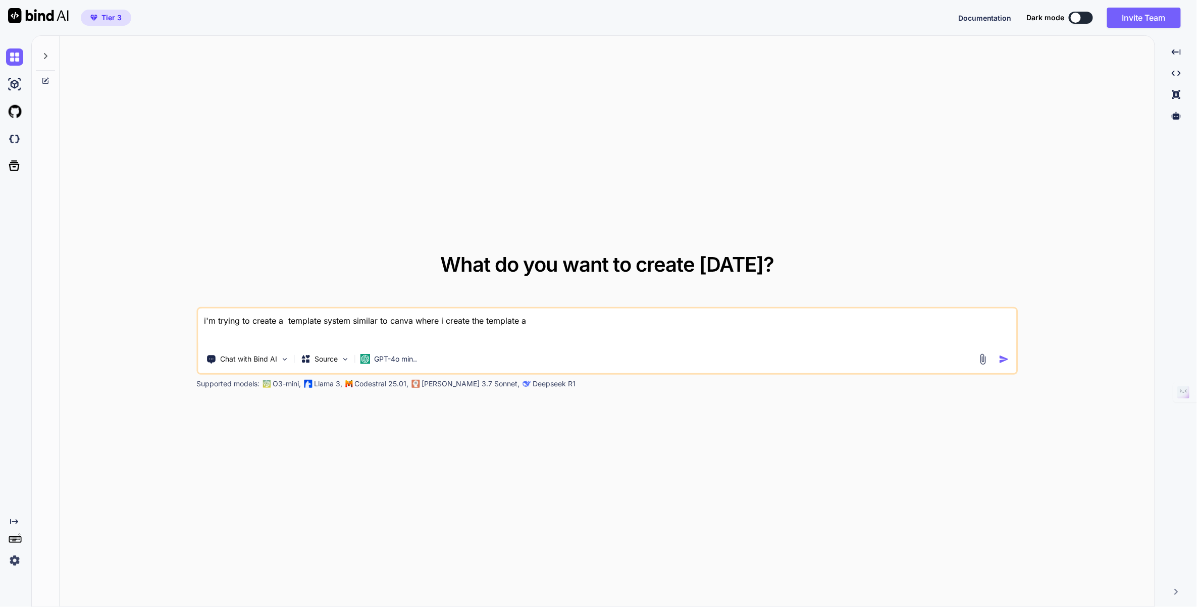
type textarea "i'm trying to create a template system similar to canva where i create the temp…"
type textarea "x"
type textarea "i'm trying to create a template system similar to canva where i create the temp…"
type textarea "x"
type textarea "i'm trying to create a template system similar to canva where i create the temp…"
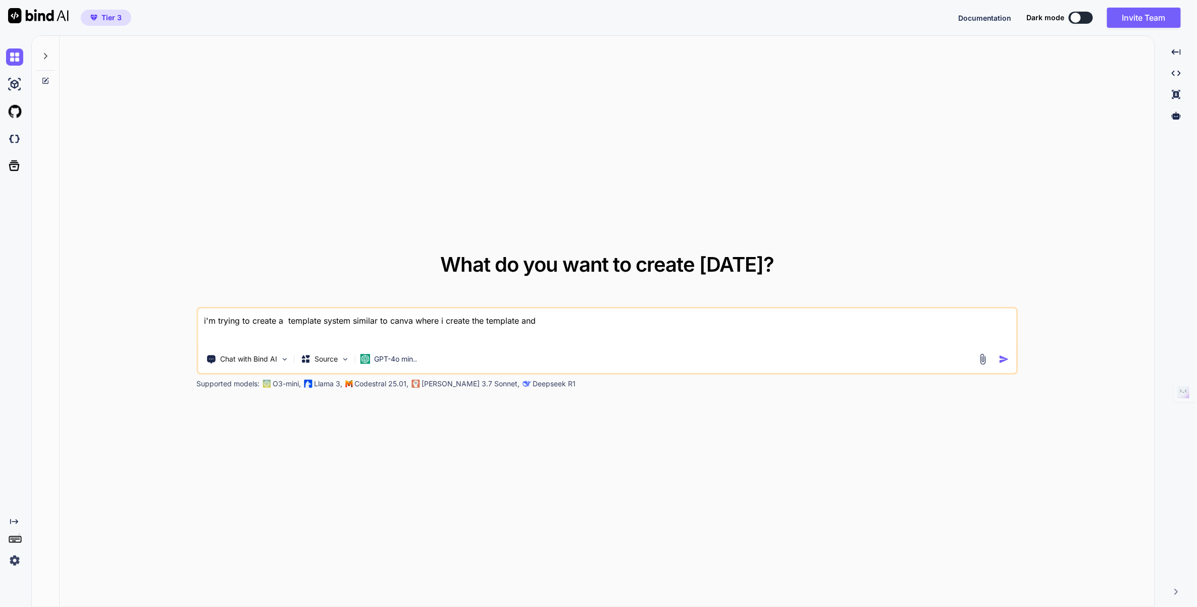
type textarea "x"
type textarea "i'm trying to create a template system similar to canva where i create the temp…"
type textarea "x"
type textarea "i'm trying to create a template system similar to canva where i create the temp…"
type textarea "x"
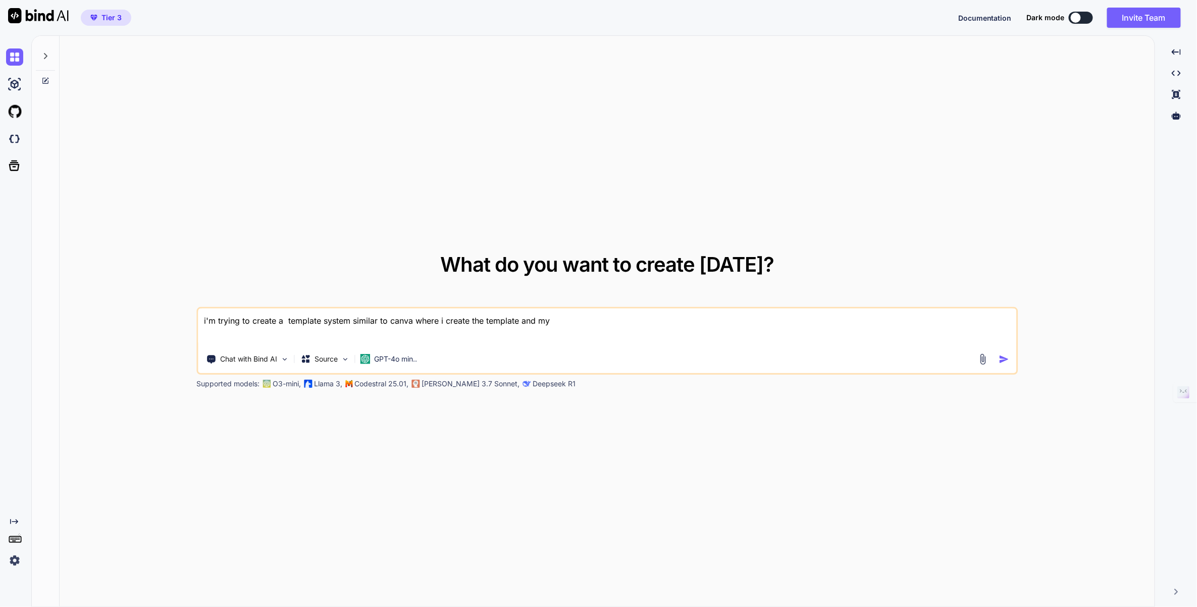
type textarea "i'm trying to create a template system similar to canva where i create the temp…"
type textarea "x"
type textarea "i'm trying to create a template system similar to canva where i create the temp…"
type textarea "x"
type textarea "i'm trying to create a template system similar to canva where i create the temp…"
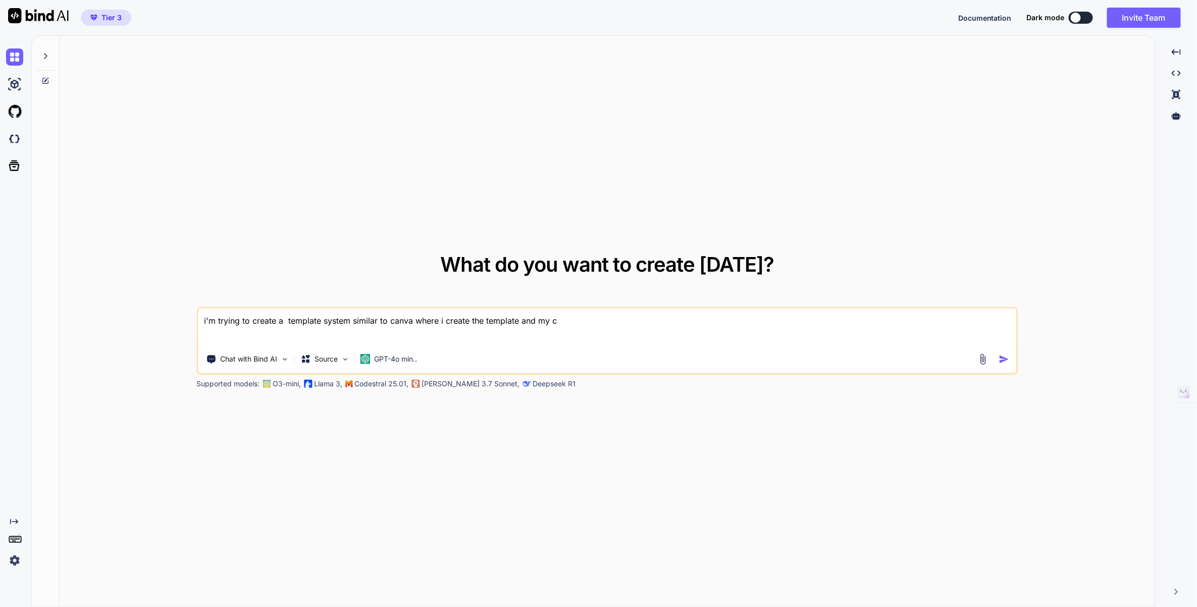
type textarea "x"
type textarea "i'm trying to create a template system similar to canva where i create the temp…"
type textarea "x"
type textarea "i'm trying to create a template system similar to canva where i create the temp…"
type textarea "x"
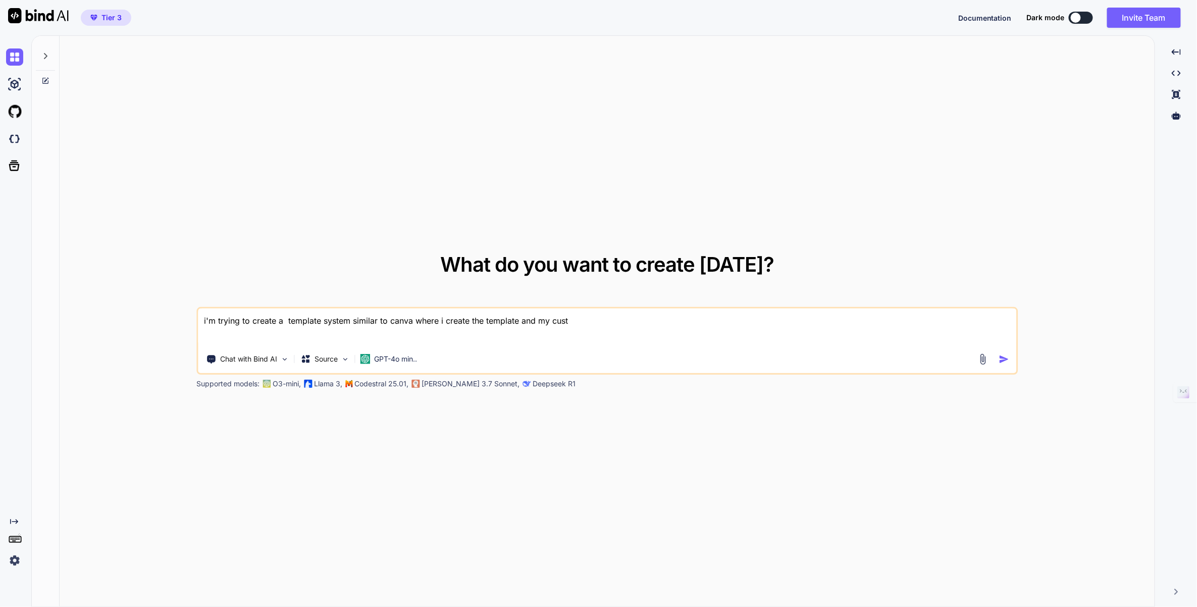
type textarea "i'm trying to create a template system similar to canva where i create the temp…"
type textarea "x"
type textarea "i'm trying to create a template system similar to canva where i create the temp…"
type textarea "x"
type textarea "i'm trying to create a template system similar to canva where i create the temp…"
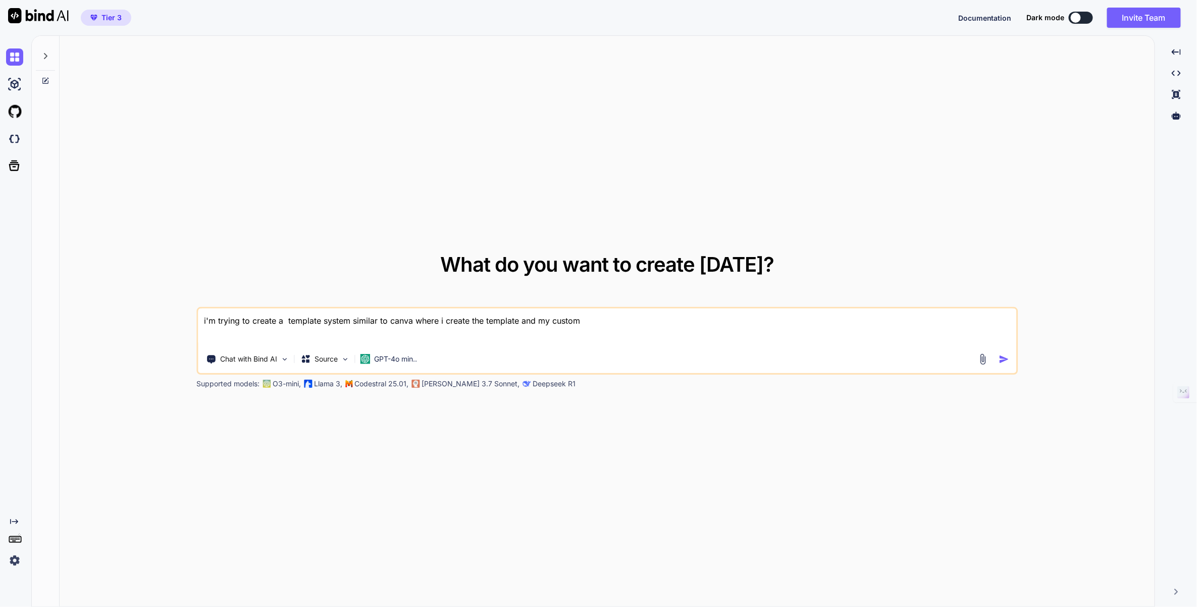
type textarea "x"
type textarea "i'm trying to create a template system similar to canva where i create the temp…"
type textarea "x"
type textarea "i'm trying to create a template system similar to canva where i create the temp…"
type textarea "x"
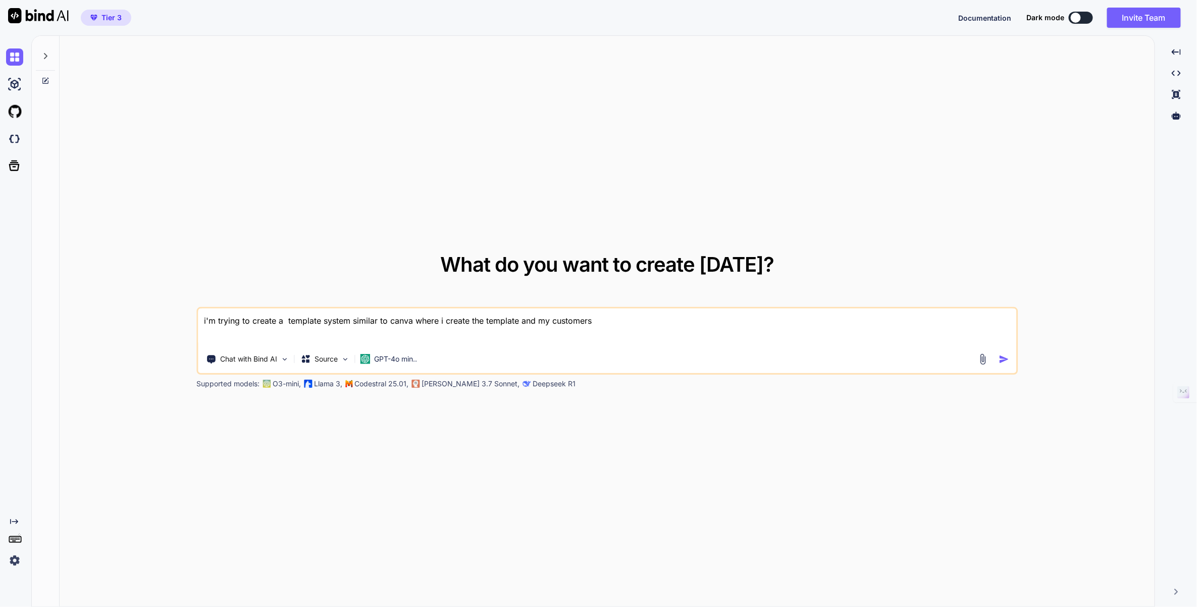
type textarea "i'm trying to create a template system similar to canva where i create the temp…"
type textarea "x"
type textarea "i'm trying to create a template system similar to canva where i create the temp…"
type textarea "x"
type textarea "i'm trying to create a template system similar to canva where i create the temp…"
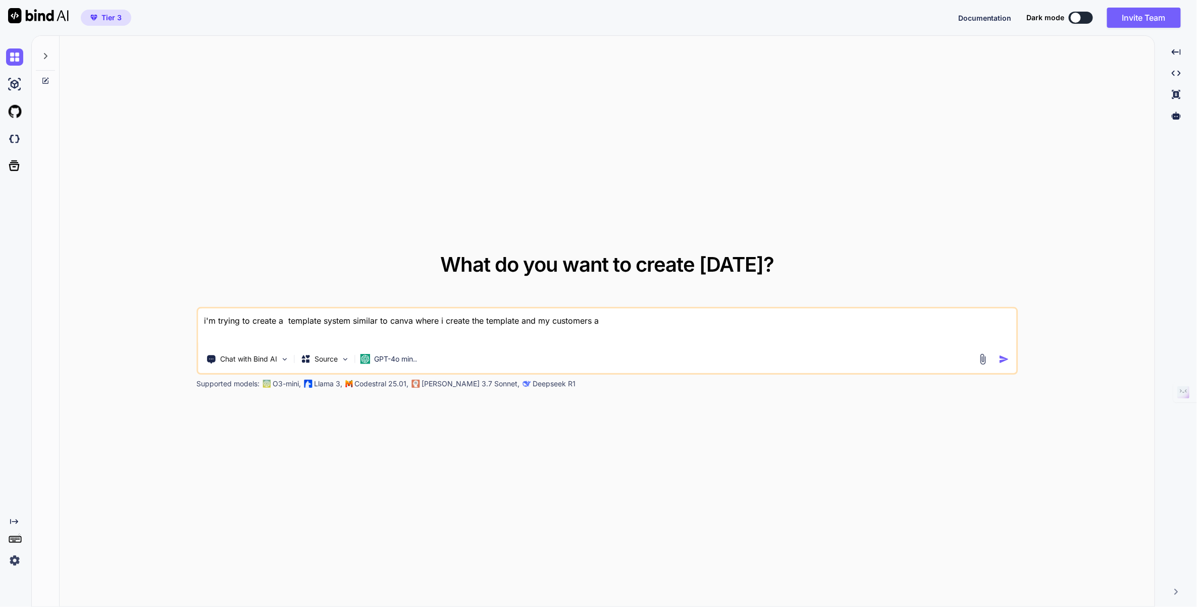
type textarea "x"
type textarea "i'm trying to create a template system similar to canva where i create the temp…"
type textarea "x"
type textarea "i'm trying to create a template system similar to canva where i create the temp…"
type textarea "x"
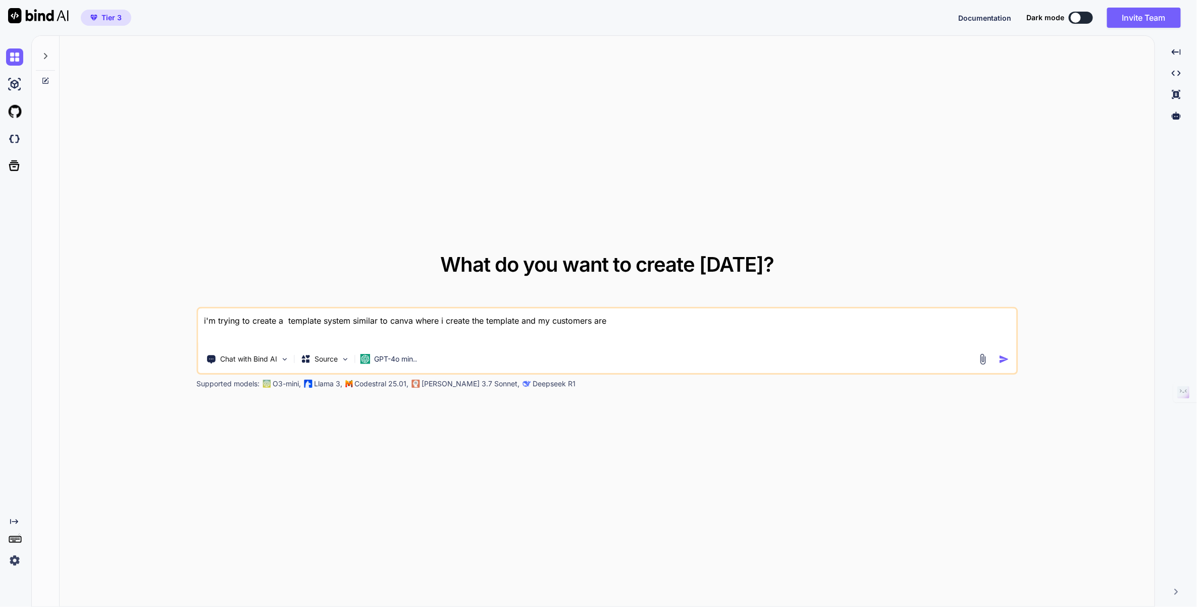
type textarea "i'm trying to create a template system similar to canva where i create the temp…"
type textarea "x"
type textarea "i'm trying to create a template system similar to canva where i create the temp…"
type textarea "x"
type textarea "i'm trying to create a template system similar to canva where i create the temp…"
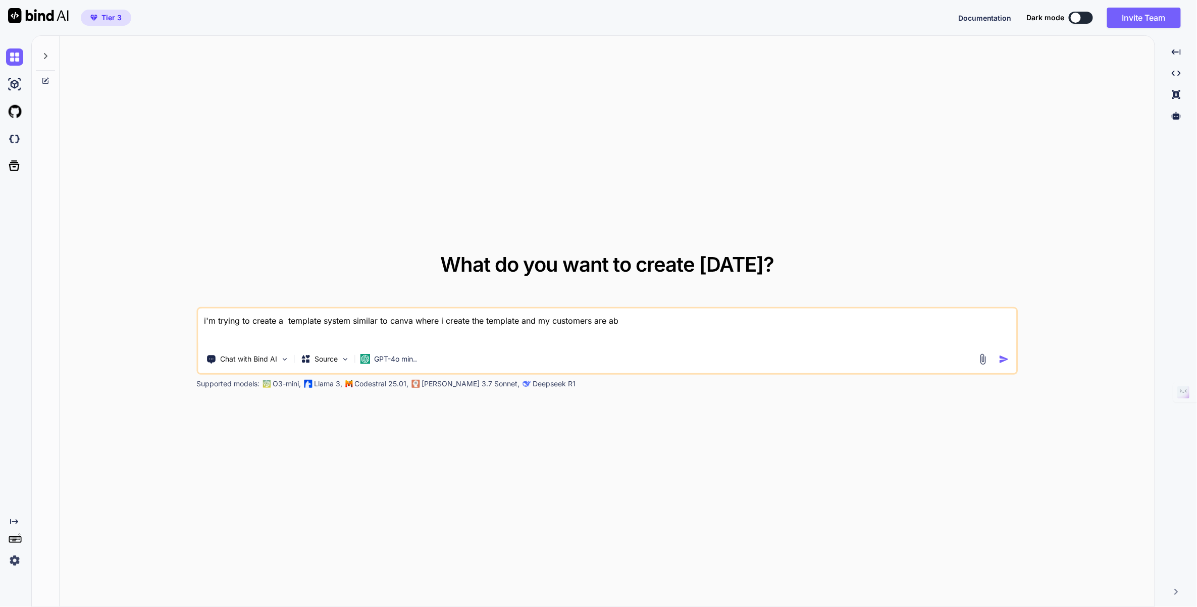
type textarea "x"
type textarea "i'm trying to create a template system similar to canva where i create the temp…"
type textarea "x"
type textarea "i'm trying to create a template system similar to canva where i create the temp…"
click at [1004, 358] on img "button" at bounding box center [1004, 359] width 11 height 11
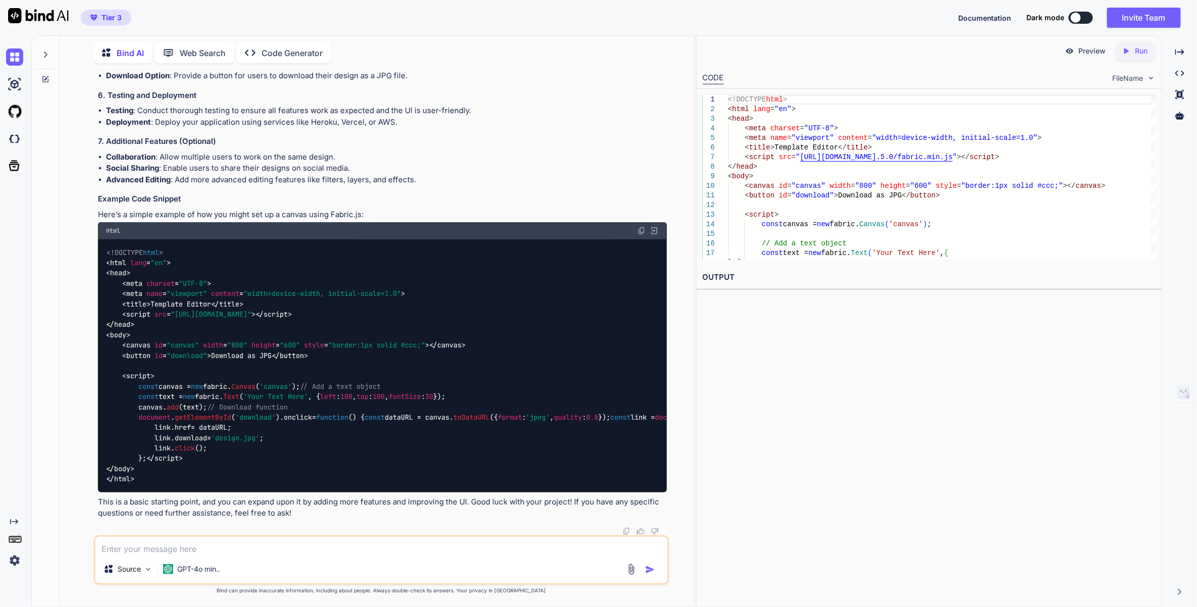
scroll to position [527, 0]
click at [1085, 52] on p "Preview" at bounding box center [1091, 51] width 27 height 10
click at [1135, 49] on p "Run" at bounding box center [1141, 51] width 13 height 10
click at [1073, 54] on img at bounding box center [1069, 50] width 9 height 9
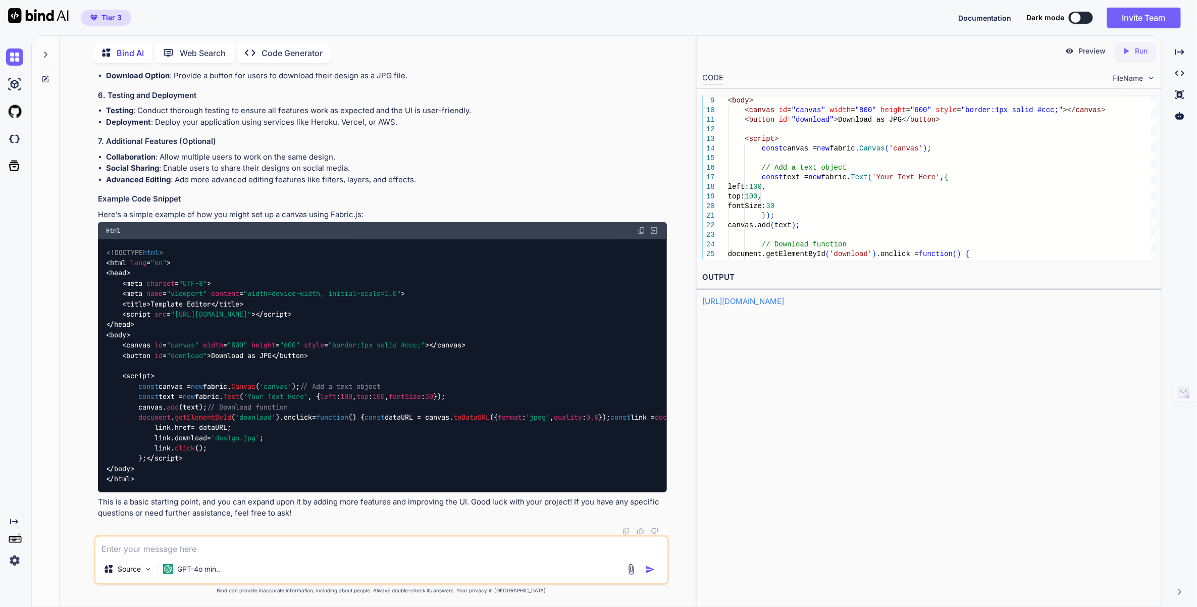
click at [354, 549] on textarea at bounding box center [381, 546] width 572 height 18
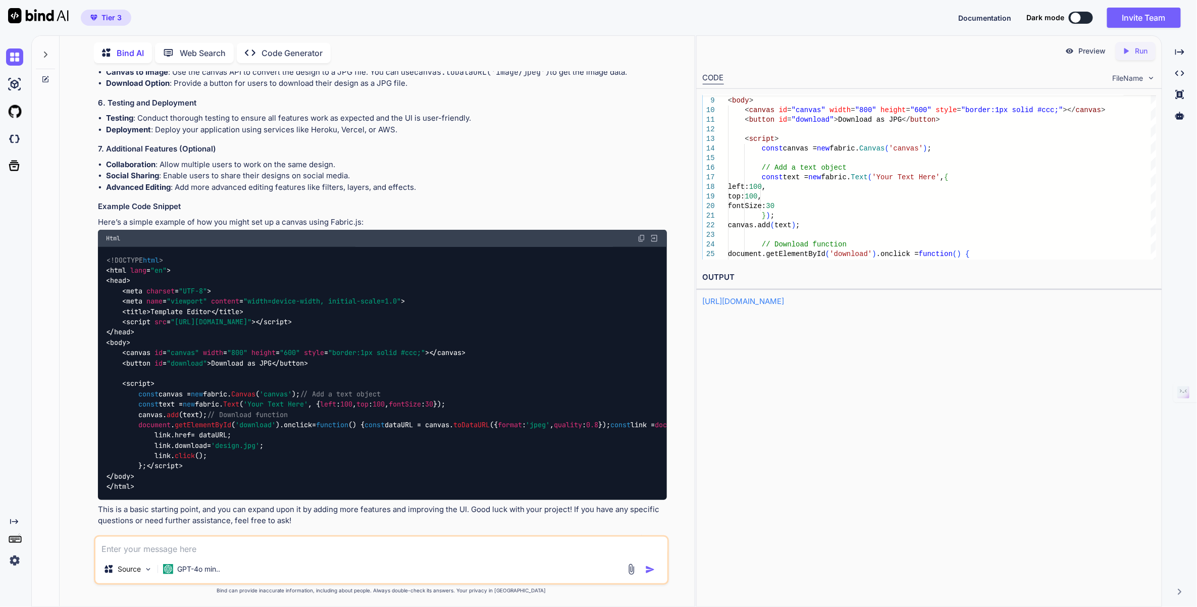
scroll to position [629, 0]
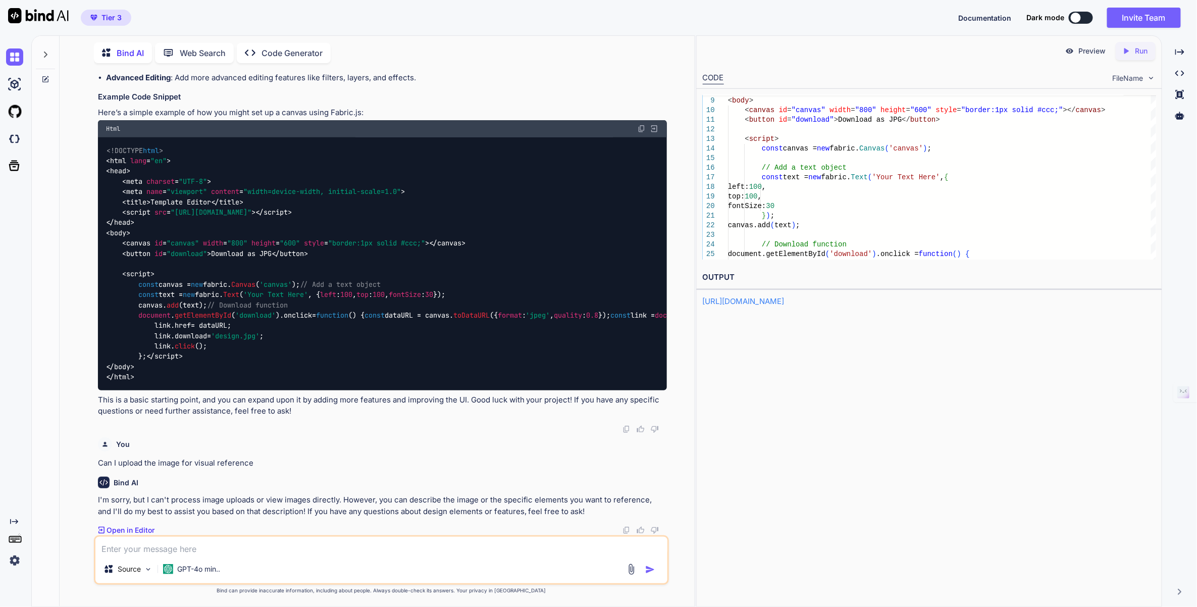
click at [210, 50] on p "Web Search" at bounding box center [203, 53] width 46 height 12
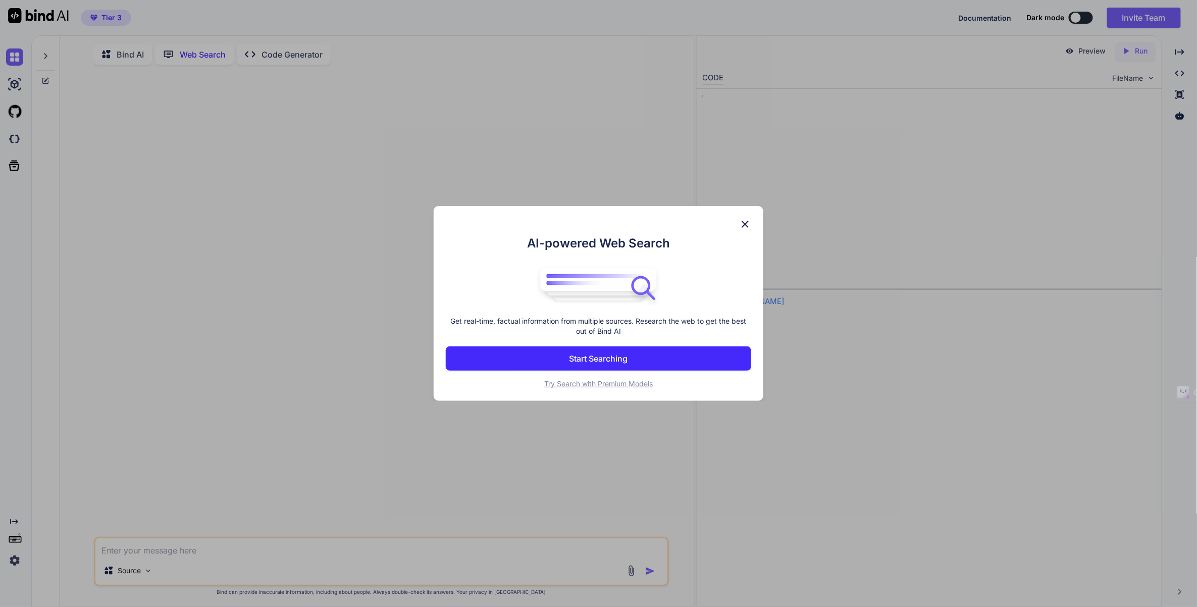
scroll to position [3, 0]
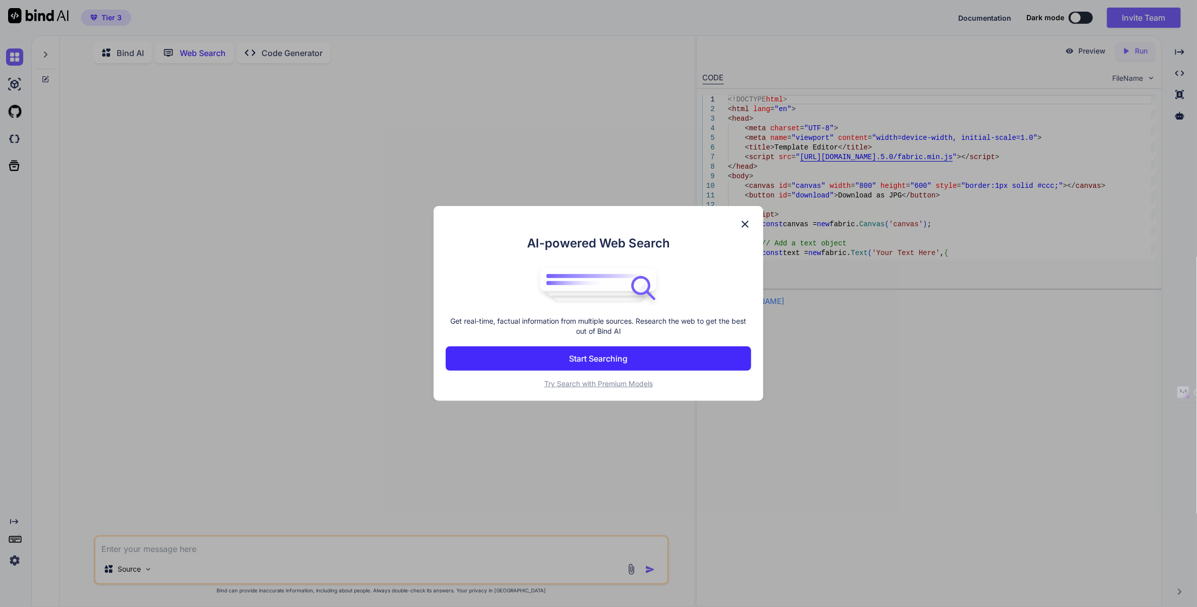
click at [113, 56] on div "AI-powered Web Search Get real-time, factual information from multiple sources.…" at bounding box center [598, 303] width 1197 height 607
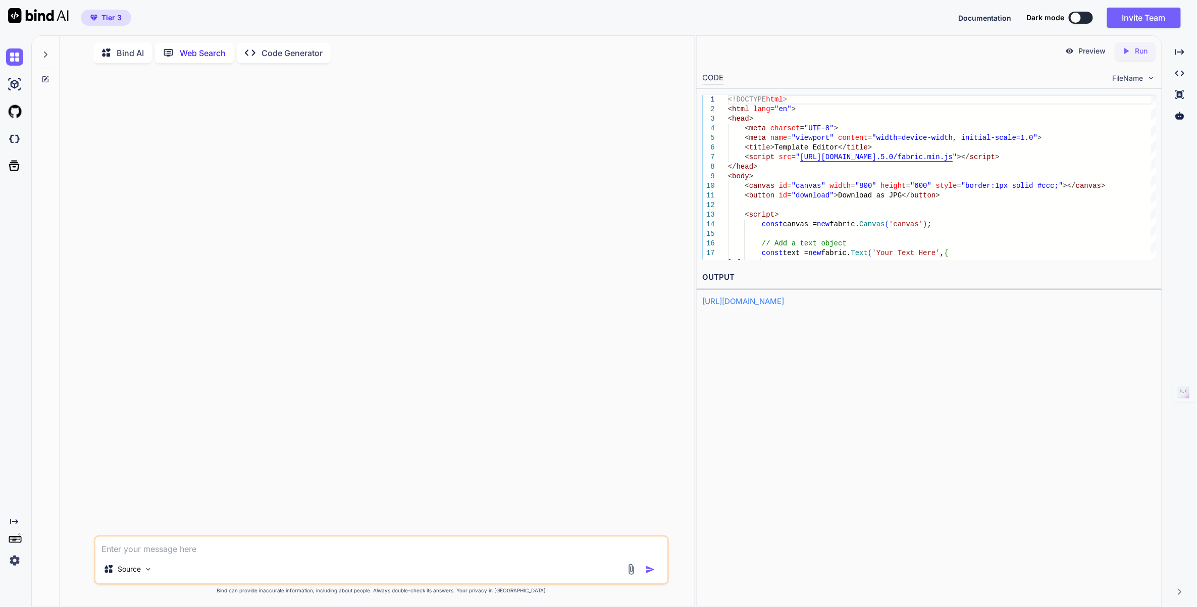
click at [114, 55] on icon at bounding box center [109, 52] width 15 height 13
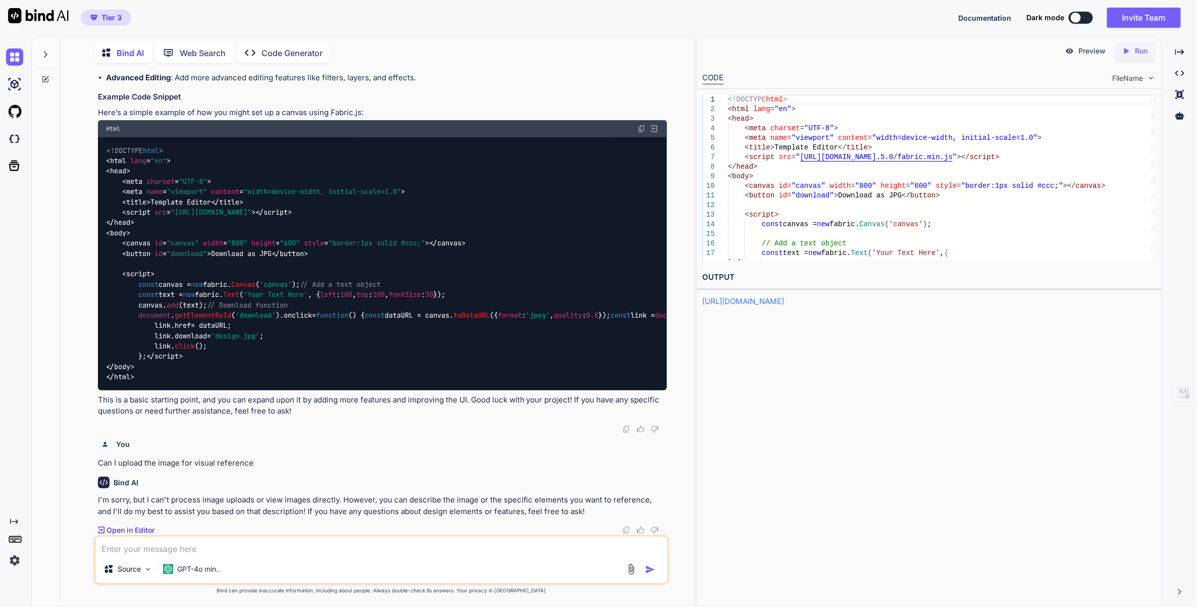
scroll to position [629, 0]
click at [148, 572] on img at bounding box center [148, 569] width 9 height 9
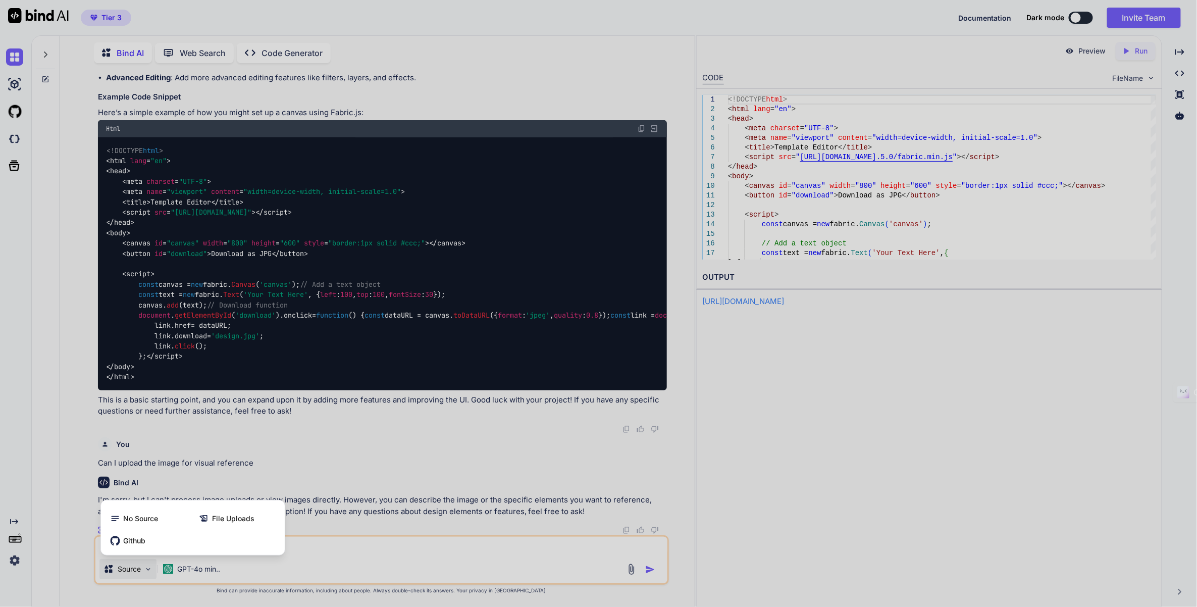
click at [147, 572] on div at bounding box center [598, 303] width 1197 height 607
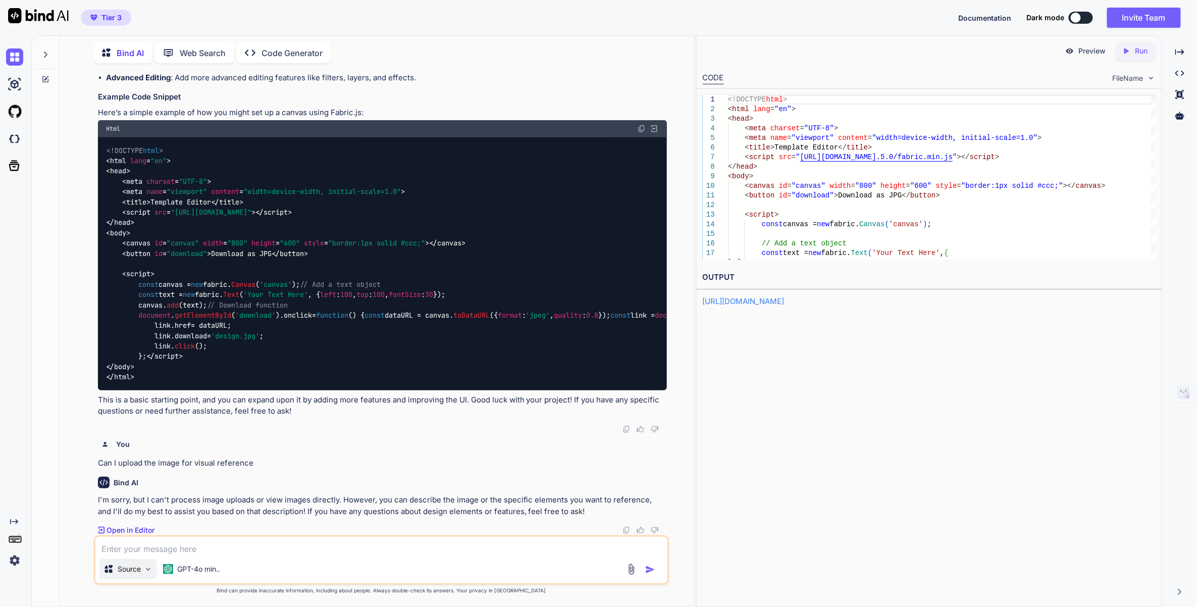
click at [147, 572] on img at bounding box center [148, 569] width 9 height 9
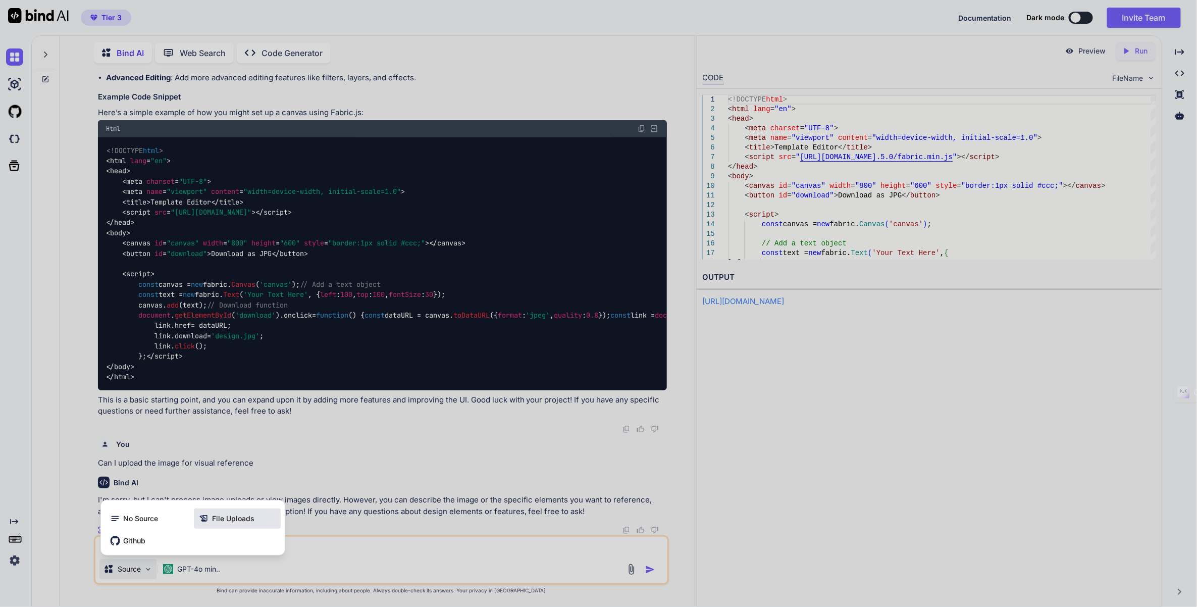
click at [204, 521] on icon at bounding box center [203, 518] width 8 height 7
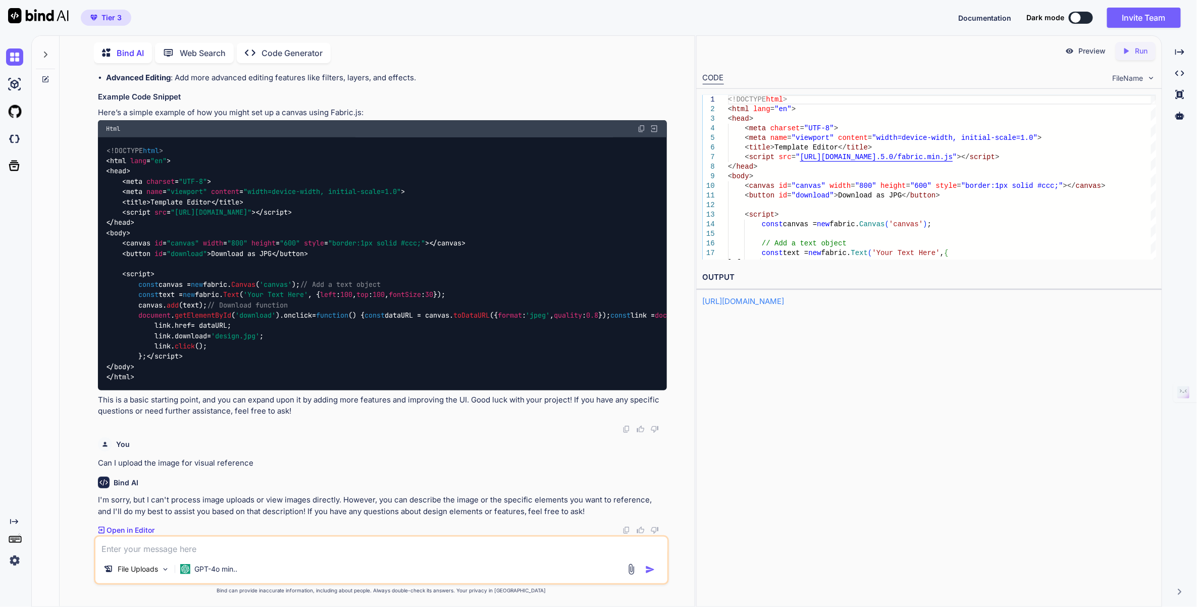
click at [153, 549] on textarea at bounding box center [381, 546] width 572 height 18
click at [628, 566] on img at bounding box center [631, 569] width 12 height 12
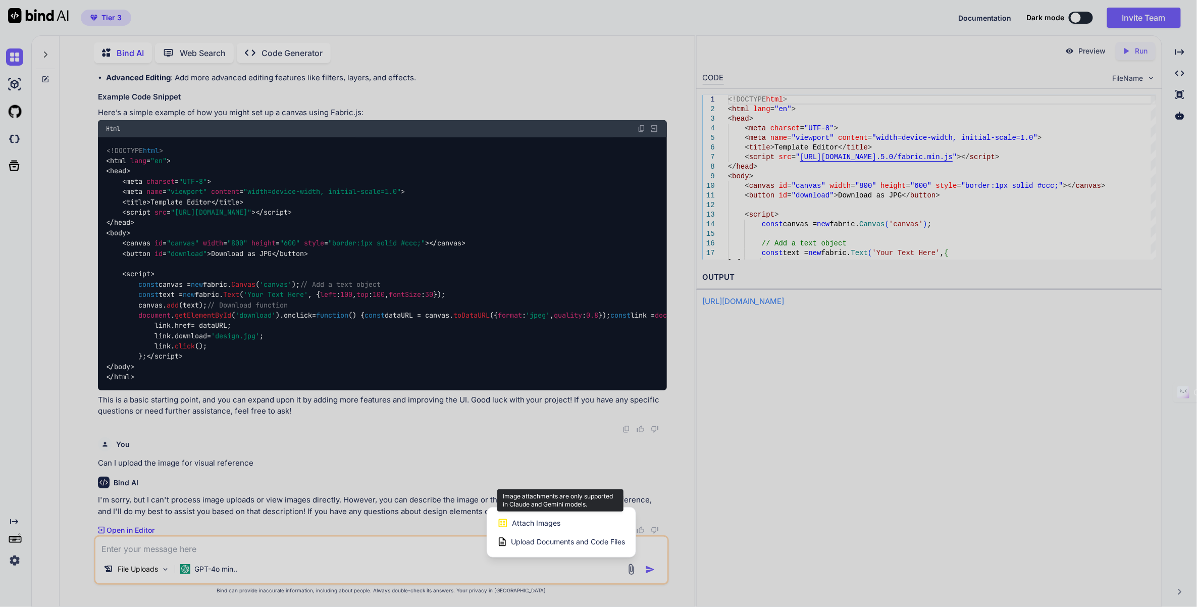
click at [524, 525] on span "Attach Images" at bounding box center [536, 523] width 48 height 10
click at [528, 527] on span "Attach Images" at bounding box center [536, 523] width 48 height 10
click at [529, 528] on span "Attach Images" at bounding box center [536, 523] width 48 height 10
click at [497, 520] on div "Attach Images Image attachments are only supported in [PERSON_NAME] and Gemini …" at bounding box center [561, 531] width 148 height 49
click at [510, 520] on div "Attach Images Image attachments are only supported in [PERSON_NAME] and Gemini …" at bounding box center [561, 522] width 128 height 19
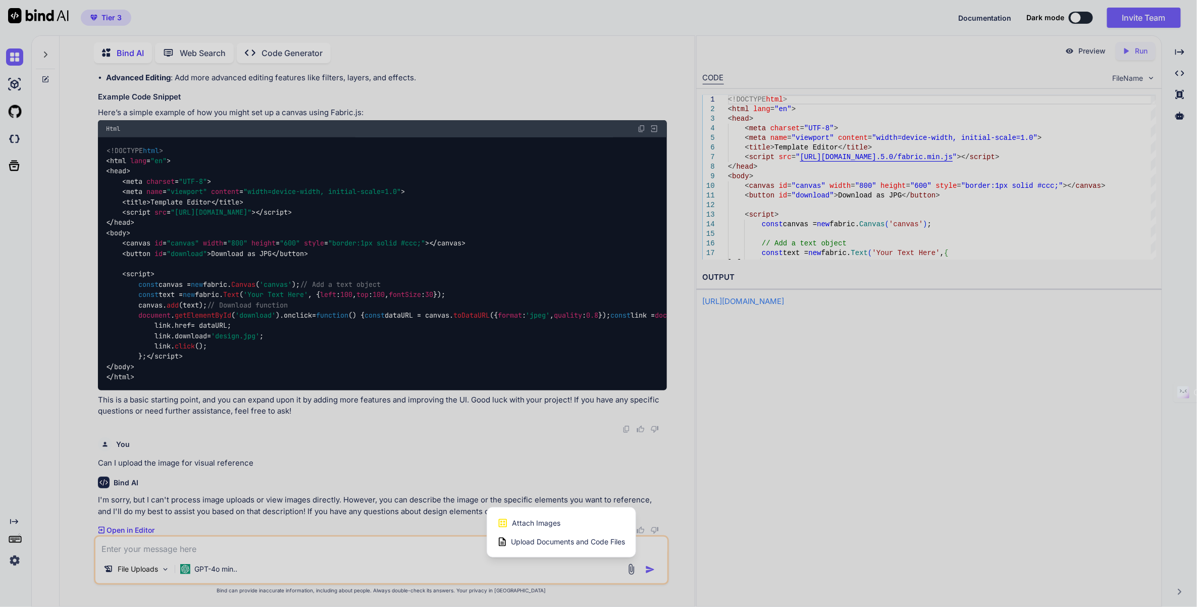
click at [266, 557] on div at bounding box center [598, 303] width 1197 height 607
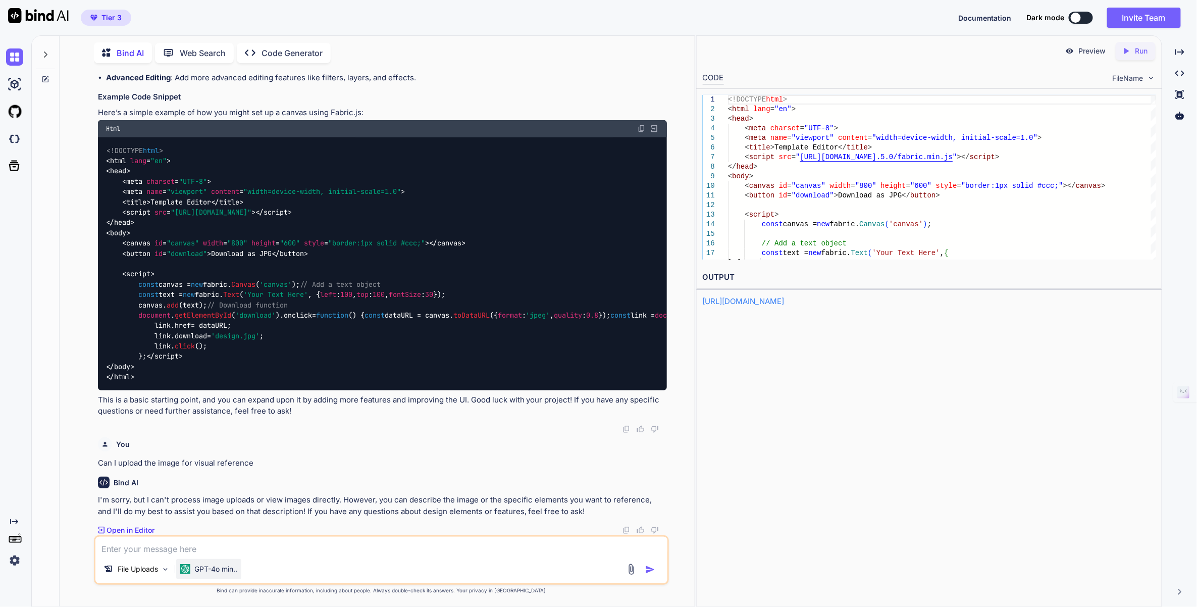
click at [229, 577] on div "GPT-4o min.." at bounding box center [208, 569] width 65 height 20
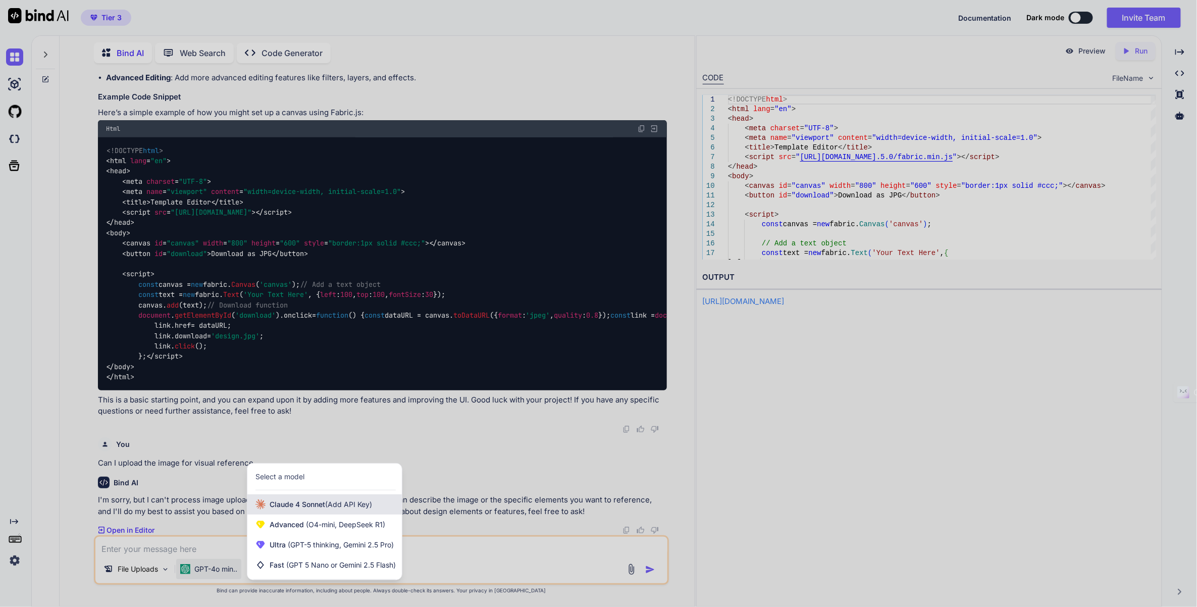
click at [294, 510] on div "[PERSON_NAME] 4 Sonnet (Add API Key)" at bounding box center [324, 504] width 154 height 20
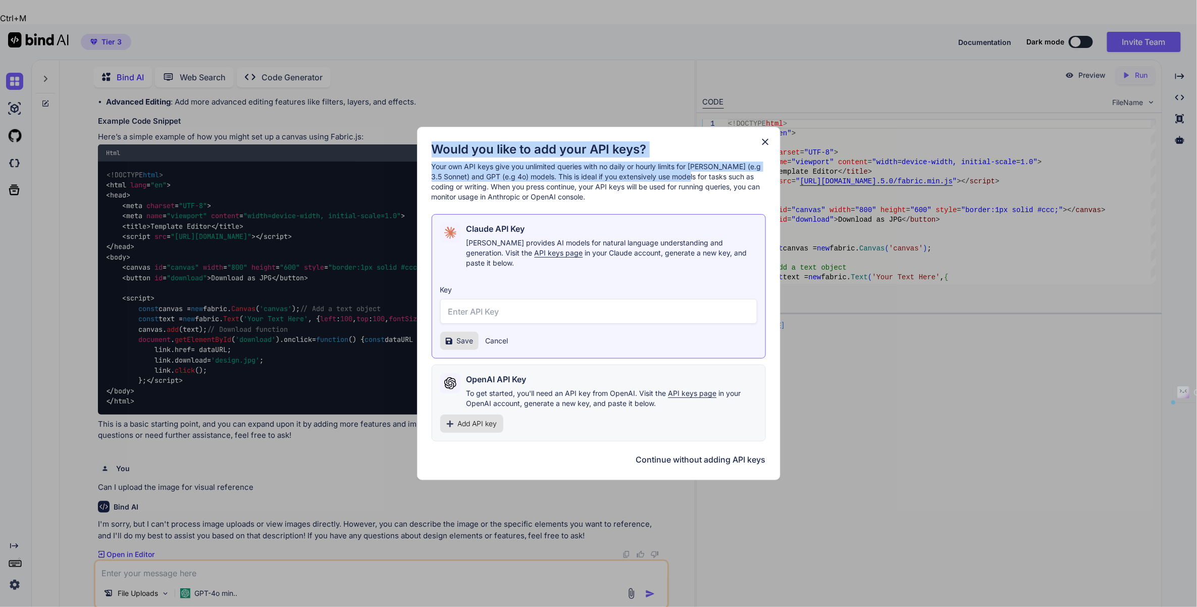
drag, startPoint x: 767, startPoint y: 148, endPoint x: 703, endPoint y: 185, distance: 73.3
click at [703, 185] on div "Would you like to add your API keys? Your own API keys give you unlimited queri…" at bounding box center [599, 291] width 334 height 300
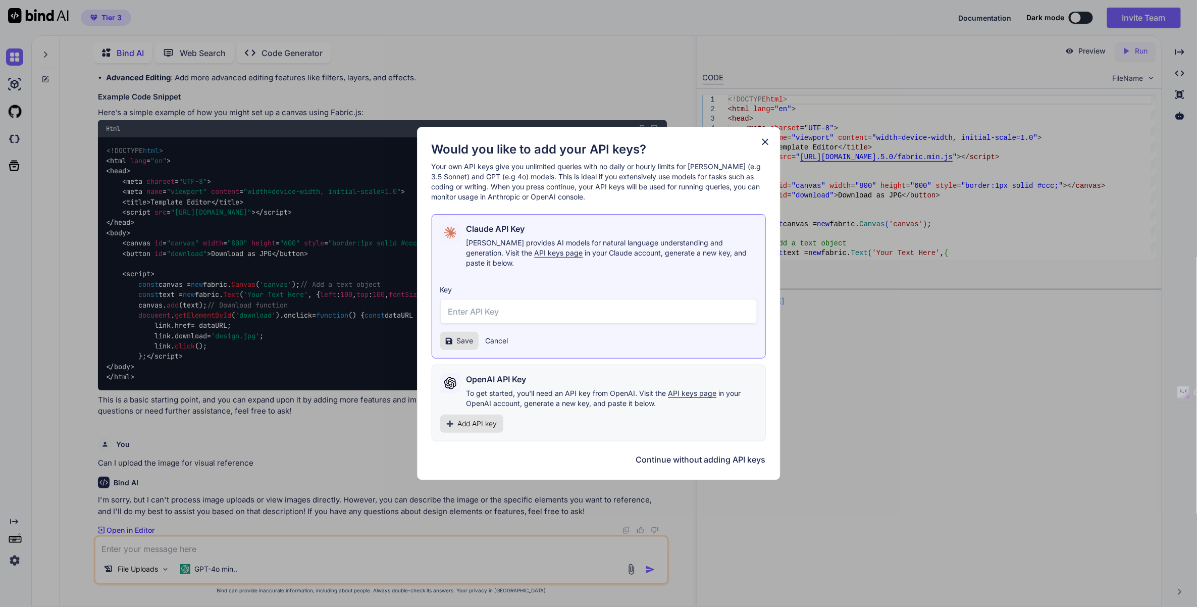
click at [767, 147] on icon at bounding box center [765, 141] width 11 height 11
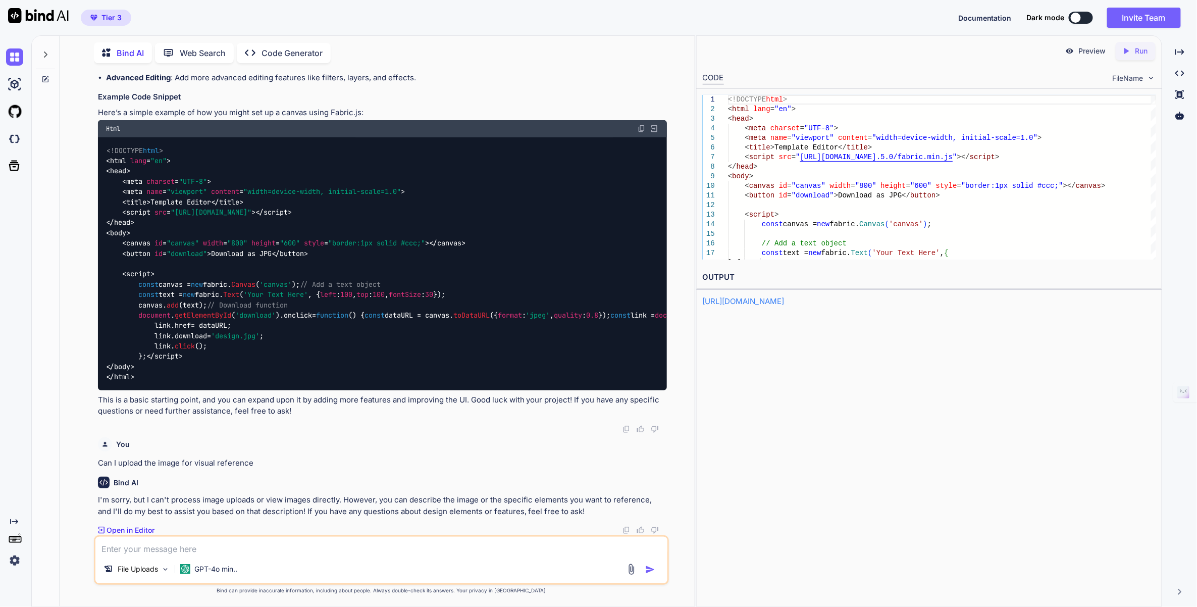
click at [510, 452] on div "You Can I upload the image for visual reference" at bounding box center [382, 451] width 569 height 36
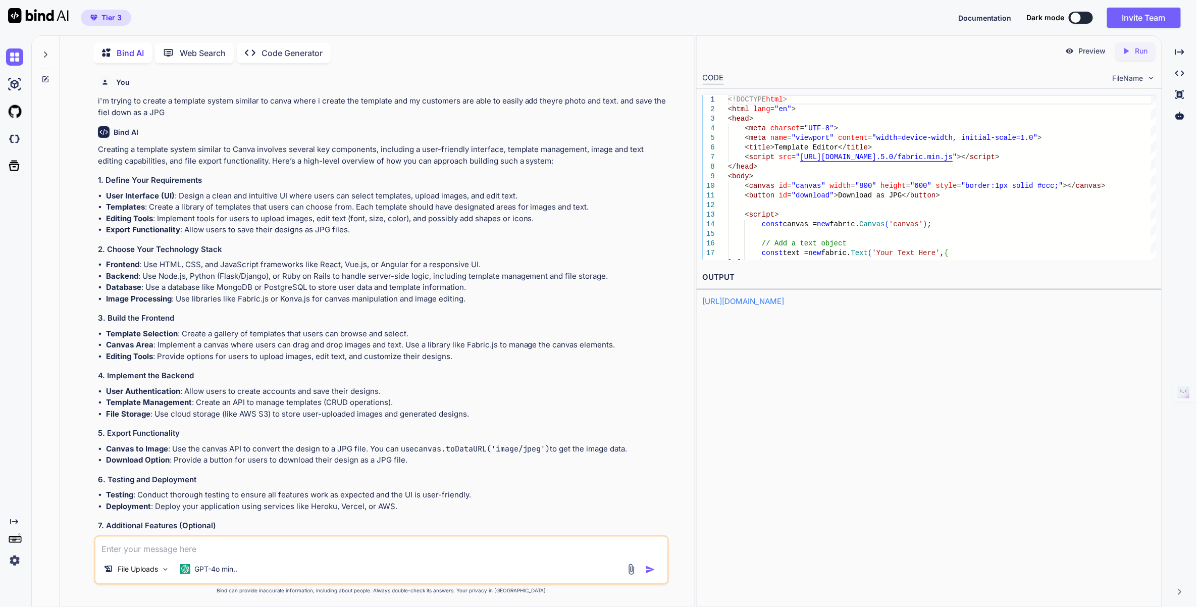
scroll to position [252, 0]
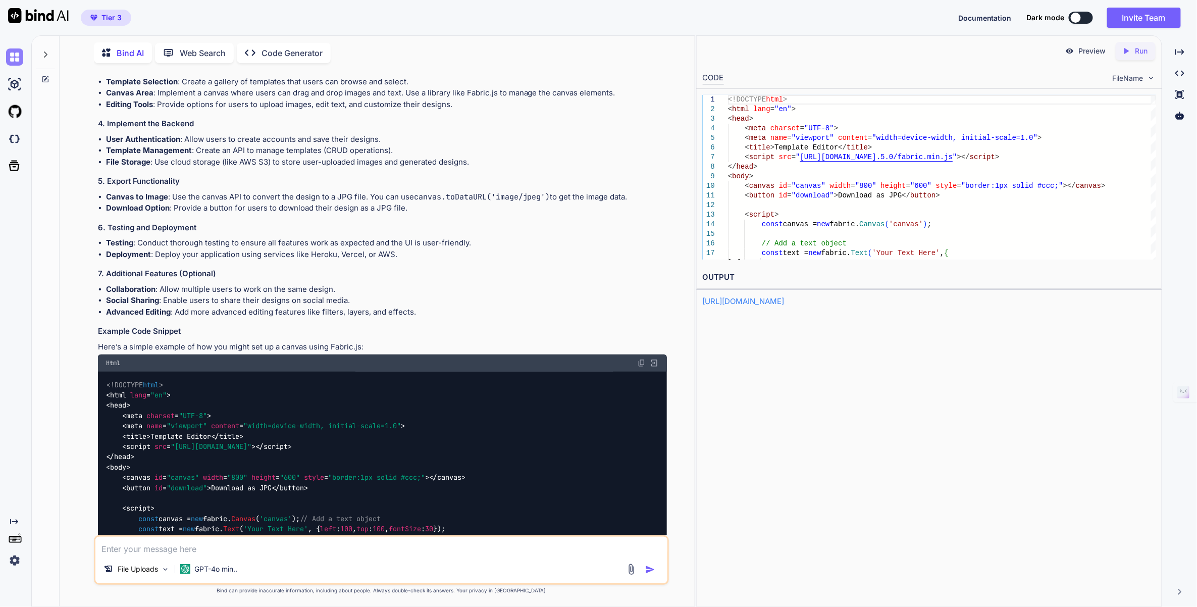
click at [18, 58] on img at bounding box center [14, 56] width 17 height 17
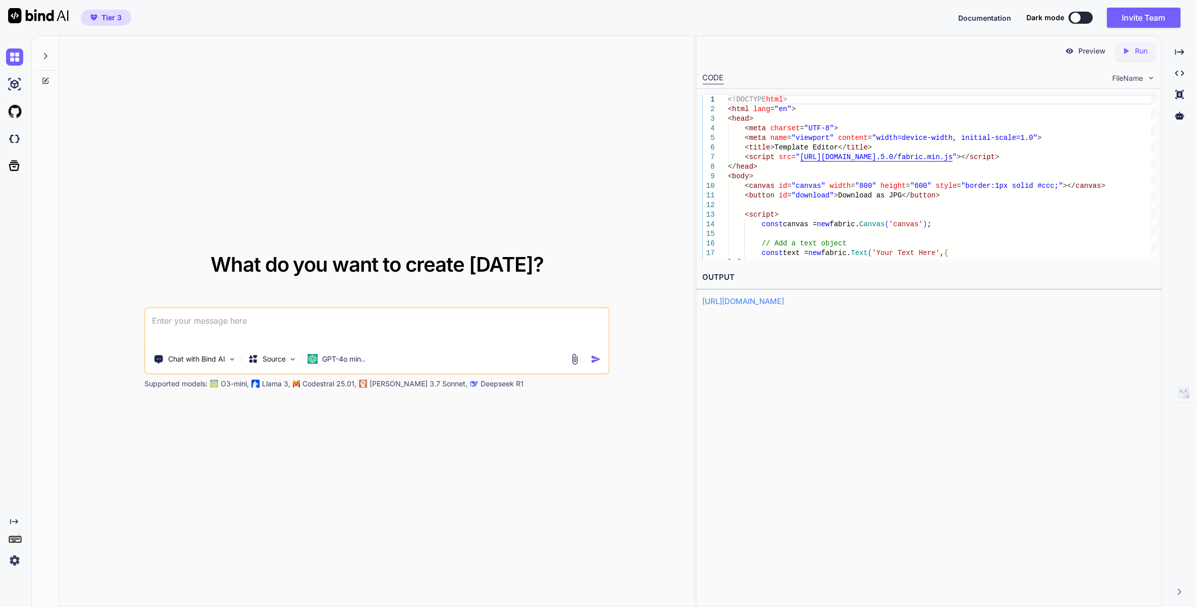
click at [1147, 75] on img at bounding box center [1151, 78] width 9 height 9
click at [1153, 76] on img at bounding box center [1151, 78] width 9 height 9
click at [246, 324] on textarea at bounding box center [377, 326] width 463 height 37
click at [15, 562] on img at bounding box center [14, 560] width 17 height 17
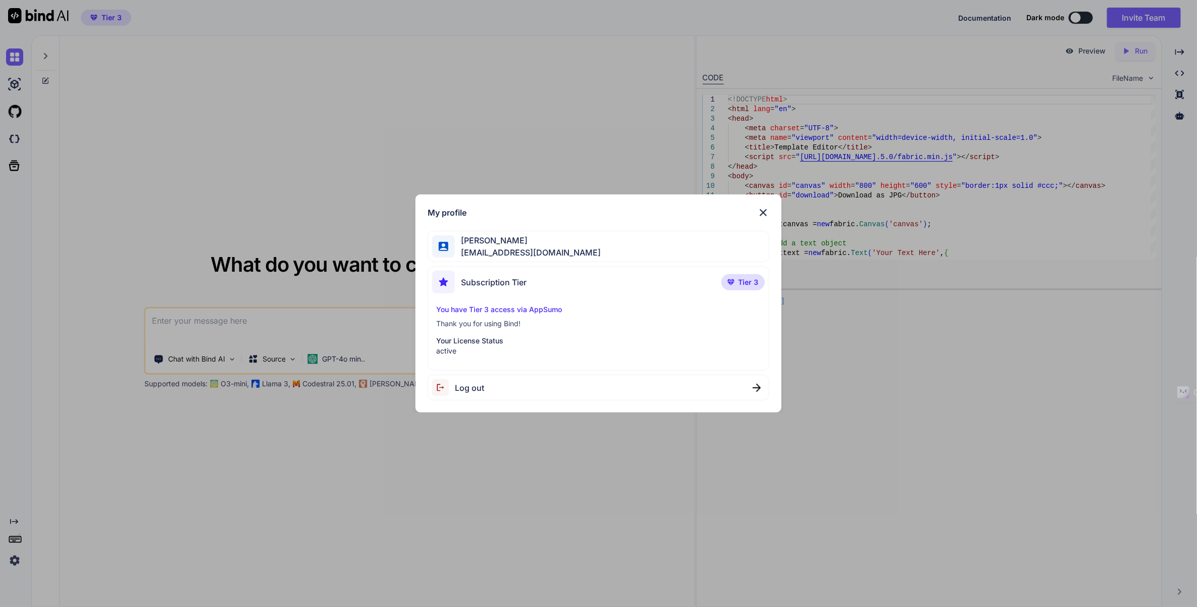
click at [15, 562] on div "My profile [PERSON_NAME] [EMAIL_ADDRESS][DOMAIN_NAME] Subscription Tier Tier 3 …" at bounding box center [598, 303] width 1197 height 607
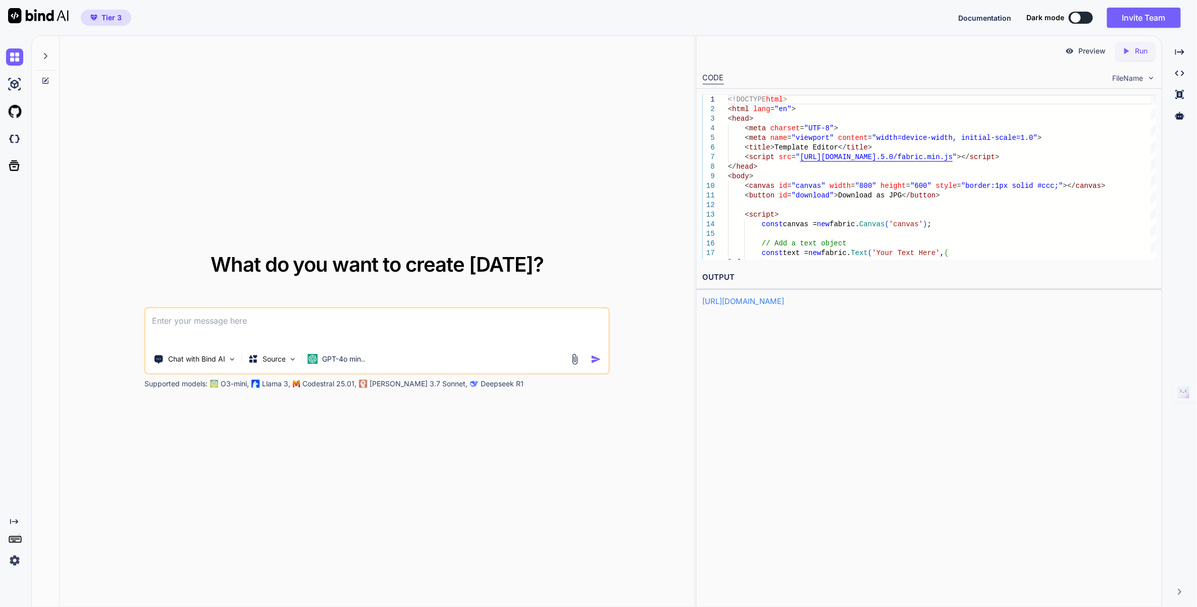
click at [45, 60] on div at bounding box center [45, 53] width 19 height 35
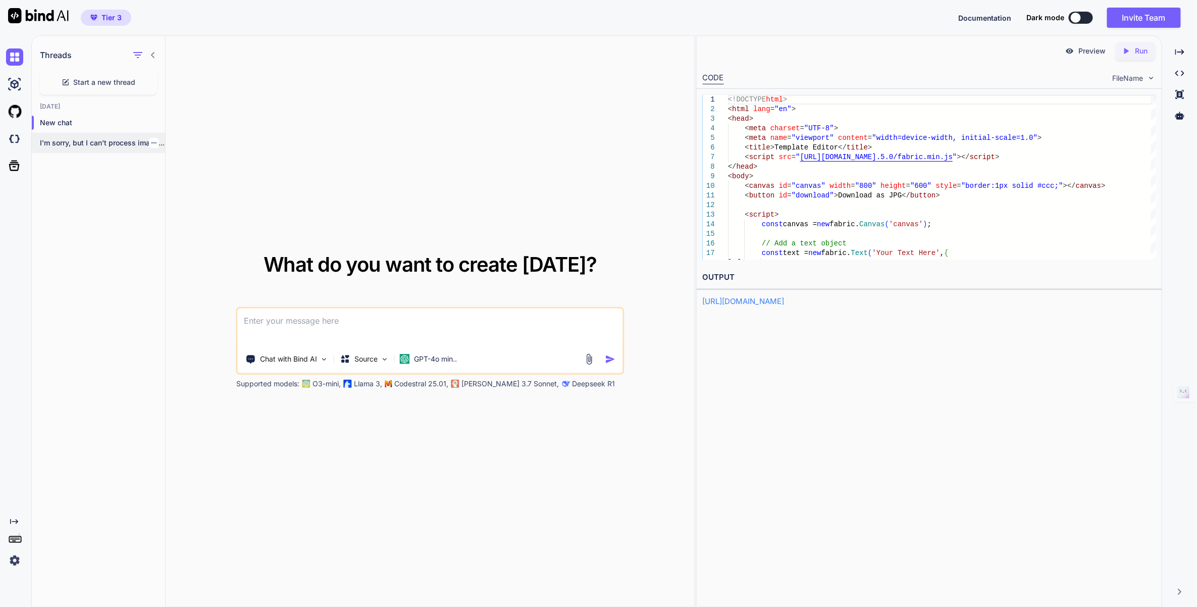
click at [154, 141] on div at bounding box center [154, 143] width 10 height 10
click at [151, 143] on icon "button" at bounding box center [154, 143] width 6 height 6
click at [178, 189] on div "Delete" at bounding box center [196, 183] width 99 height 20
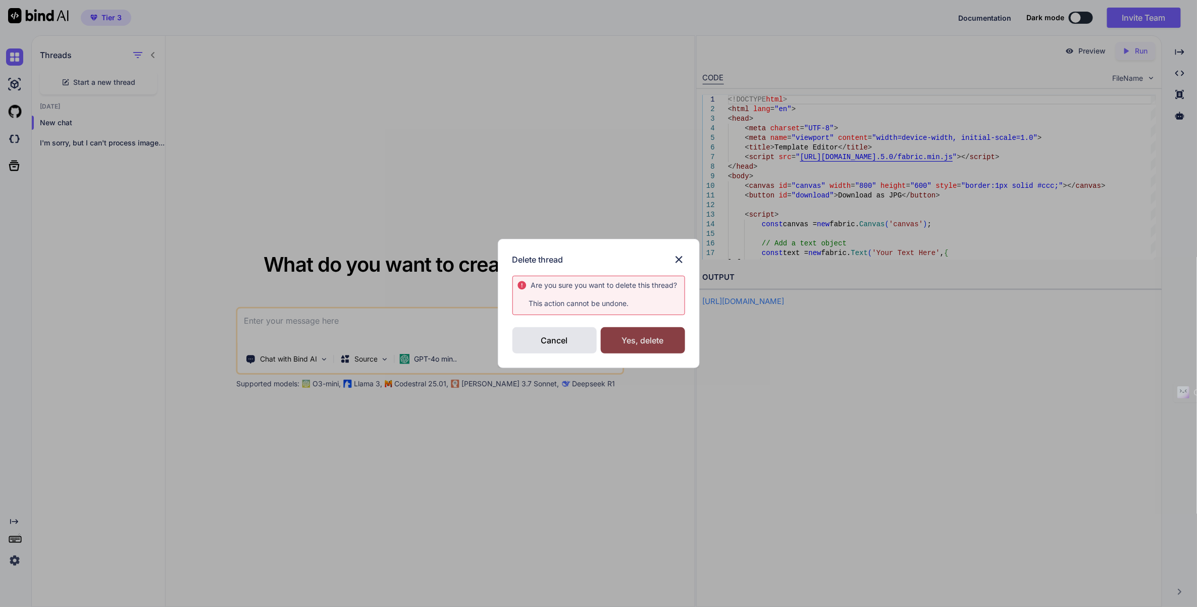
click at [621, 339] on div "Yes, delete" at bounding box center [643, 340] width 84 height 26
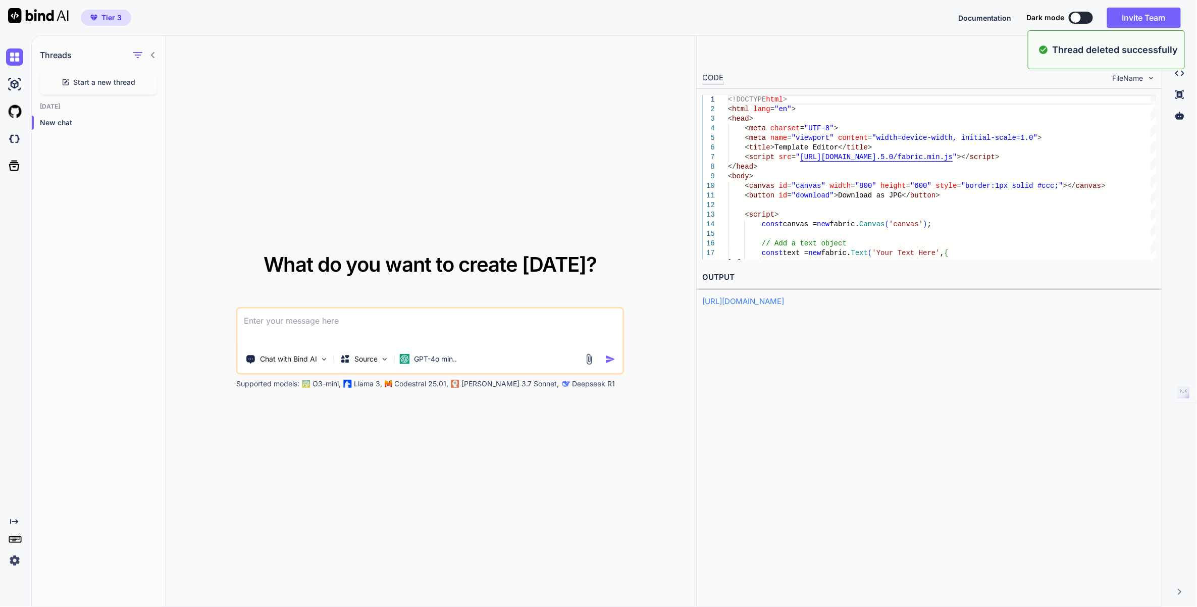
click at [149, 80] on div "Start a new thread" at bounding box center [98, 82] width 117 height 24
click at [151, 123] on icon "button" at bounding box center [154, 123] width 6 height 6
click at [172, 158] on span "Delete" at bounding box center [177, 163] width 22 height 10
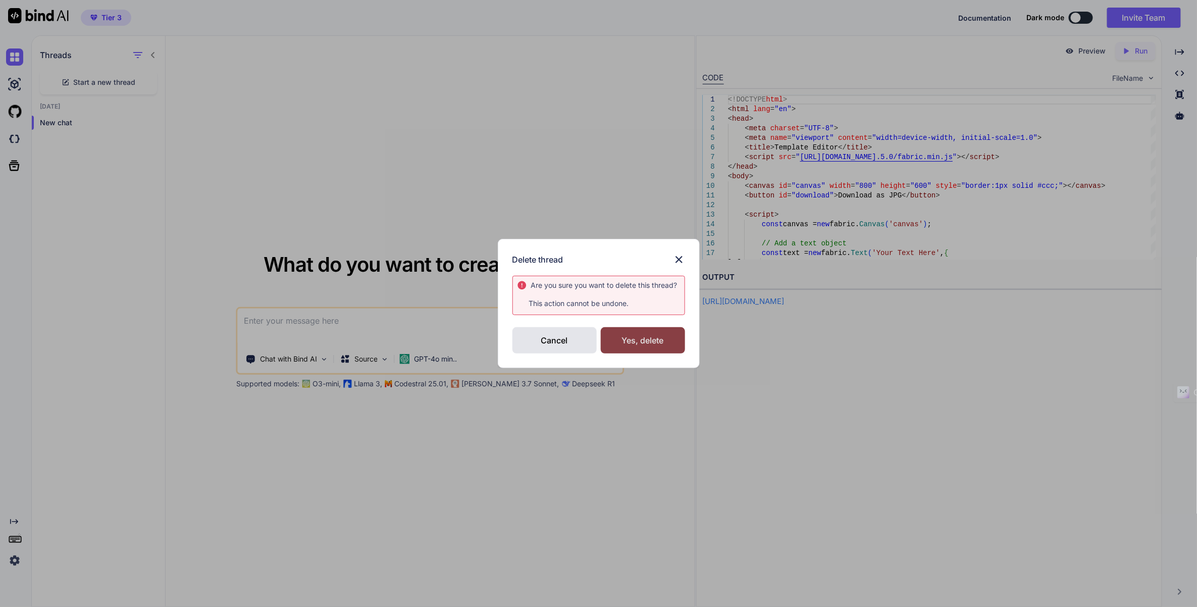
click at [639, 341] on div "Yes, delete" at bounding box center [643, 340] width 84 height 26
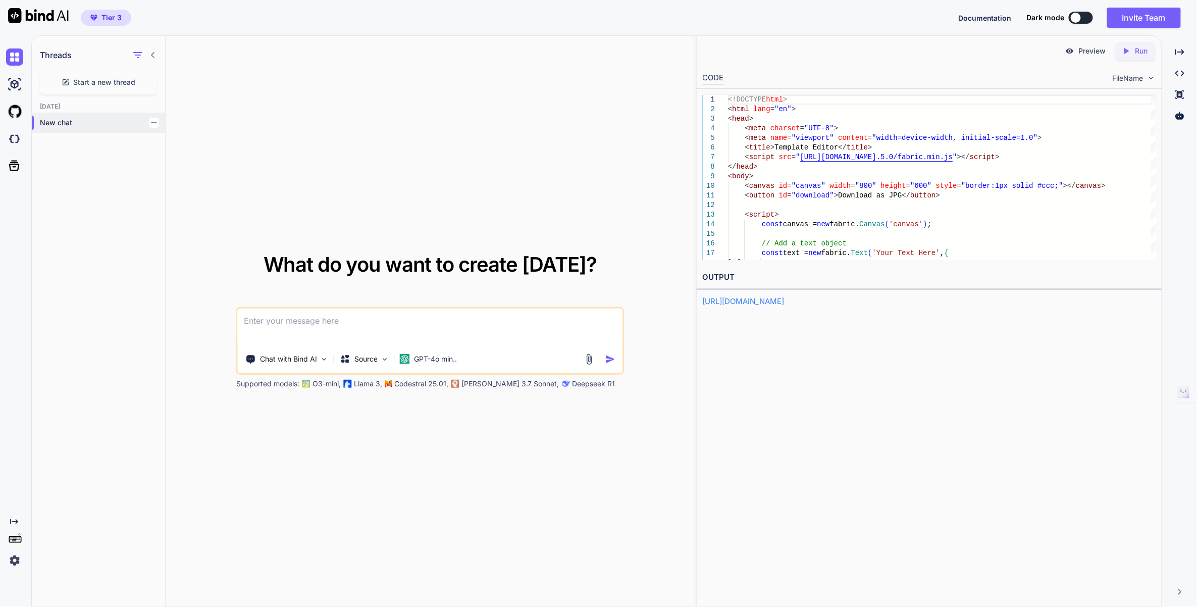
click at [151, 120] on icon "button" at bounding box center [154, 123] width 6 height 6
click at [177, 163] on span "Delete" at bounding box center [177, 163] width 22 height 10
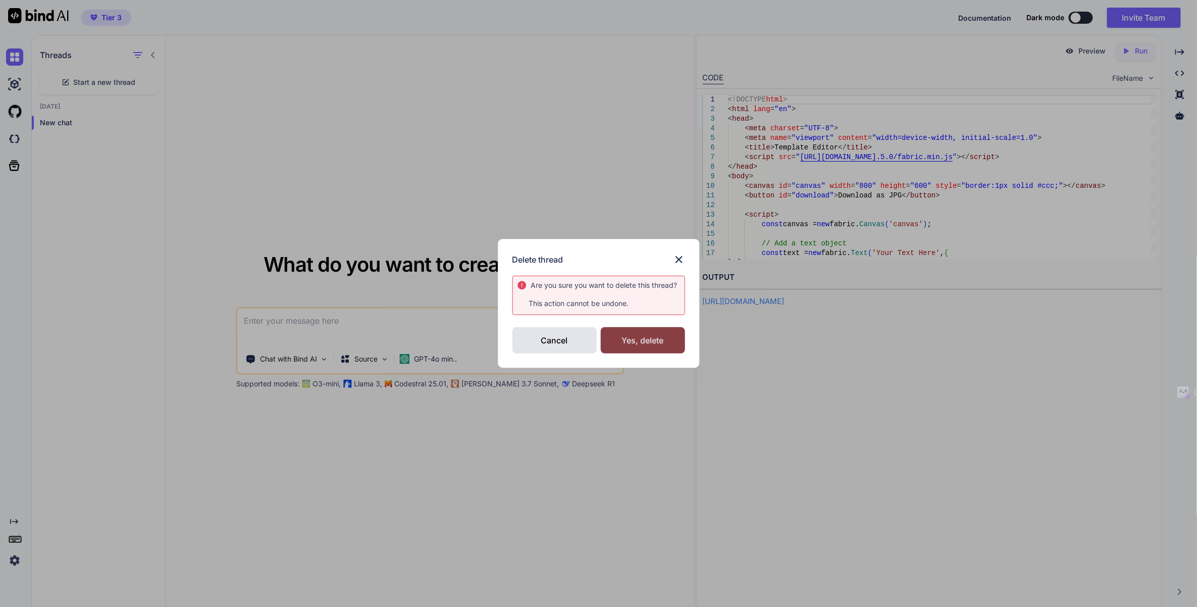
click at [641, 347] on div "Yes, delete" at bounding box center [643, 340] width 84 height 26
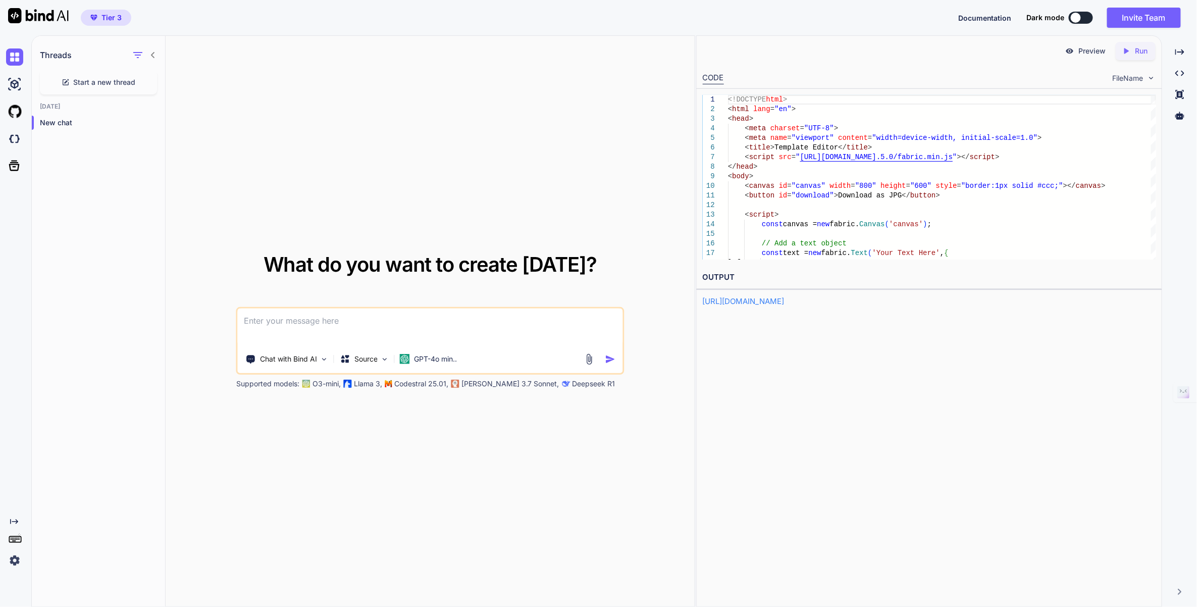
click at [1152, 76] on img at bounding box center [1151, 78] width 9 height 9
click at [1183, 49] on icon "Created with Pixso." at bounding box center [1179, 51] width 9 height 9
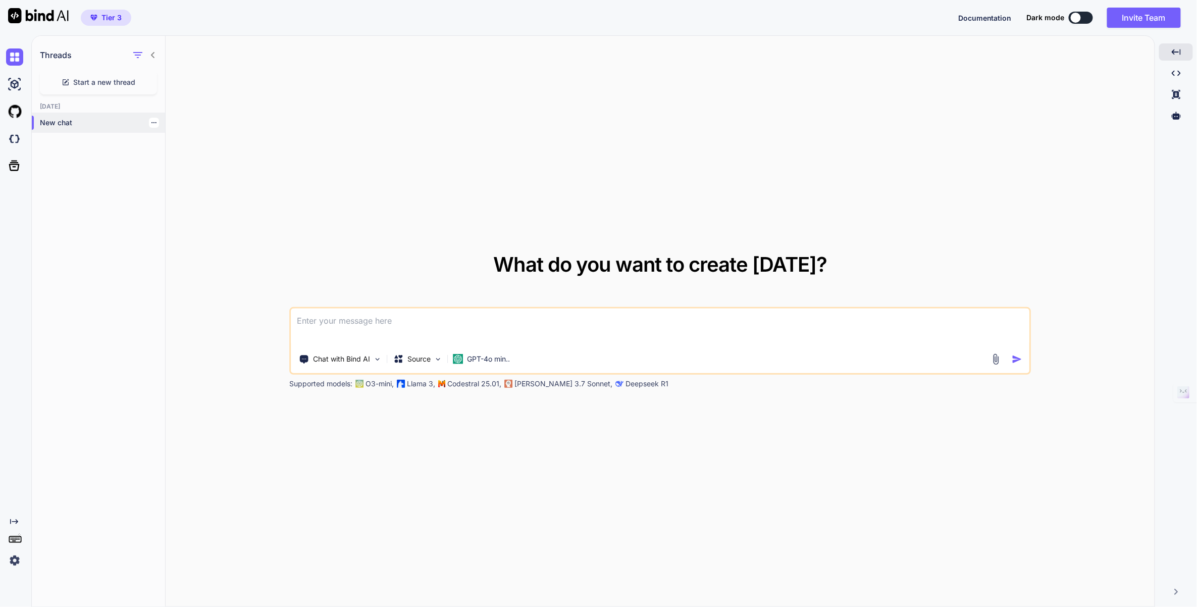
click at [67, 118] on p "New chat" at bounding box center [102, 123] width 125 height 10
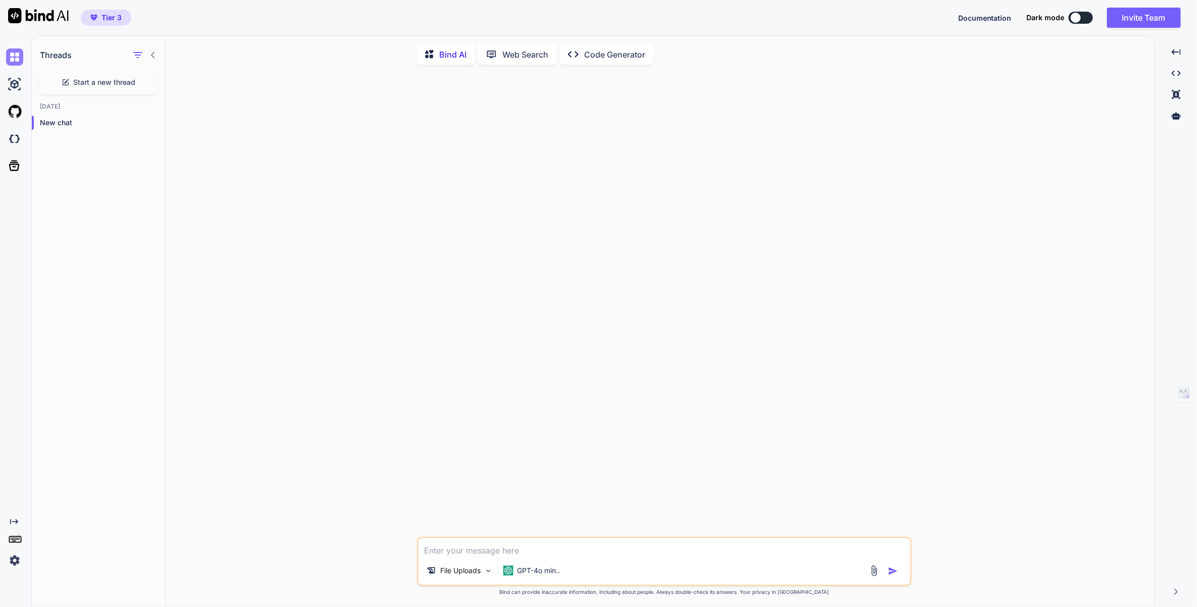
click at [12, 61] on img at bounding box center [14, 56] width 17 height 17
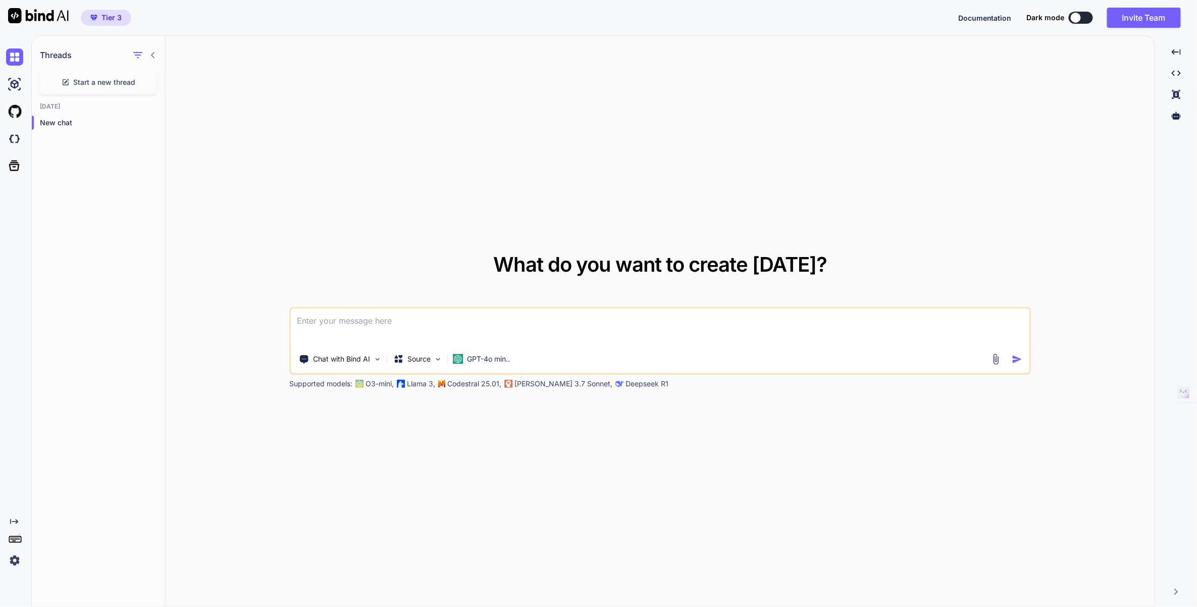
click at [12, 558] on img at bounding box center [14, 560] width 17 height 17
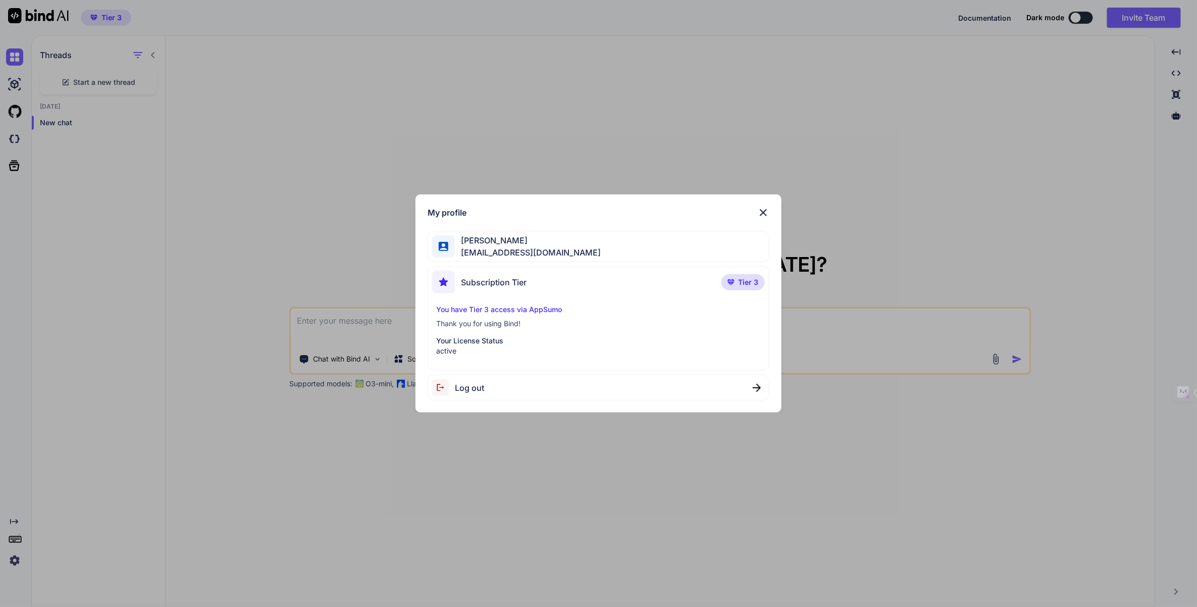
click at [744, 279] on span "Tier 3" at bounding box center [749, 282] width 20 height 10
click at [742, 278] on span "Tier 3" at bounding box center [749, 282] width 20 height 10
click at [457, 310] on p "You have Tier 3 access via AppSumo" at bounding box center [598, 309] width 324 height 10
click at [762, 213] on img at bounding box center [763, 212] width 12 height 12
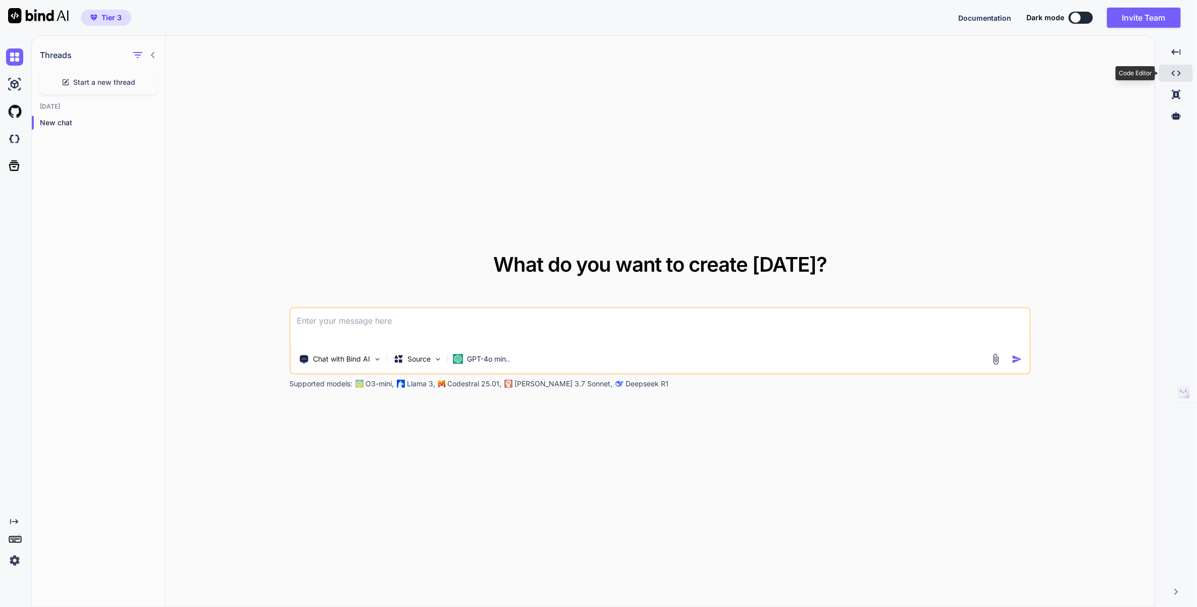
click at [1170, 76] on div "Created with Pixso." at bounding box center [1176, 73] width 34 height 17
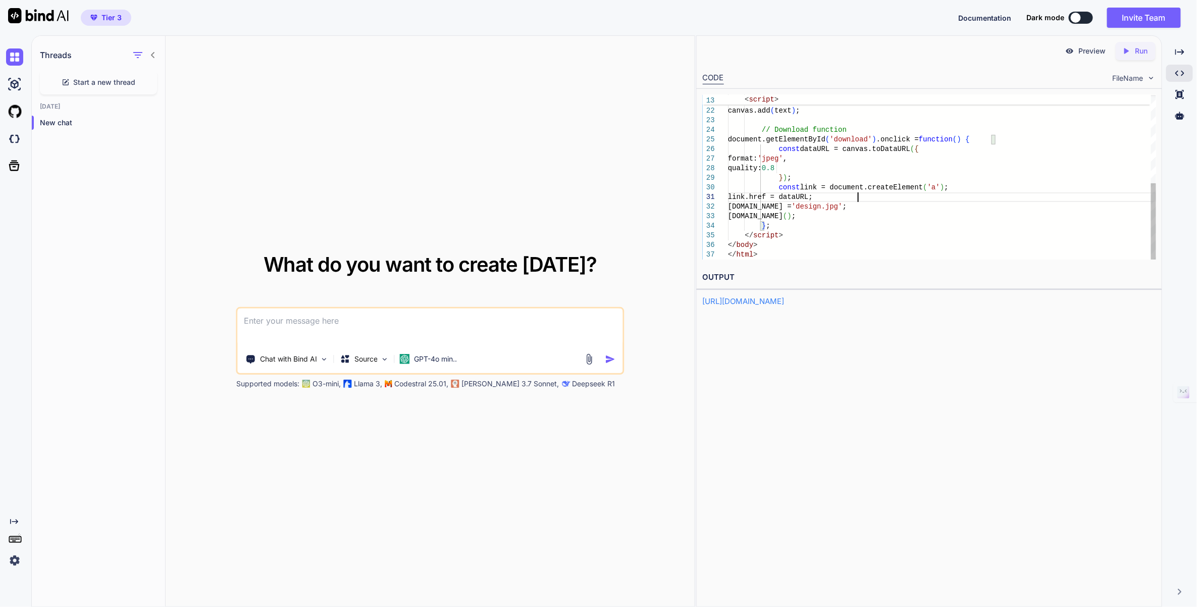
click at [925, 244] on div "fontSize: 30 } ) ; canvas.add ( text ) ; // Download function document.getEleme…" at bounding box center [942, 82] width 428 height 355
click at [1104, 248] on div "fontSize: 30 } ) ; canvas.add ( text ) ; // Download function document.getEleme…" at bounding box center [942, 82] width 428 height 355
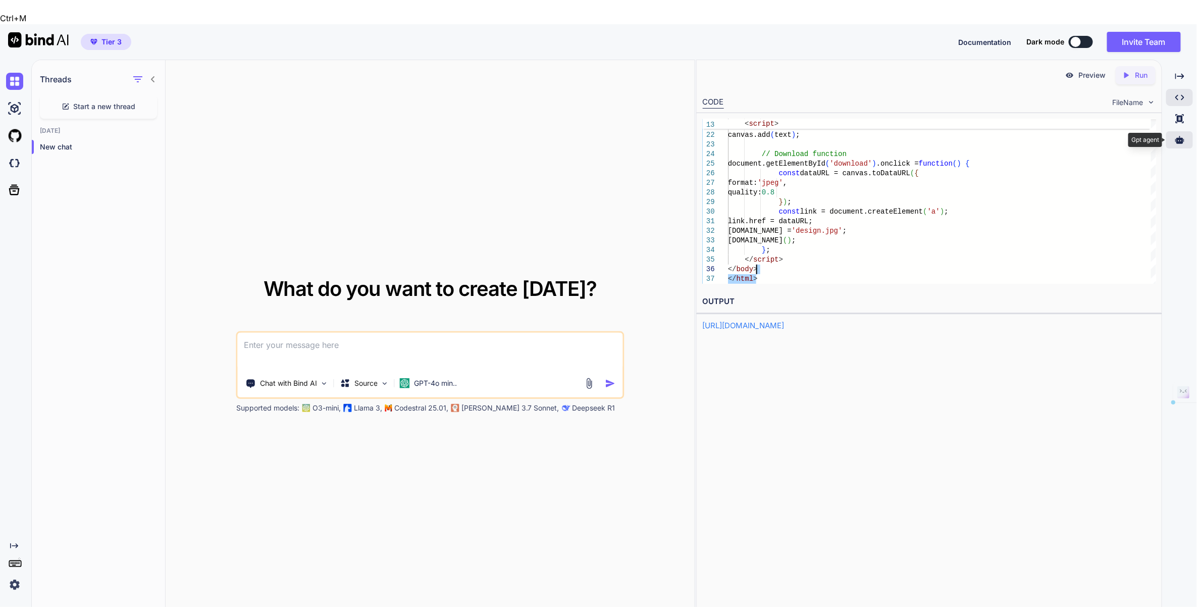
click at [1174, 131] on div at bounding box center [1179, 139] width 27 height 17
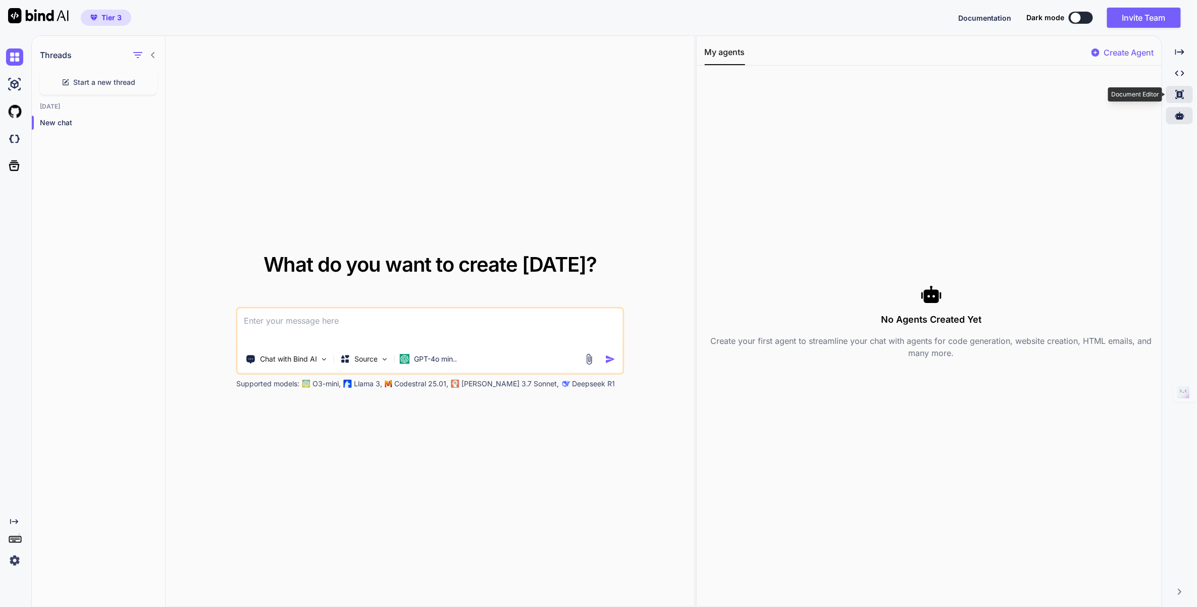
click at [1182, 55] on icon at bounding box center [1179, 52] width 9 height 6
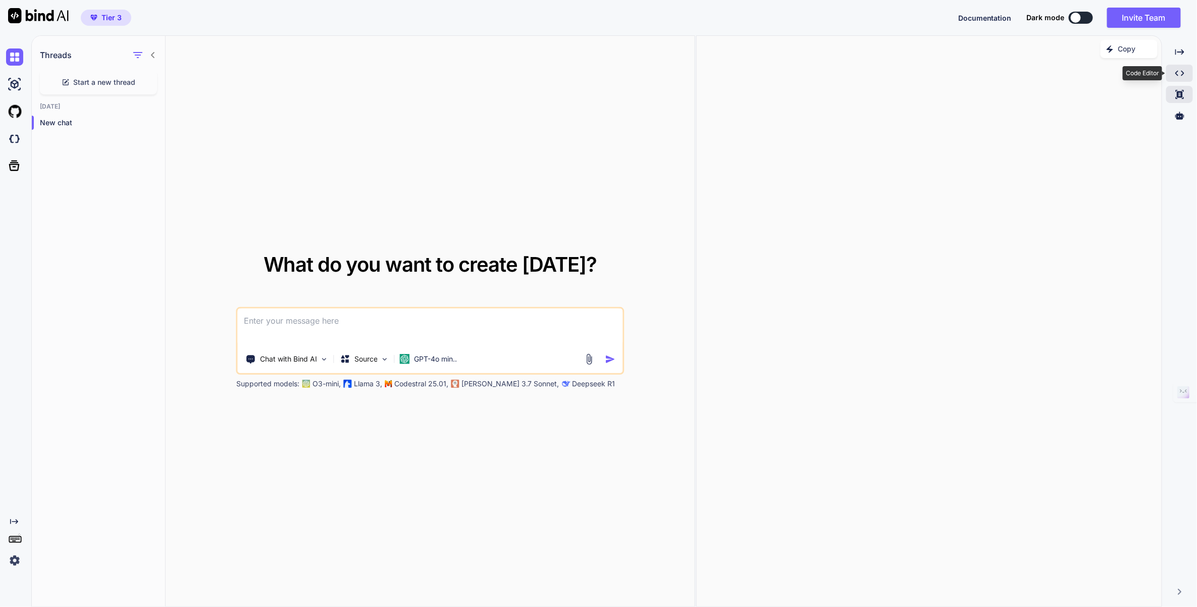
click at [1181, 73] on icon "Created with Pixso." at bounding box center [1179, 73] width 9 height 9
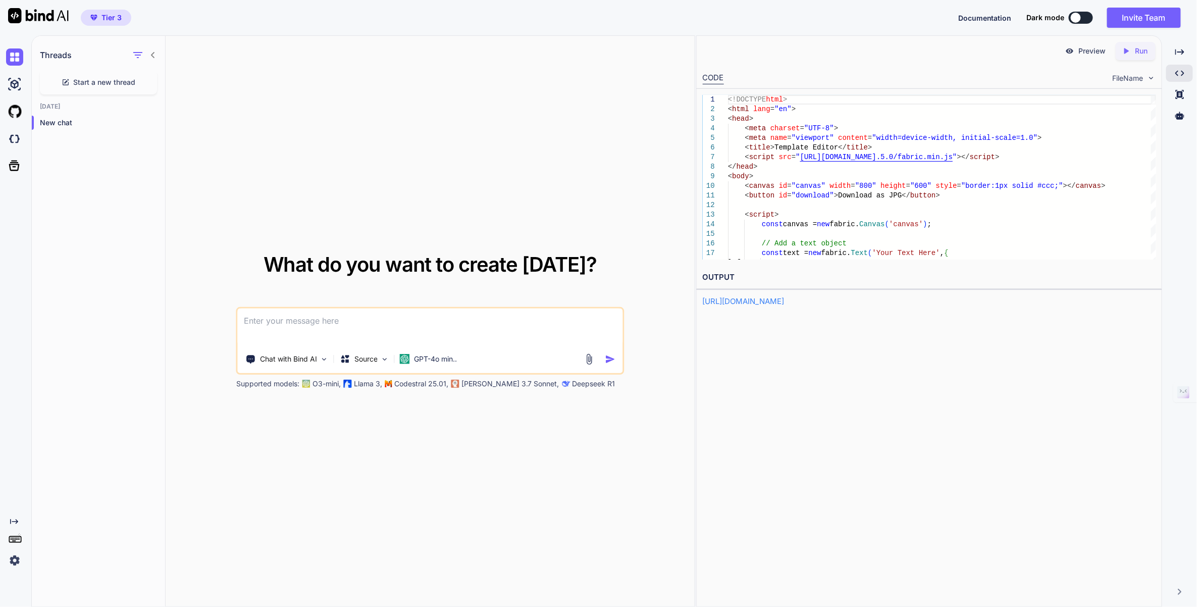
click at [1151, 78] on img at bounding box center [1151, 78] width 9 height 9
click at [1149, 76] on img at bounding box center [1151, 78] width 9 height 9
click at [1150, 76] on img at bounding box center [1151, 78] width 9 height 9
click at [1157, 77] on div "CODE FileName" at bounding box center [929, 77] width 465 height 22
click at [1148, 73] on div "FileName" at bounding box center [1133, 78] width 43 height 10
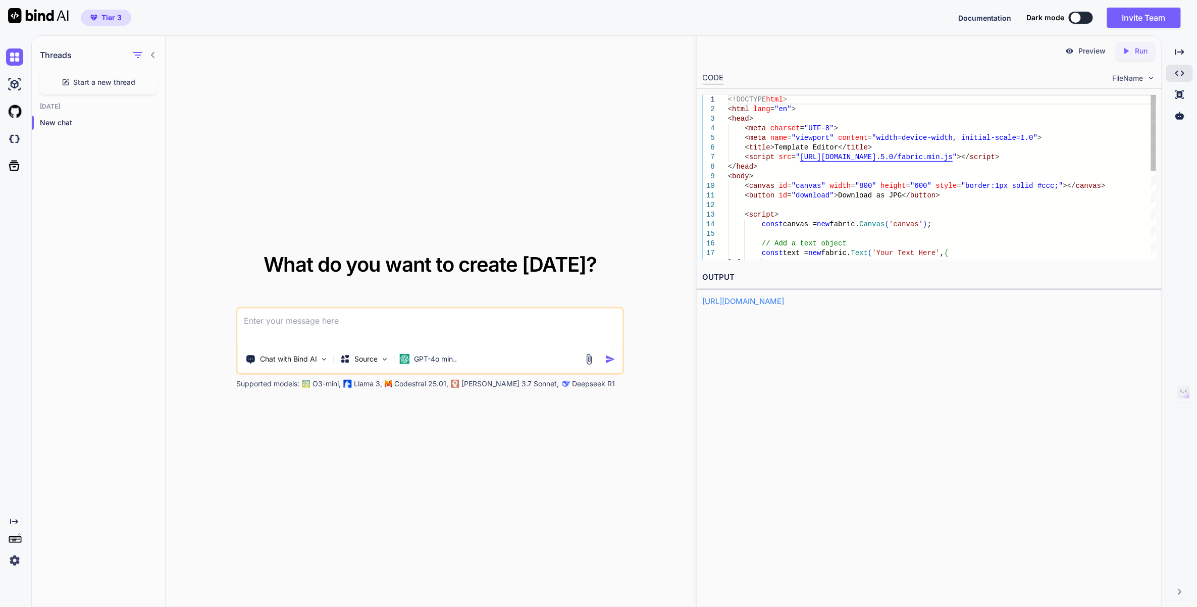
click at [981, 202] on div "<!DOCTYPE html > < html lang = "en" > < head > < meta charset = "UTF-8" > < met…" at bounding box center [942, 272] width 428 height 355
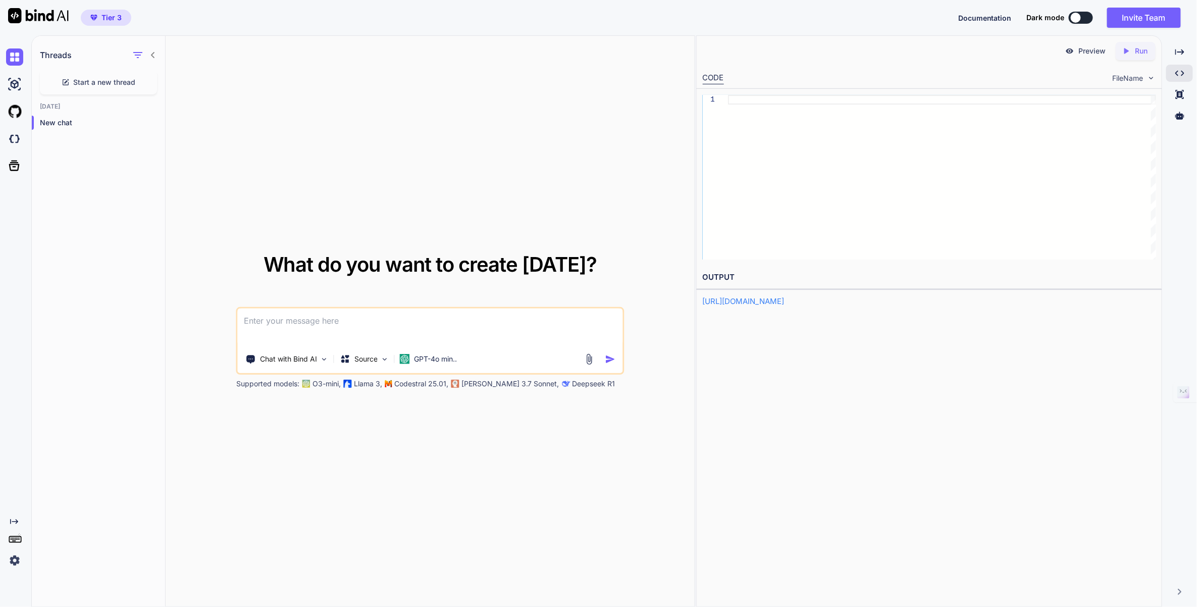
click at [972, 301] on div "[URL][DOMAIN_NAME]" at bounding box center [929, 302] width 453 height 12
drag, startPoint x: 960, startPoint y: 335, endPoint x: 885, endPoint y: 315, distance: 77.4
click at [959, 335] on div "Preview Created with Pixso. Run CODE FileName 1 OUTPUT [URL][DOMAIN_NAME]" at bounding box center [929, 320] width 466 height 571
click at [952, 136] on div at bounding box center [942, 177] width 428 height 165
click at [951, 133] on div at bounding box center [942, 177] width 428 height 165
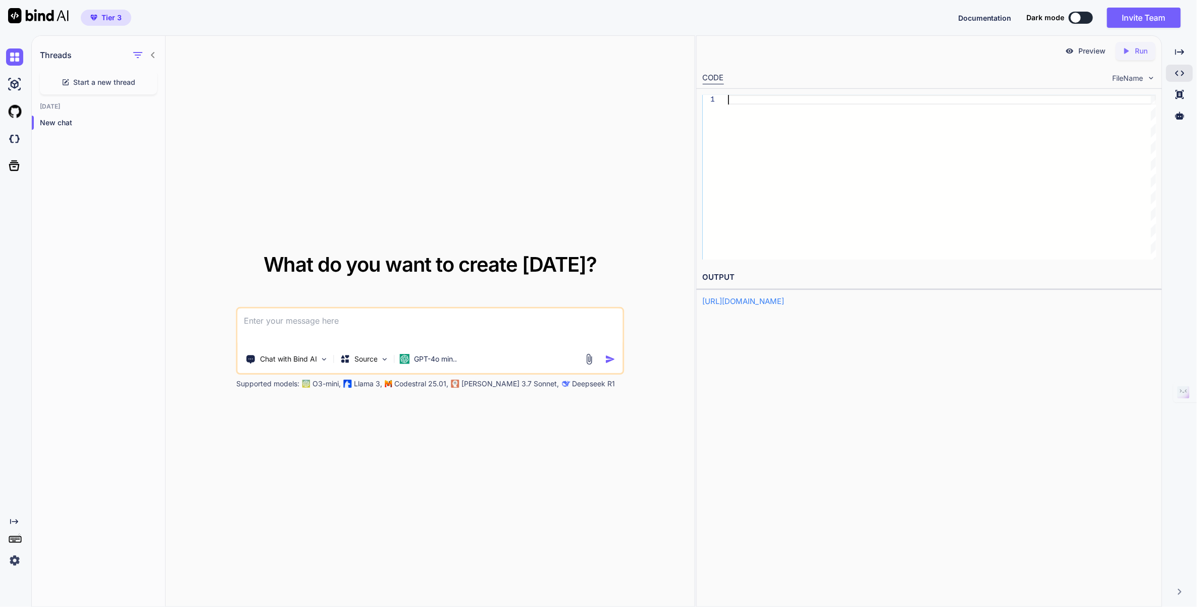
click at [873, 77] on div "CODE FileName" at bounding box center [929, 77] width 465 height 22
click at [864, 145] on div at bounding box center [942, 177] width 428 height 165
click at [819, 365] on div "Preview Created with Pixso. Run CODE FileName 1 OUTPUT [URL][DOMAIN_NAME]" at bounding box center [929, 320] width 466 height 571
click at [784, 300] on link "[URL][DOMAIN_NAME]" at bounding box center [744, 301] width 82 height 10
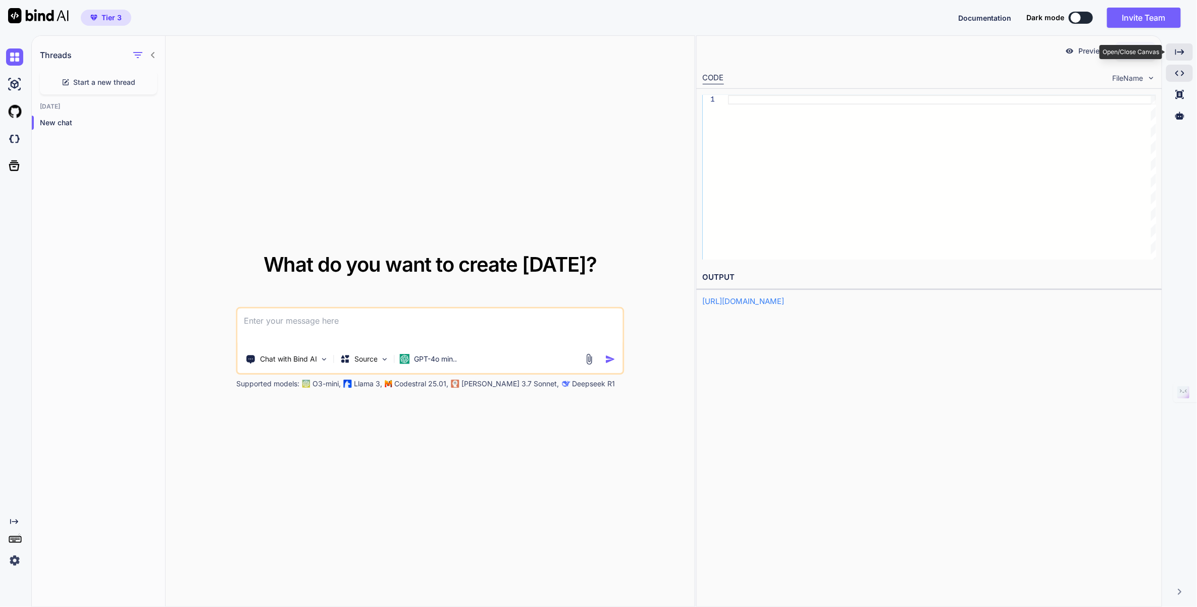
click at [1183, 54] on icon "Created with Pixso." at bounding box center [1179, 51] width 9 height 9
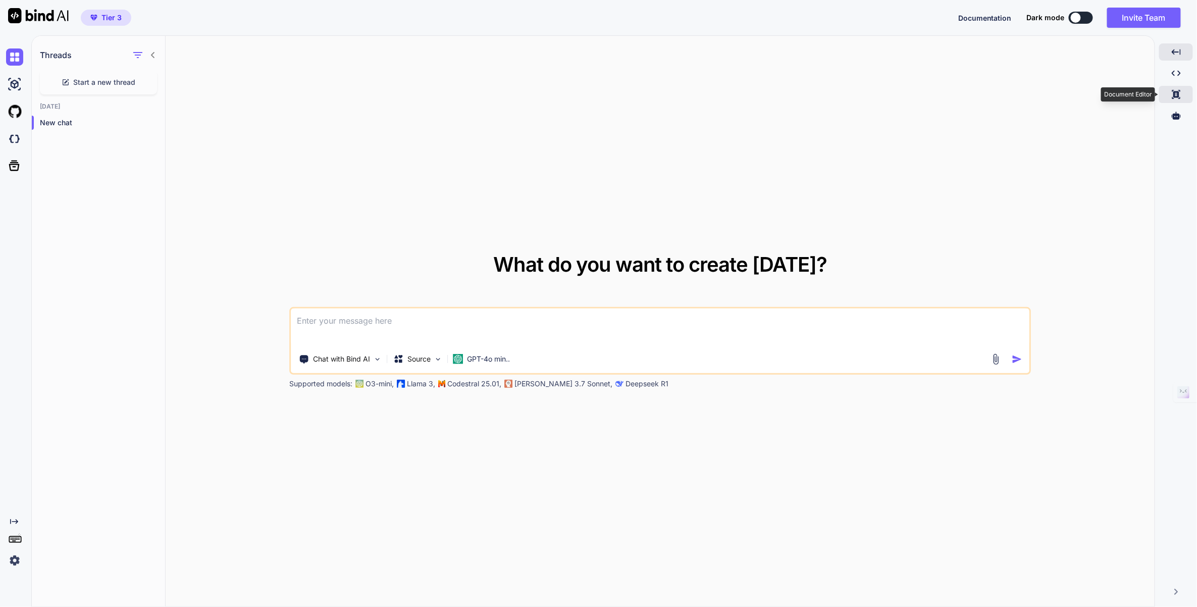
click at [1178, 76] on icon at bounding box center [1176, 74] width 9 height 6
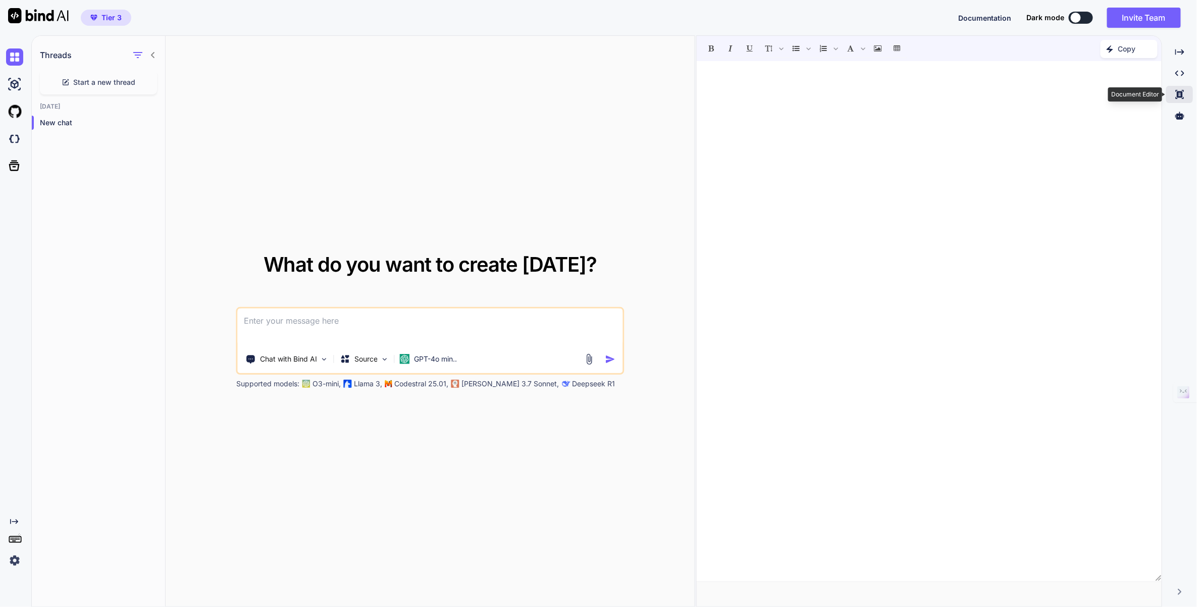
click at [1178, 95] on icon at bounding box center [1180, 94] width 8 height 9
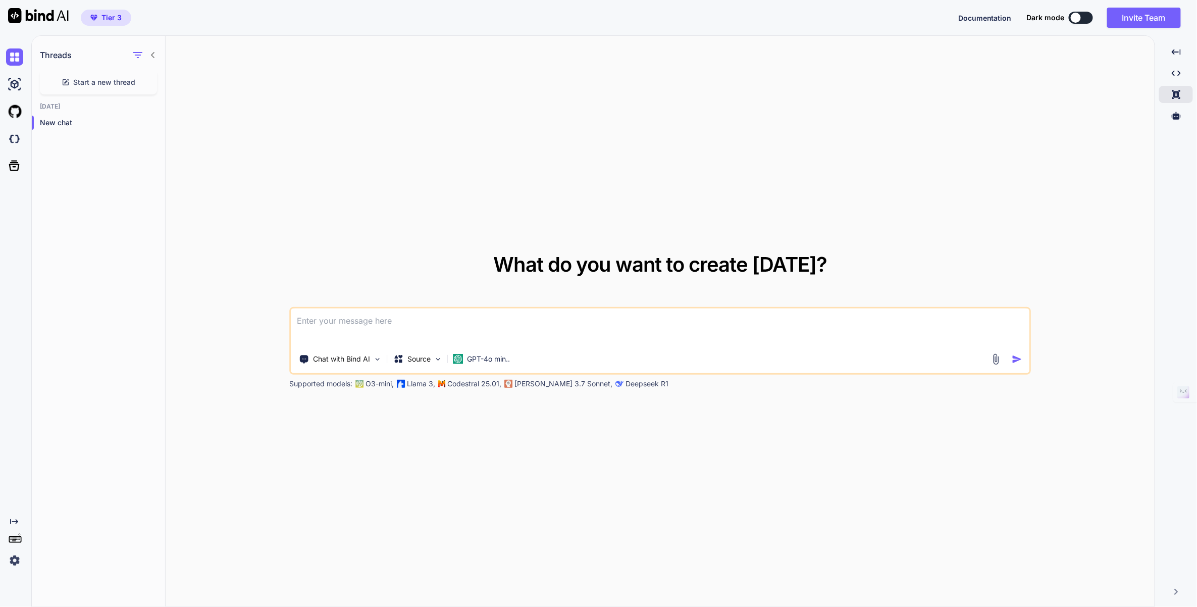
click at [1077, 18] on div at bounding box center [1076, 18] width 10 height 10
click at [1083, 16] on button at bounding box center [1081, 18] width 24 height 12
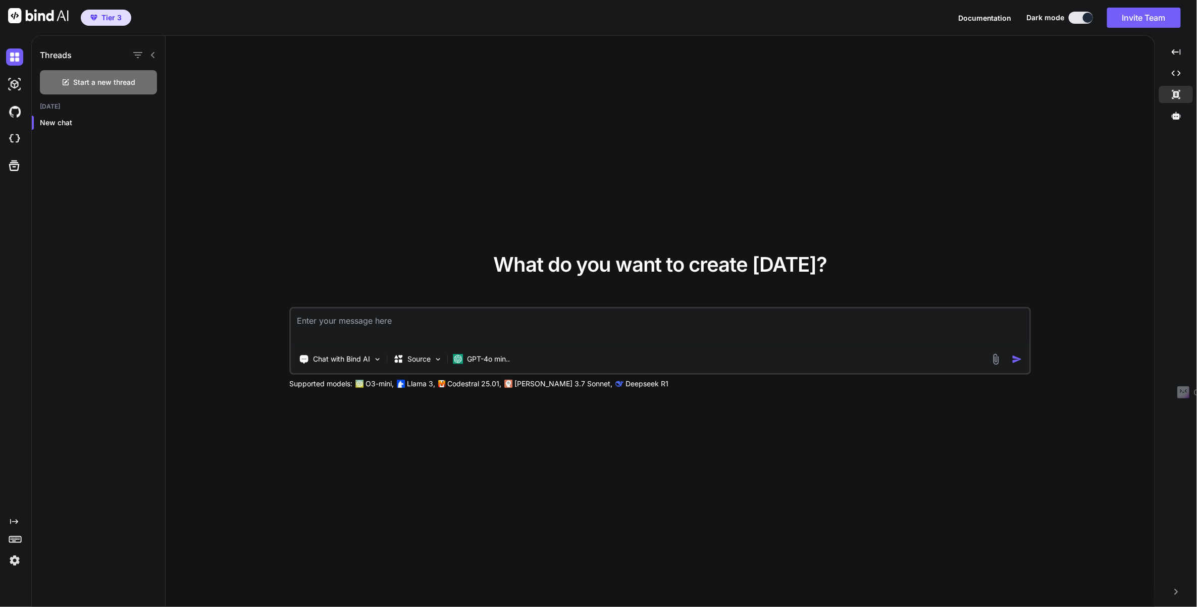
click at [1071, 15] on button at bounding box center [1081, 18] width 24 height 12
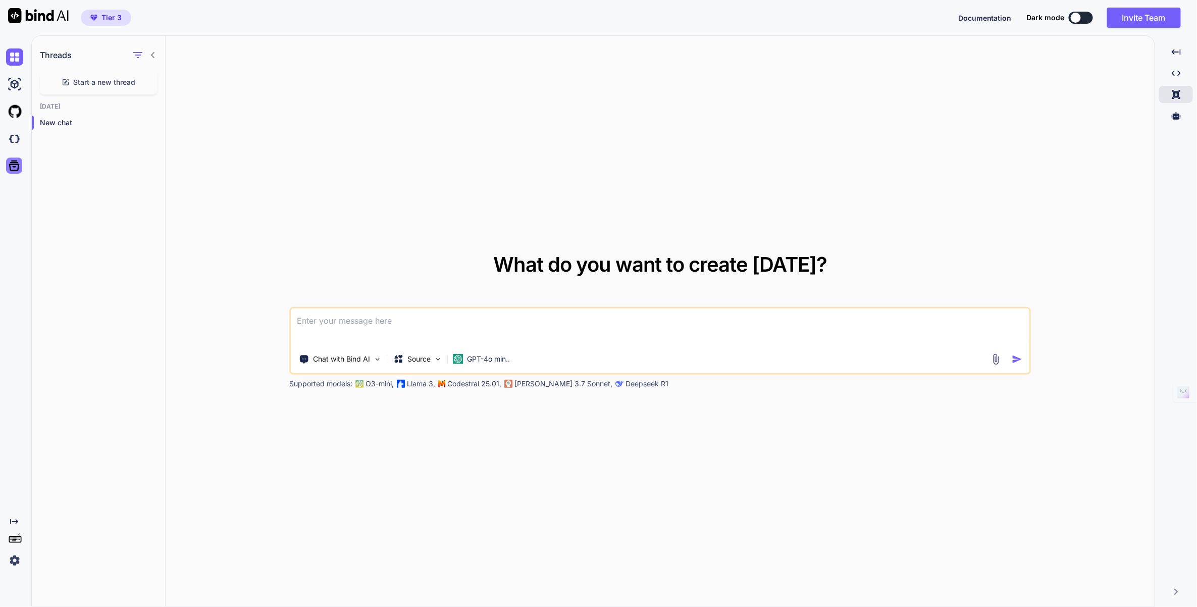
click at [12, 170] on icon at bounding box center [14, 166] width 11 height 11
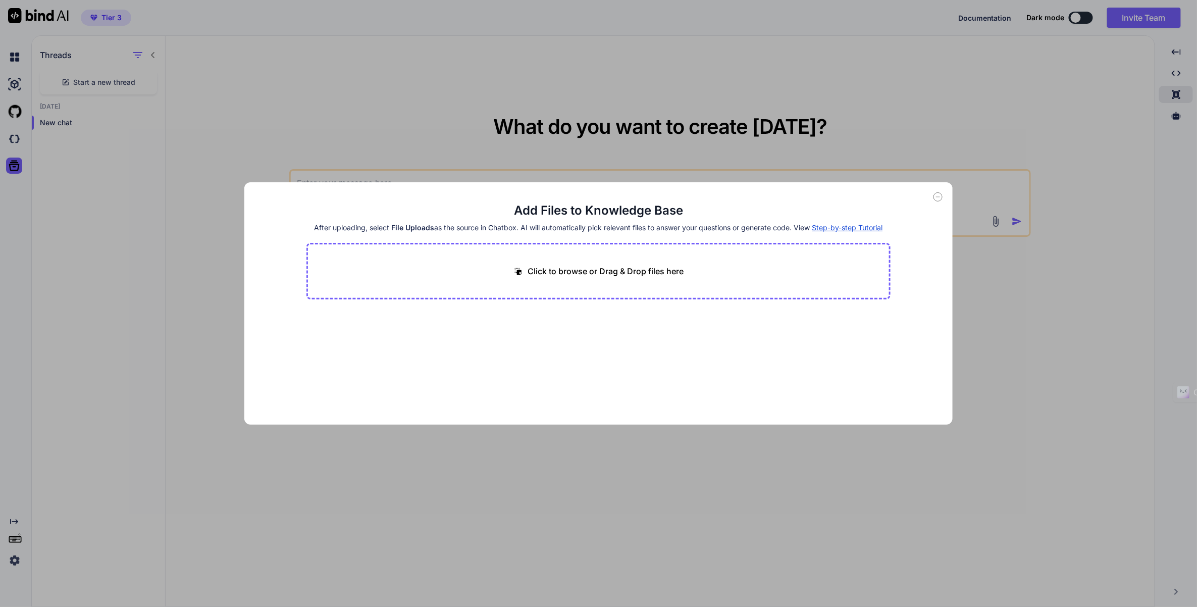
click at [812, 232] on span "Step-by-step Tutorial" at bounding box center [847, 227] width 71 height 9
click at [1089, 76] on div "Add Files to Knowledge Base After uploading, select File Uploads as the source …" at bounding box center [598, 303] width 1197 height 607
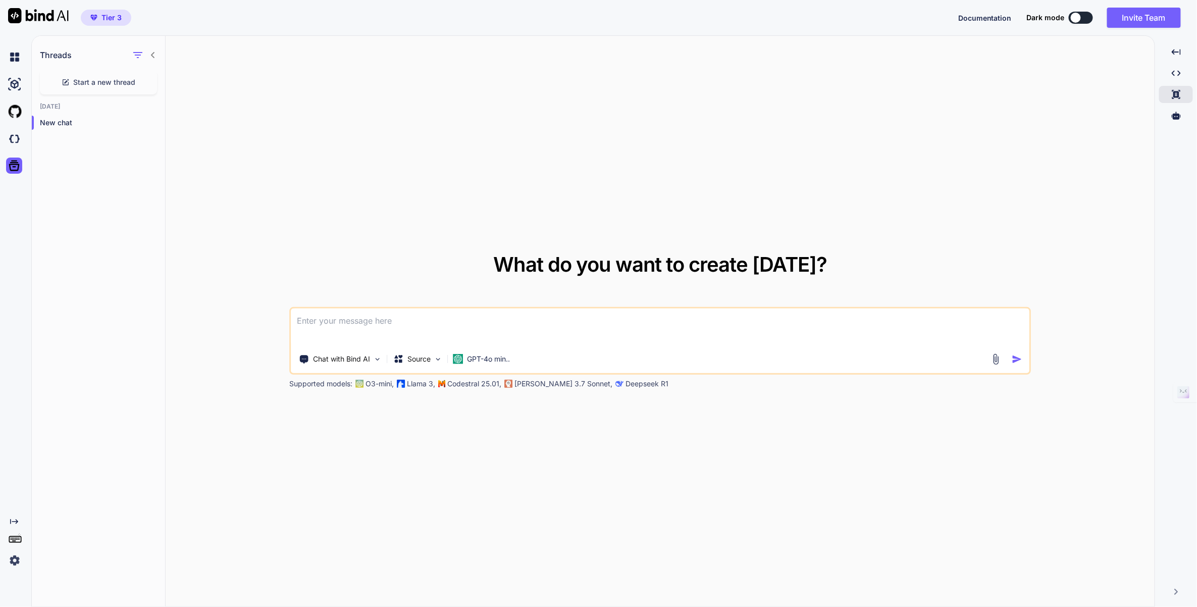
click at [206, 173] on div "What do you want to create [DATE]? Chat with Bind AI Source GPT-4o min.. Suppor…" at bounding box center [660, 321] width 989 height 571
click at [17, 564] on img at bounding box center [14, 560] width 17 height 17
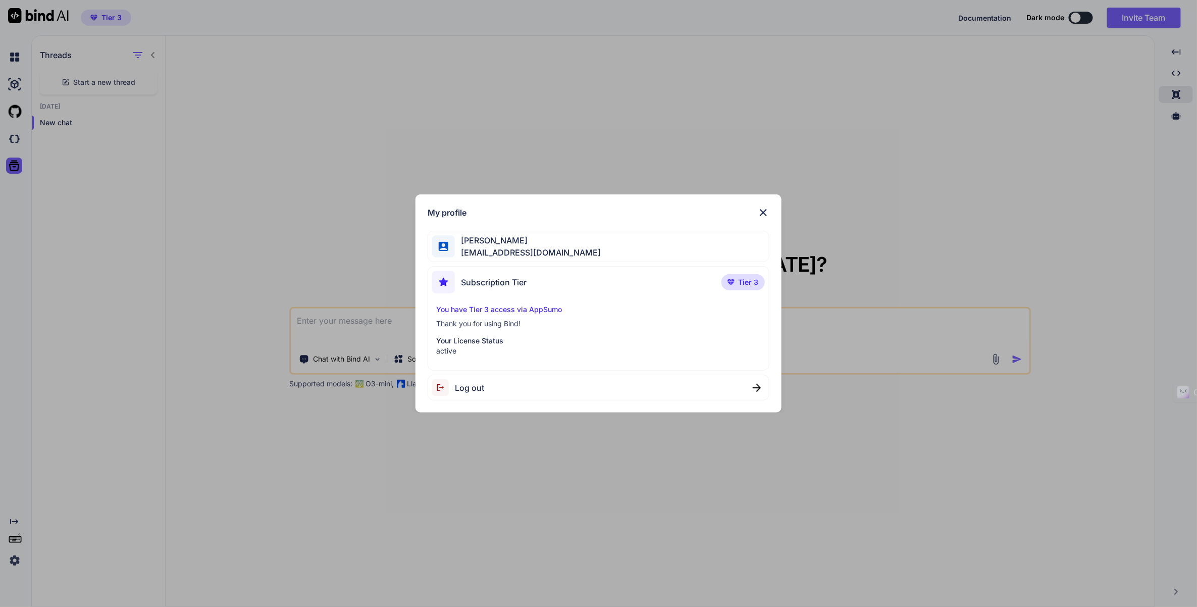
click at [485, 394] on div "Log out" at bounding box center [598, 388] width 341 height 26
click at [517, 398] on div "Logging out..." at bounding box center [598, 388] width 341 height 26
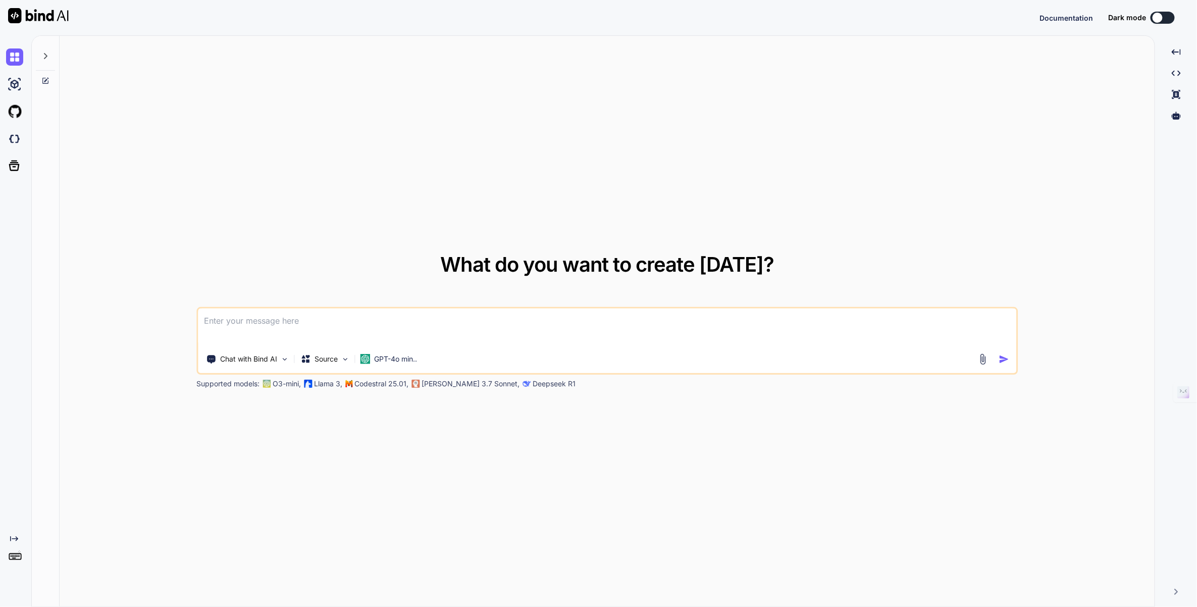
type textarea "x"
